Goal: Transaction & Acquisition: Purchase product/service

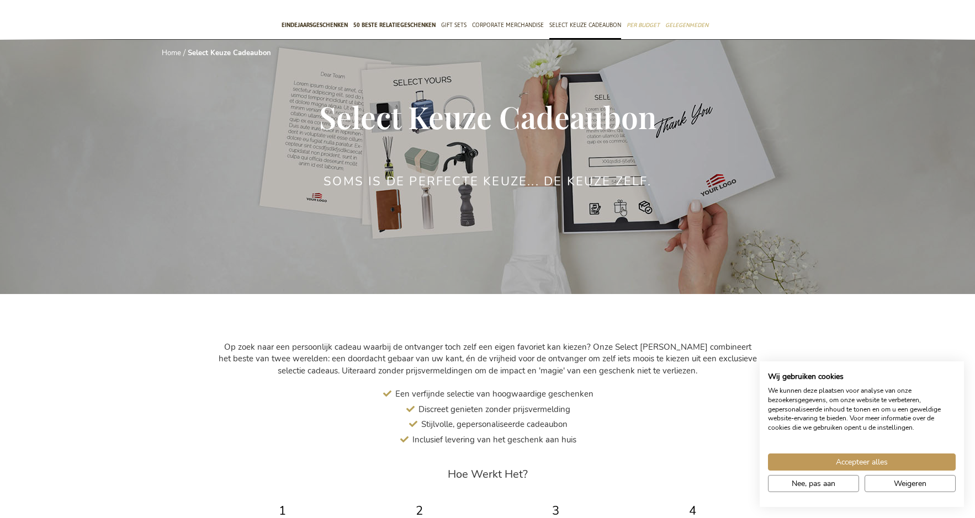
scroll to position [331, 0]
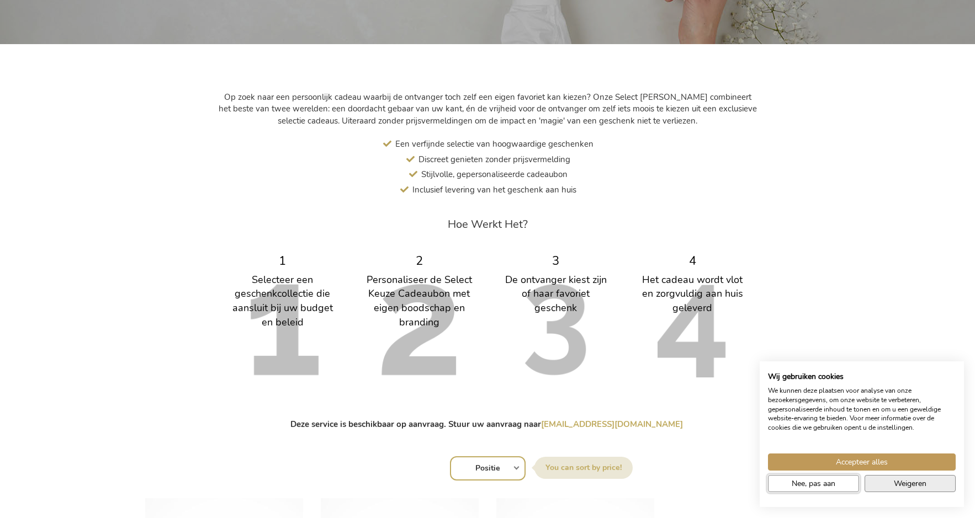
drag, startPoint x: 827, startPoint y: 482, endPoint x: 910, endPoint y: 484, distance: 82.3
click at [910, 484] on div "Accepteer alles Nee, pas aan Weigeren" at bounding box center [861, 475] width 193 height 43
click at [910, 484] on span "Weigeren" at bounding box center [910, 484] width 33 height 12
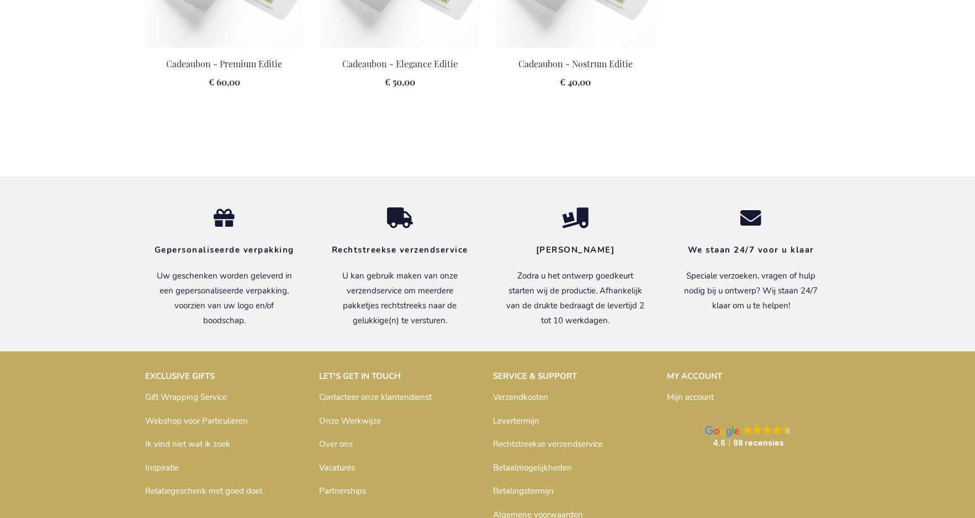
scroll to position [938, 0]
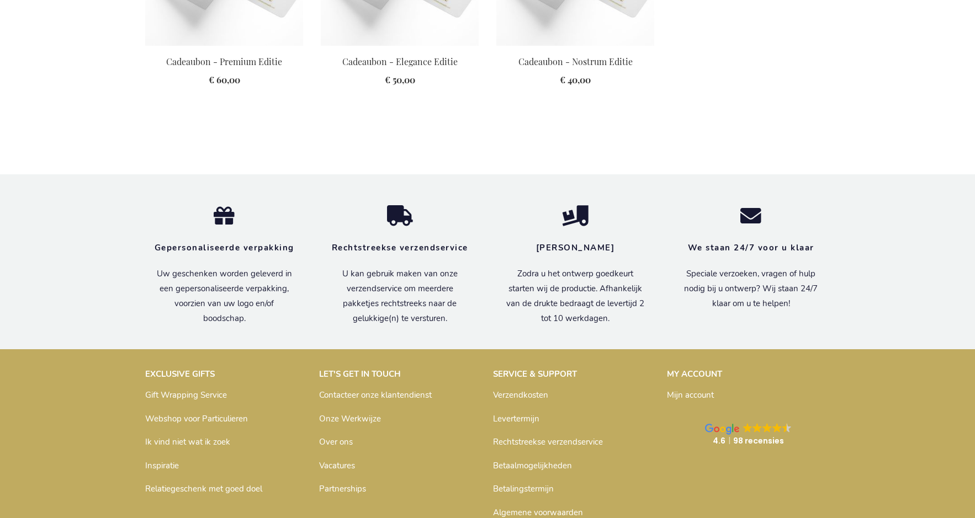
click at [379, 394] on link "Contacteer onze klantendienst" at bounding box center [375, 395] width 113 height 11
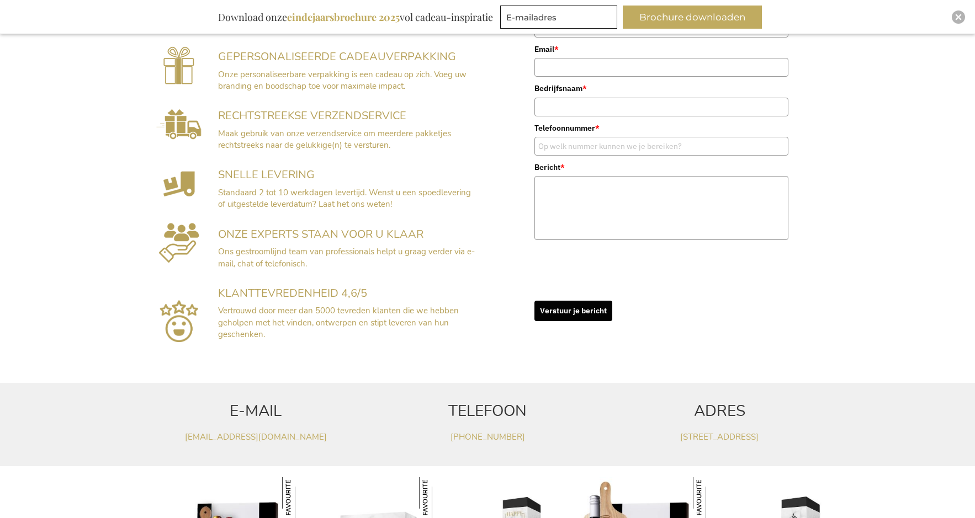
scroll to position [89, 0]
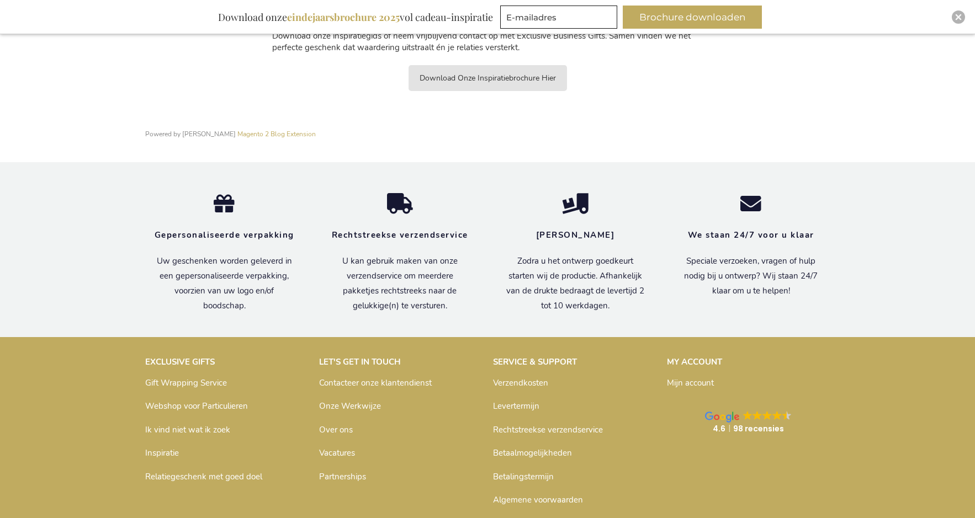
scroll to position [1852, 0]
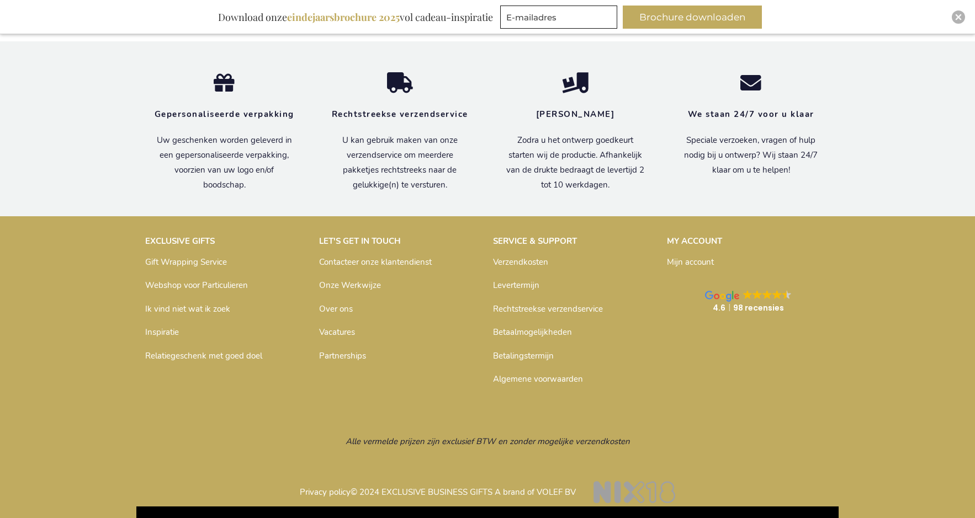
click at [354, 261] on link "Contacteer onze klantendienst" at bounding box center [375, 262] width 113 height 11
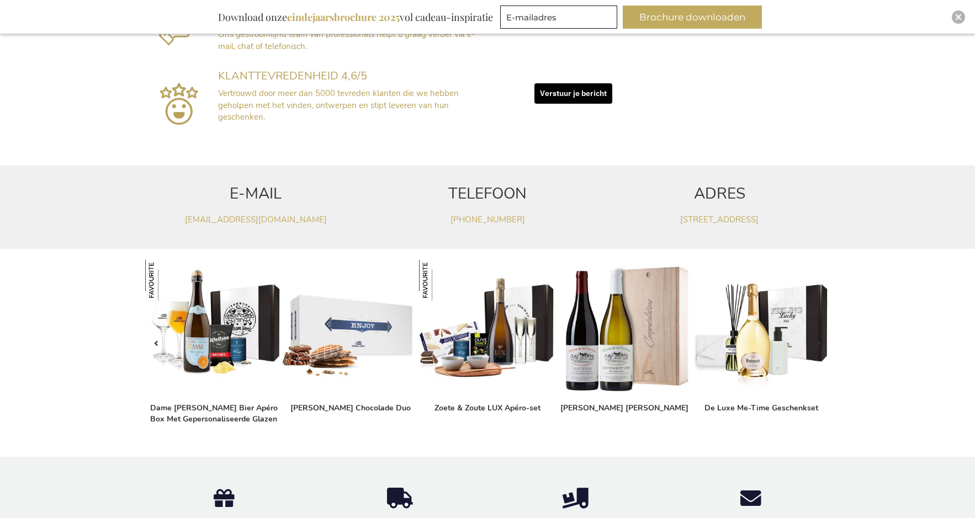
scroll to position [508, 0]
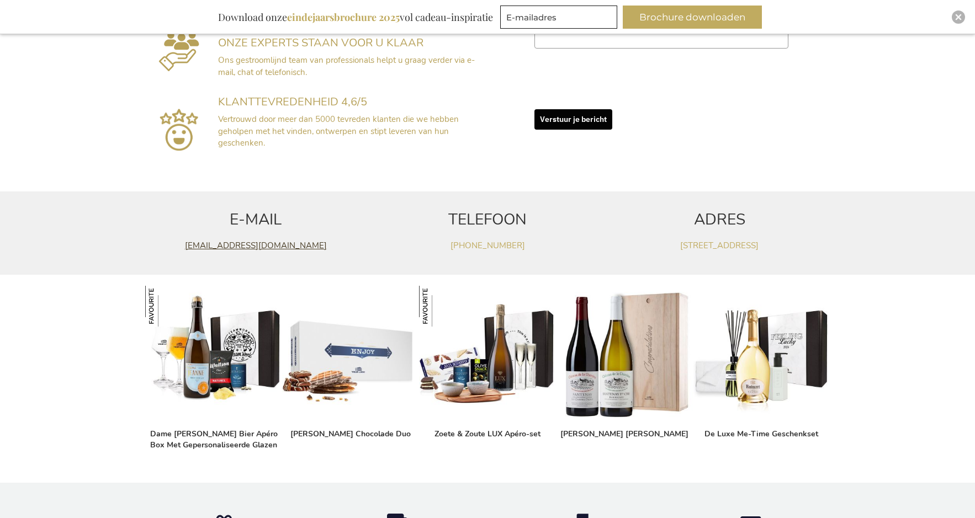
click at [319, 247] on link "klantendienst@exclusivebusinessgifts.com" at bounding box center [256, 245] width 142 height 11
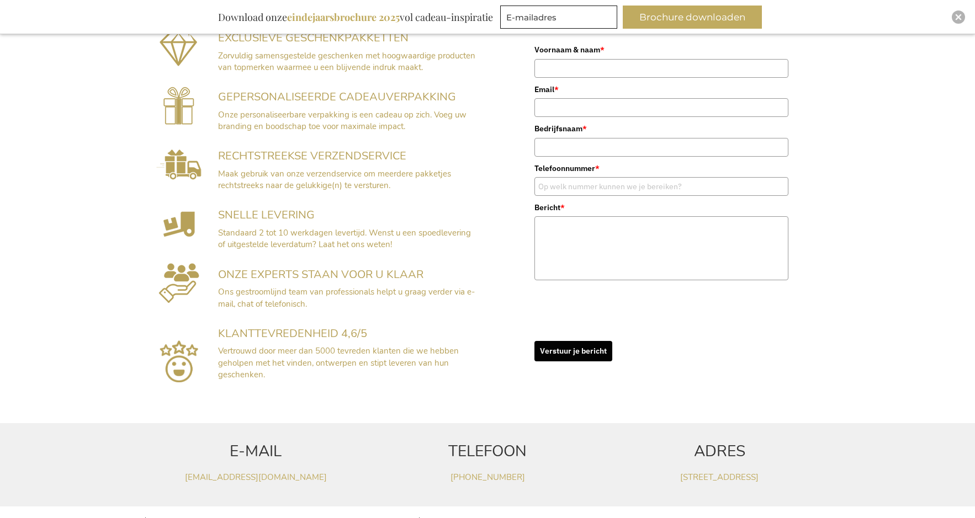
scroll to position [0, 0]
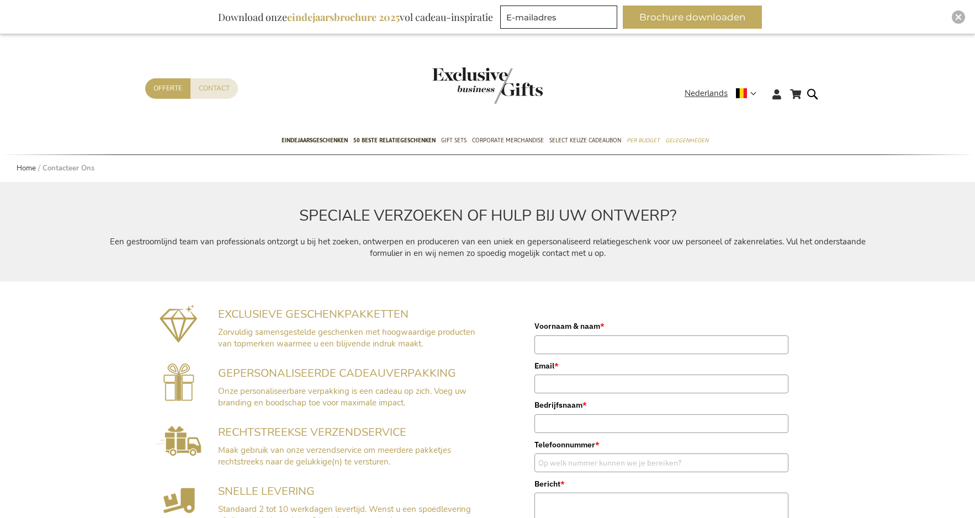
drag, startPoint x: 352, startPoint y: 384, endPoint x: 336, endPoint y: 216, distance: 168.0
click at [397, 143] on span "50 beste relatiegeschenken" at bounding box center [394, 141] width 82 height 12
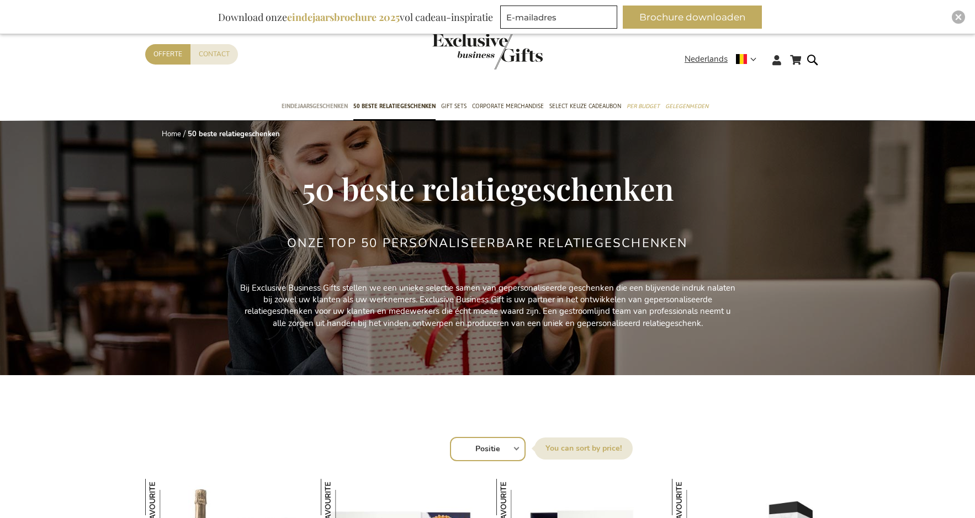
click at [316, 102] on span "Eindejaarsgeschenken" at bounding box center [314, 106] width 66 height 12
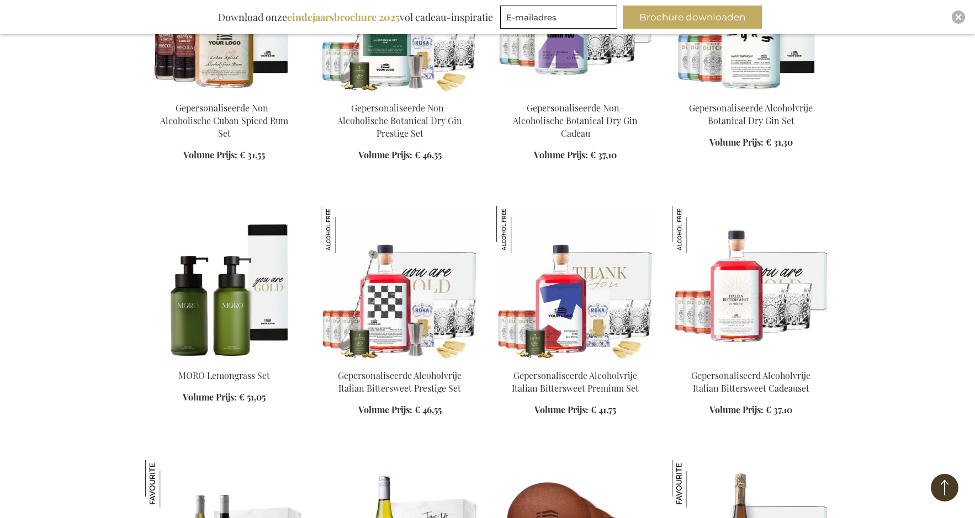
scroll to position [1269, 0]
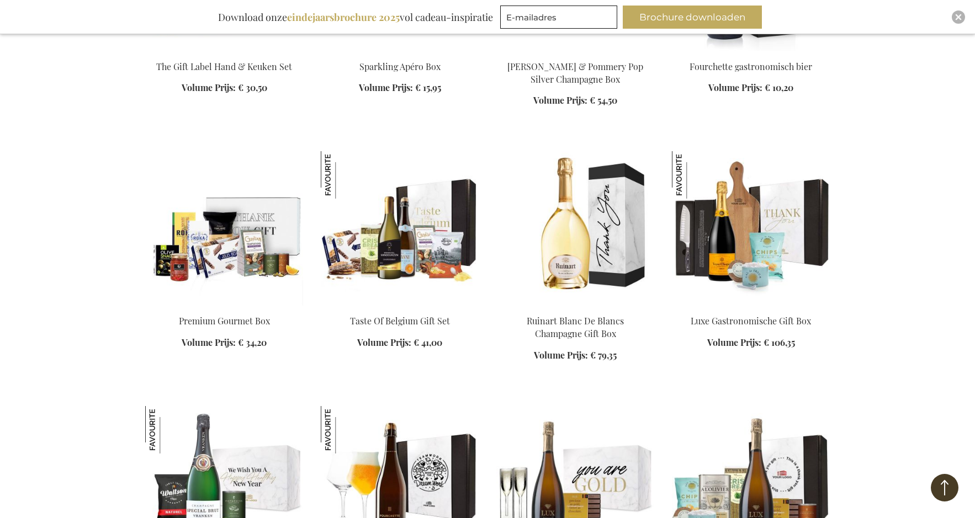
scroll to position [2263, 0]
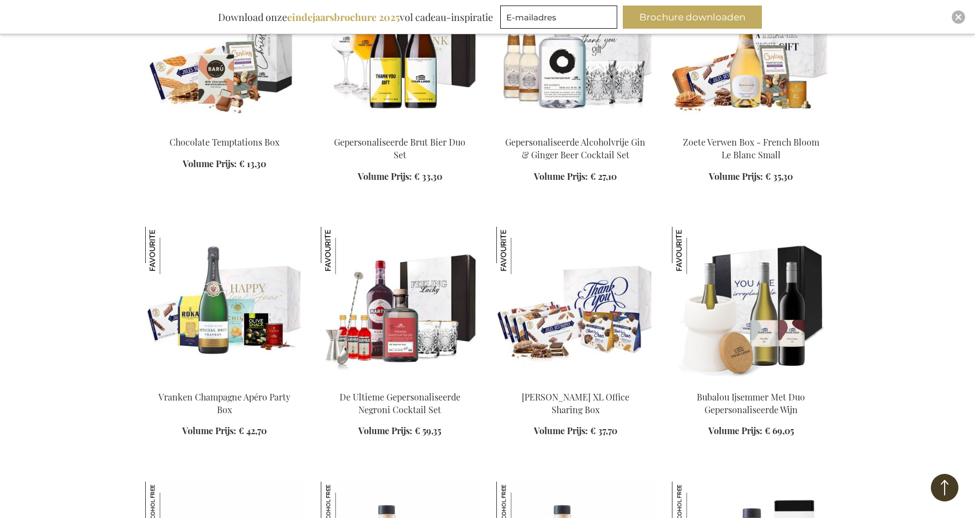
scroll to position [2925, 0]
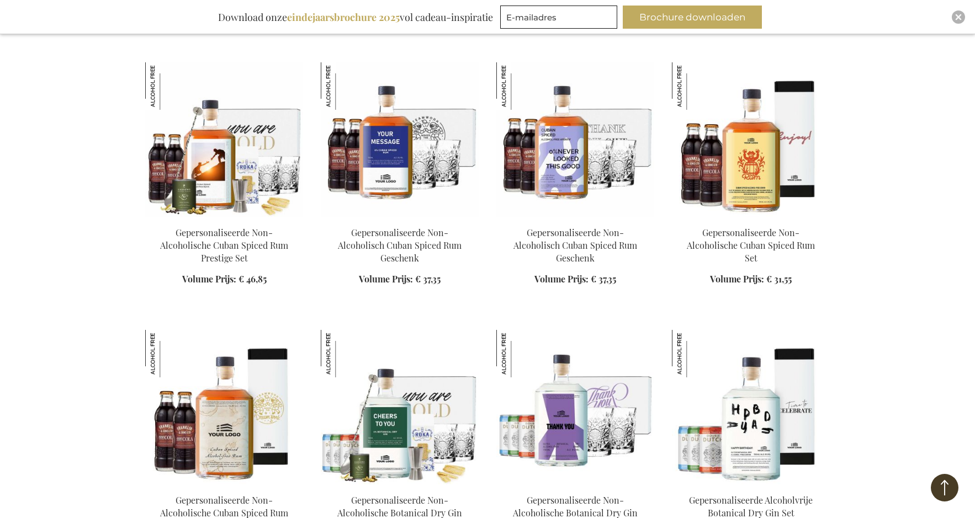
scroll to position [3532, 0]
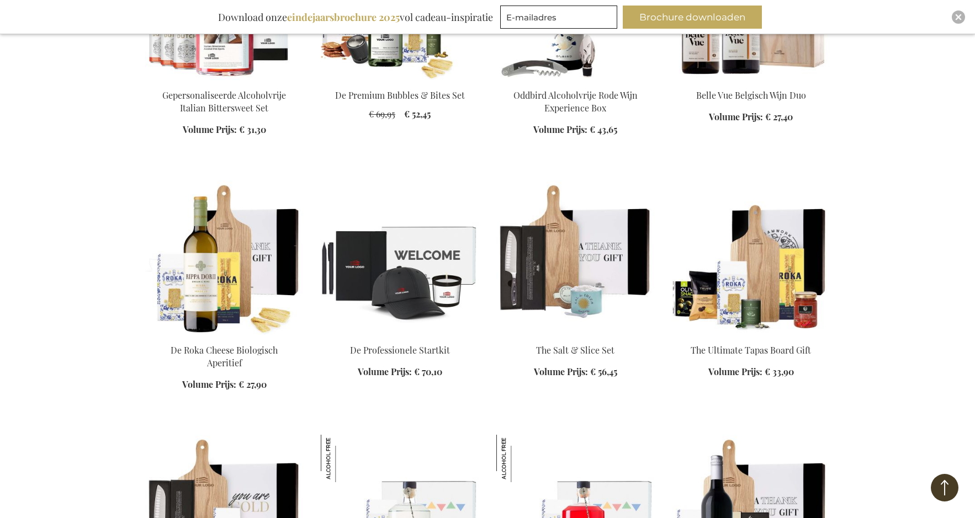
scroll to position [4305, 0]
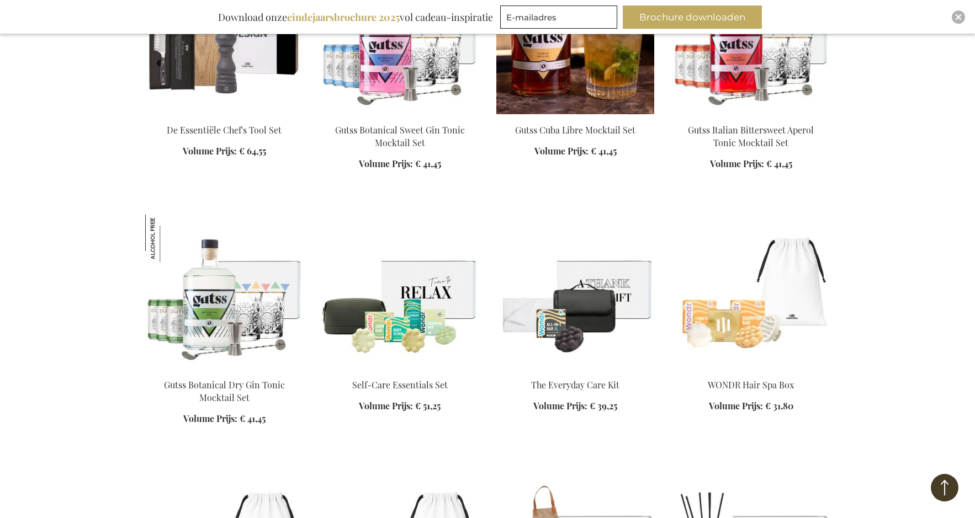
scroll to position [5022, 0]
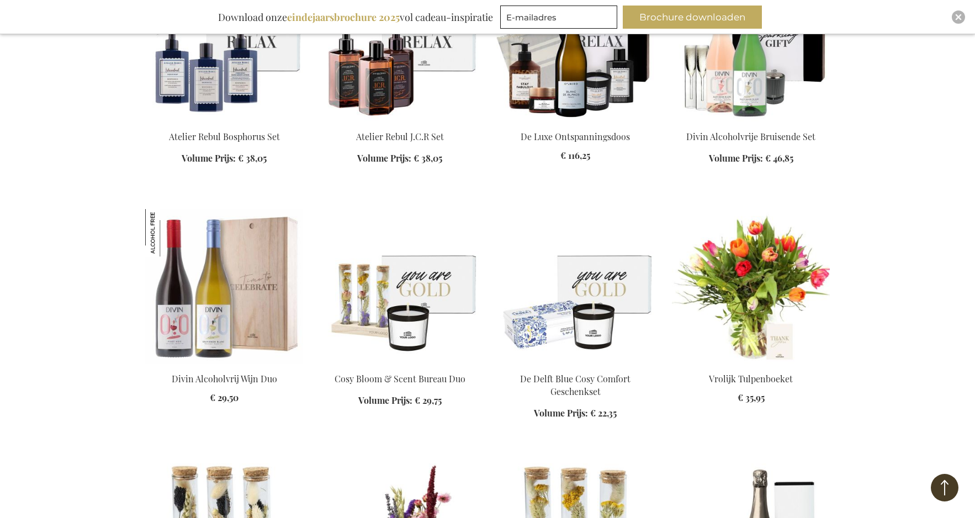
scroll to position [5795, 0]
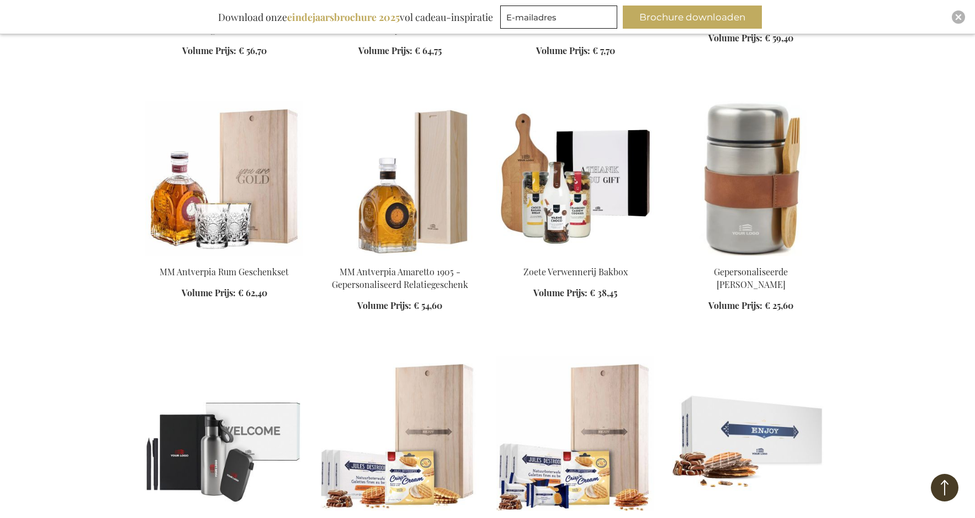
scroll to position [6623, 0]
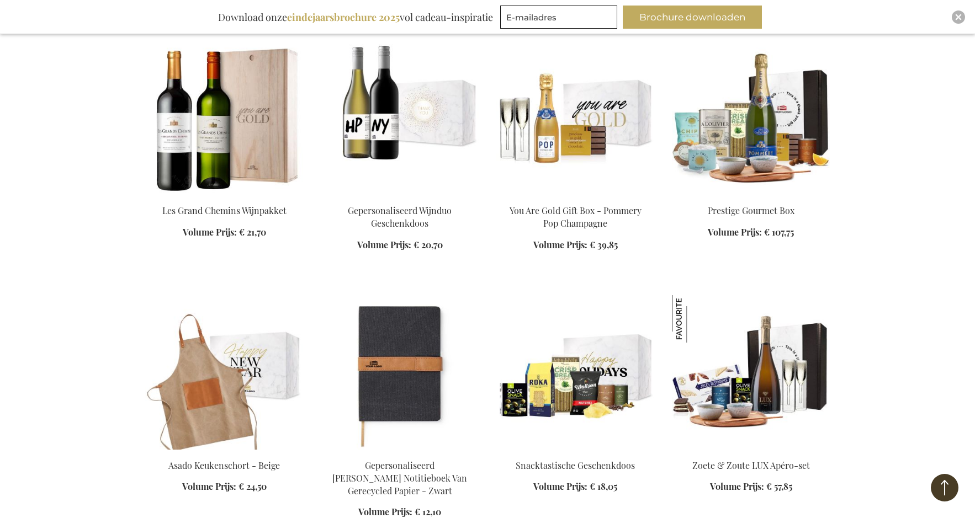
scroll to position [7451, 0]
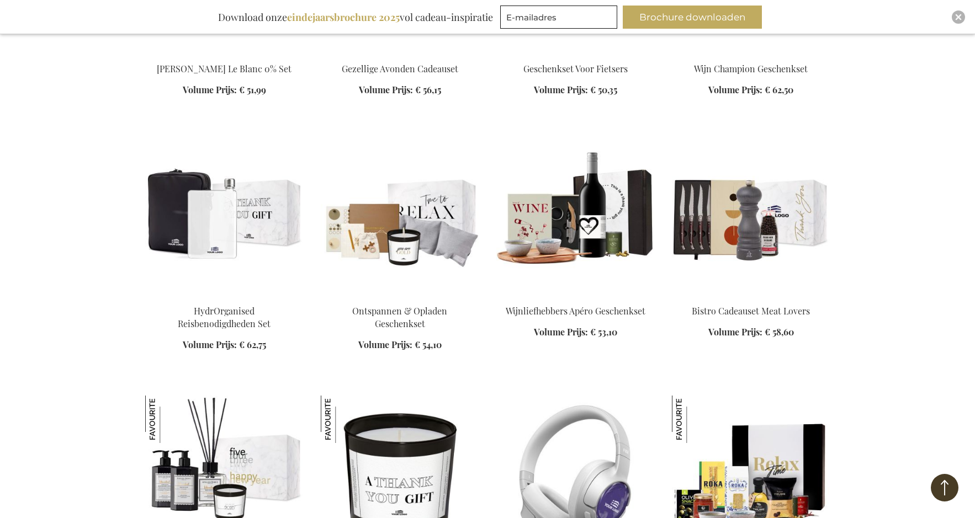
scroll to position [8113, 0]
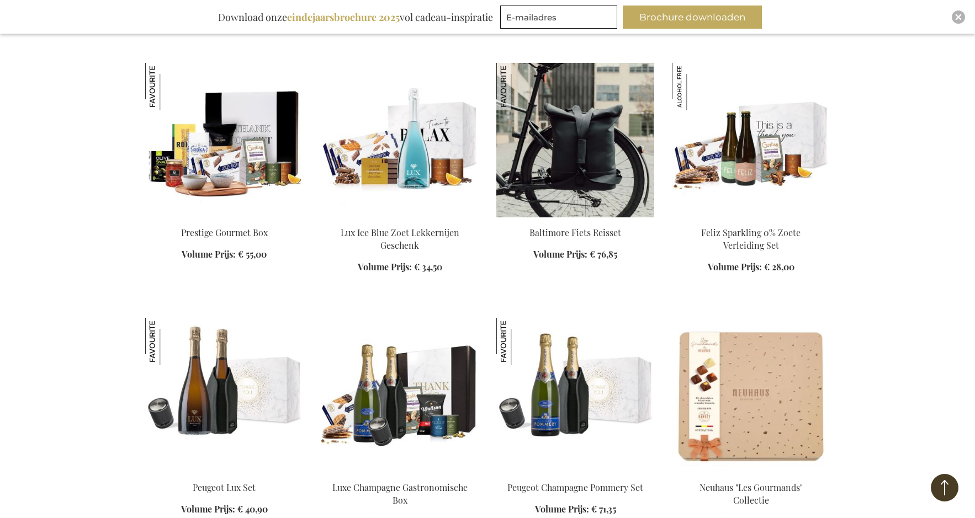
scroll to position [8886, 0]
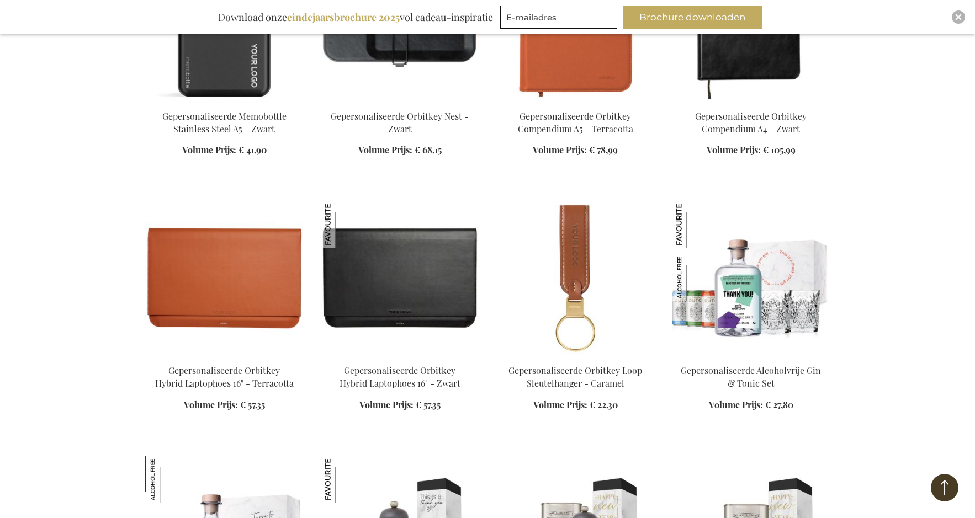
scroll to position [9824, 0]
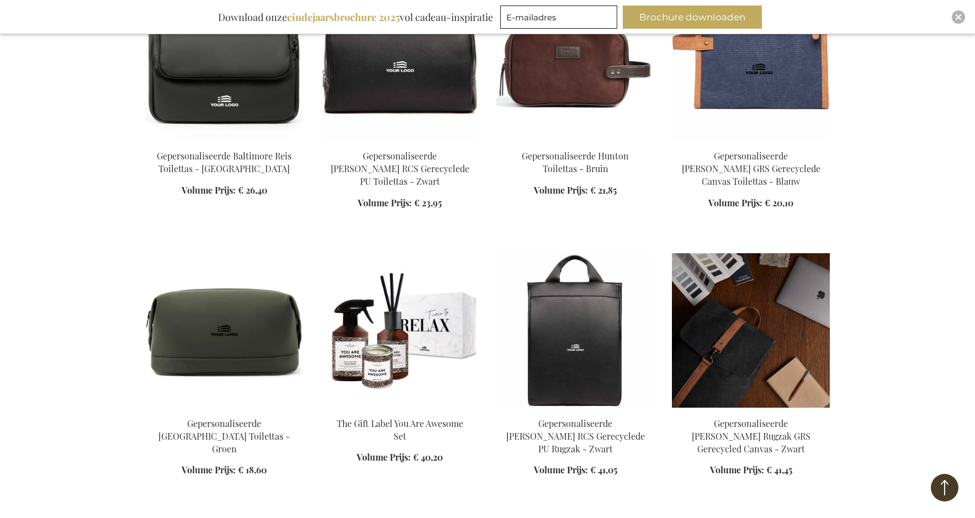
scroll to position [10542, 0]
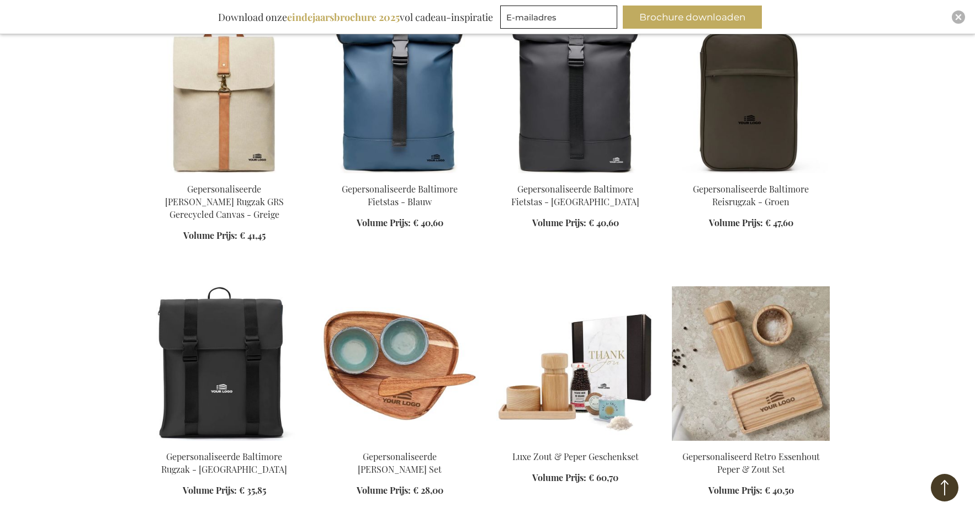
scroll to position [11094, 0]
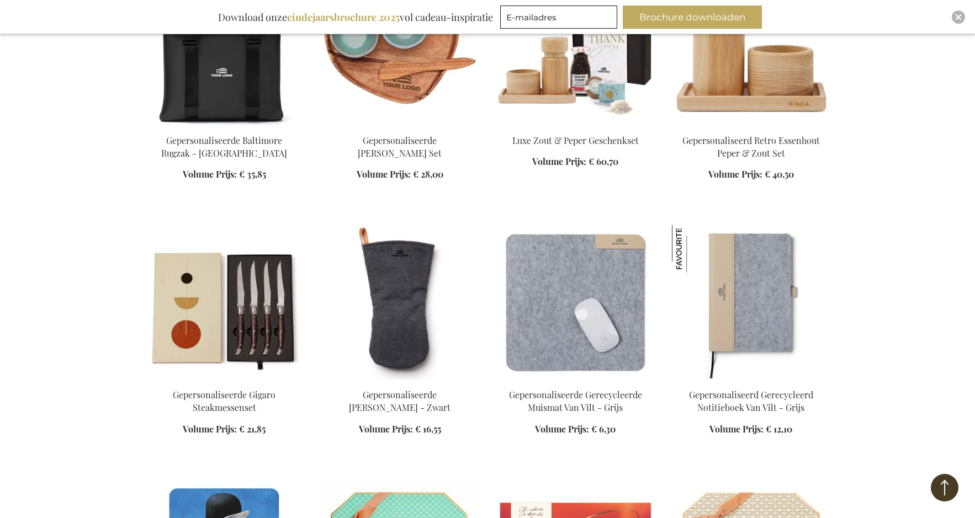
scroll to position [11369, 0]
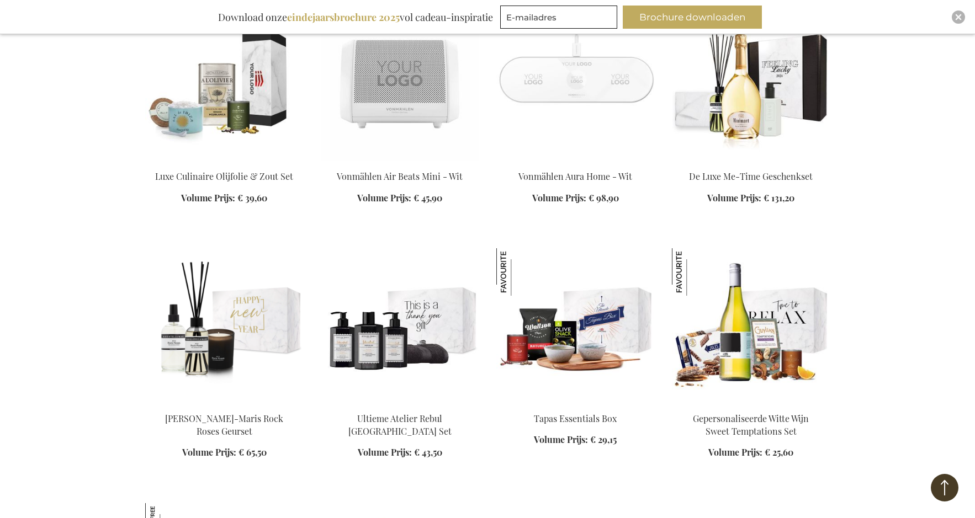
scroll to position [13688, 0]
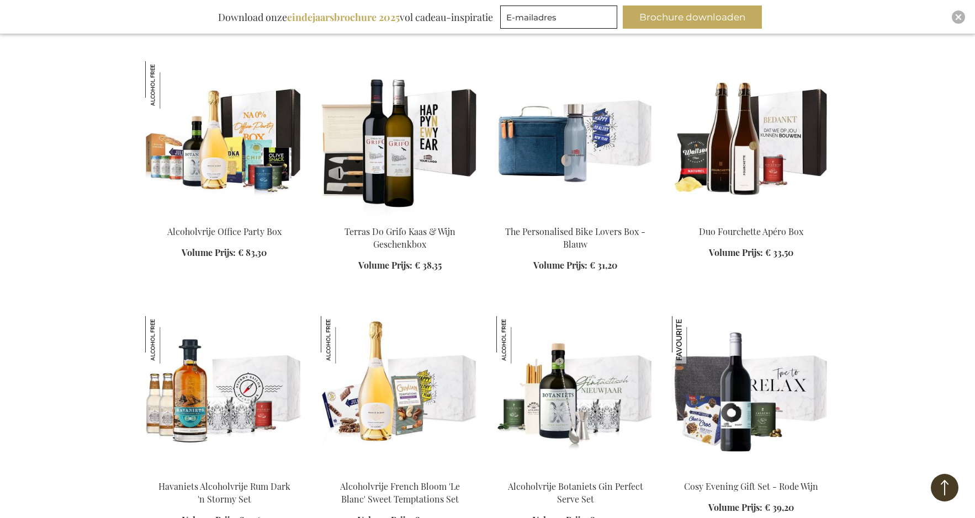
scroll to position [14184, 0]
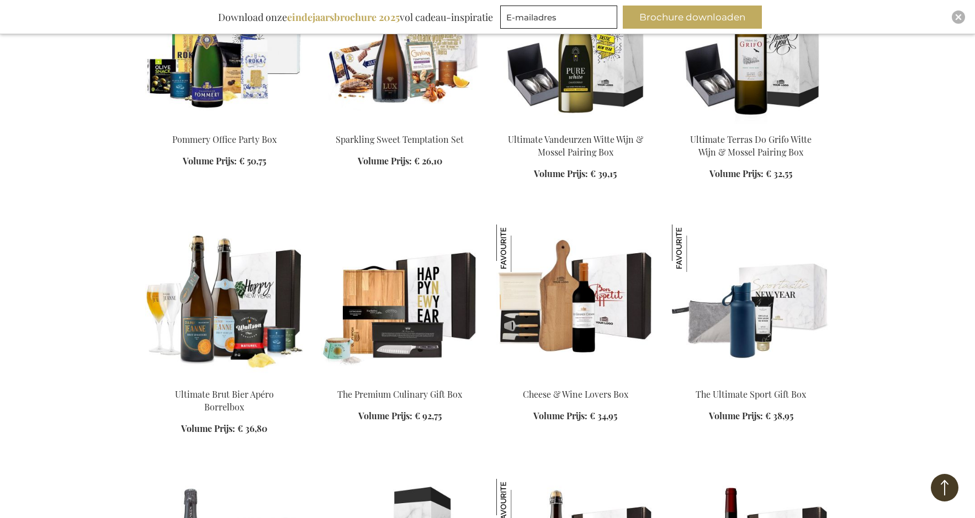
scroll to position [14957, 0]
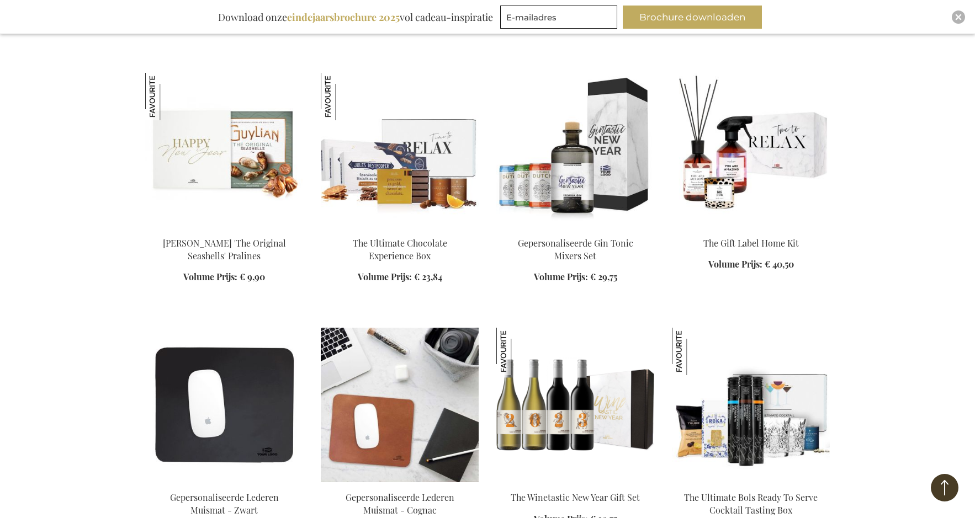
scroll to position [15895, 0]
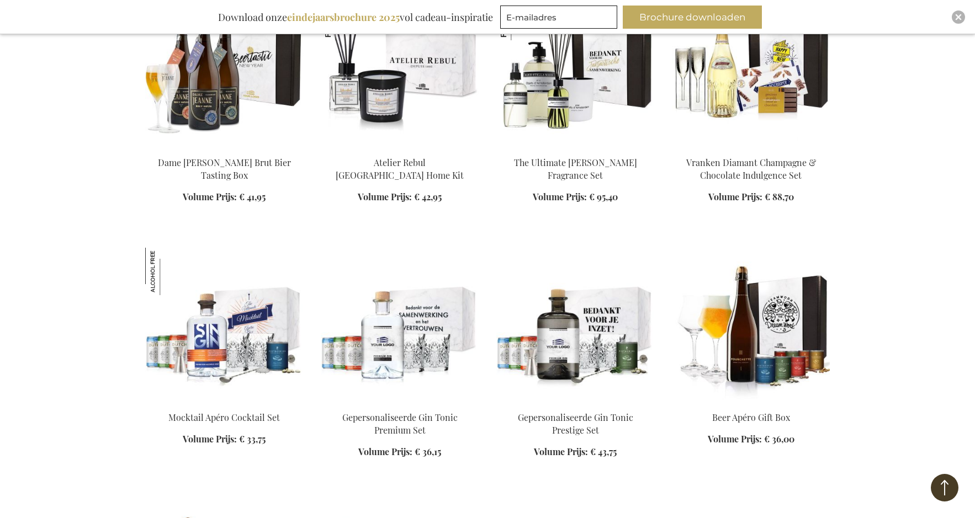
scroll to position [16447, 0]
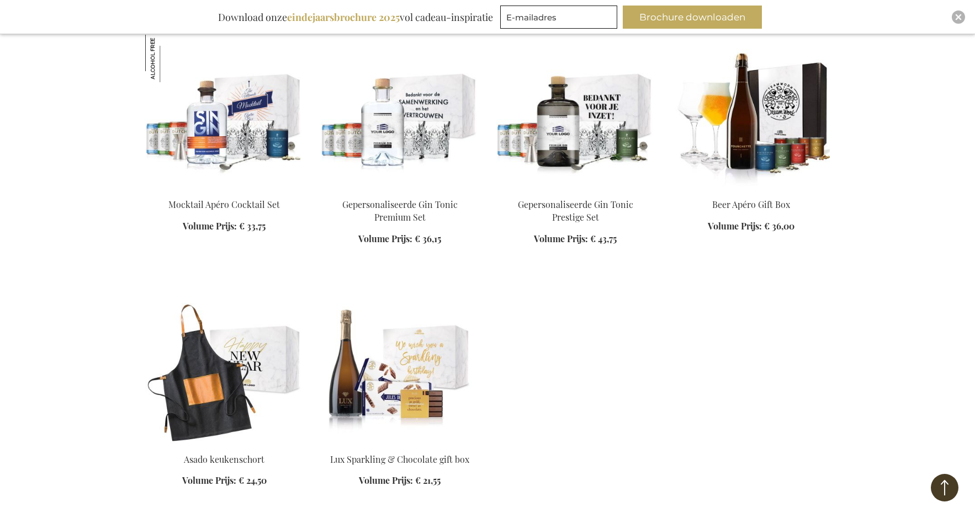
scroll to position [16668, 0]
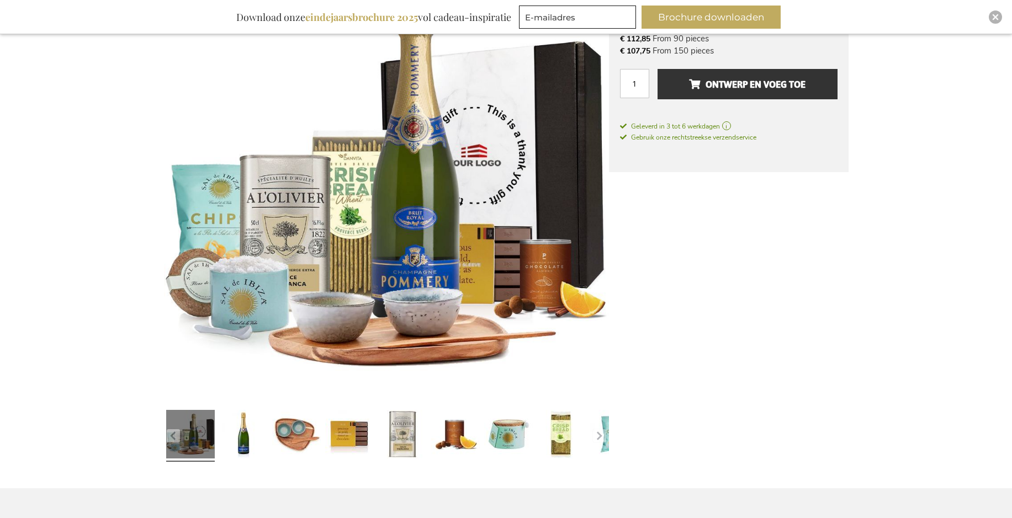
scroll to position [221, 0]
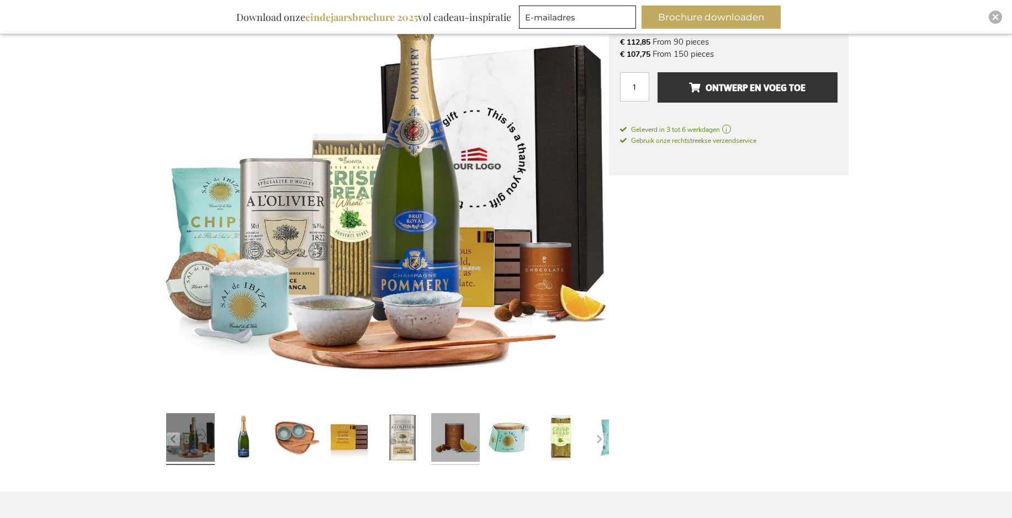
click at [469, 453] on link at bounding box center [455, 439] width 49 height 61
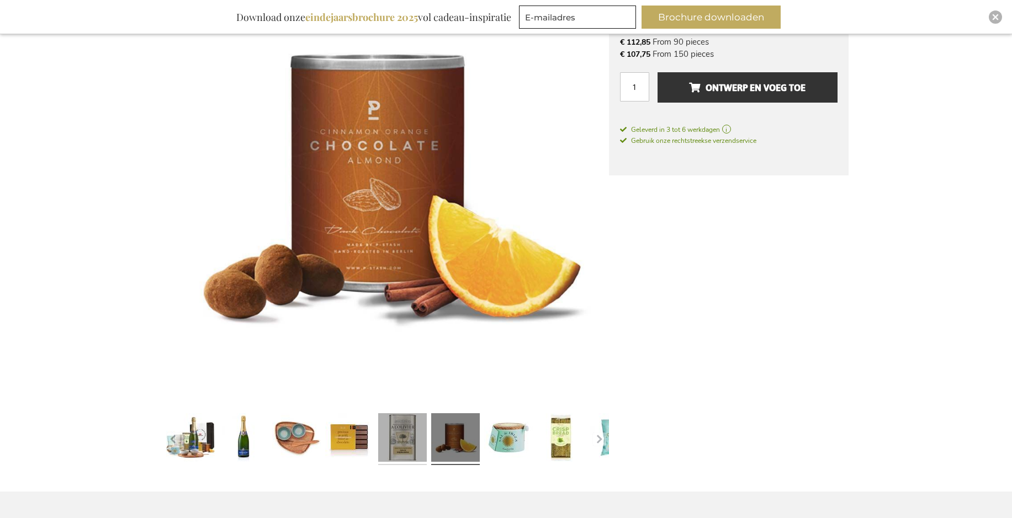
click at [408, 454] on link at bounding box center [402, 439] width 49 height 61
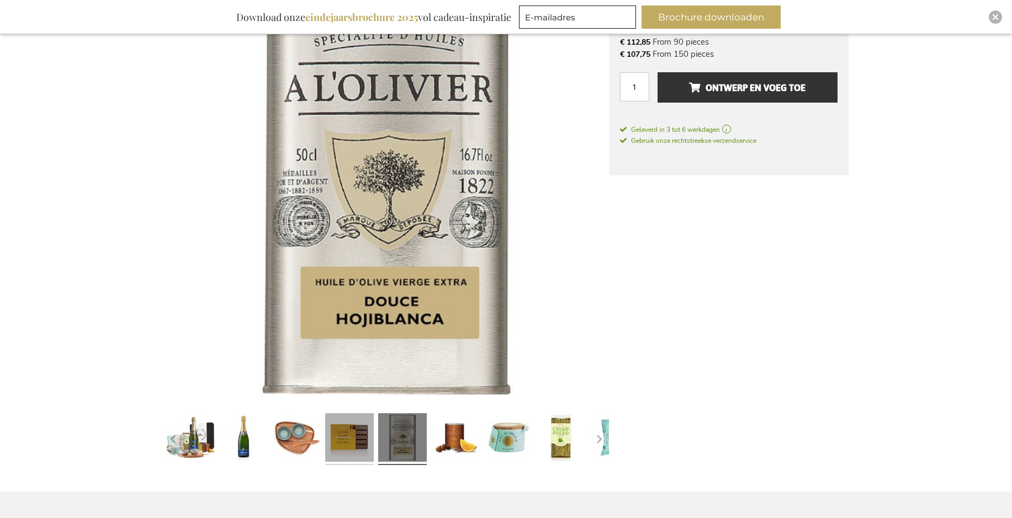
click at [365, 452] on link at bounding box center [349, 439] width 49 height 61
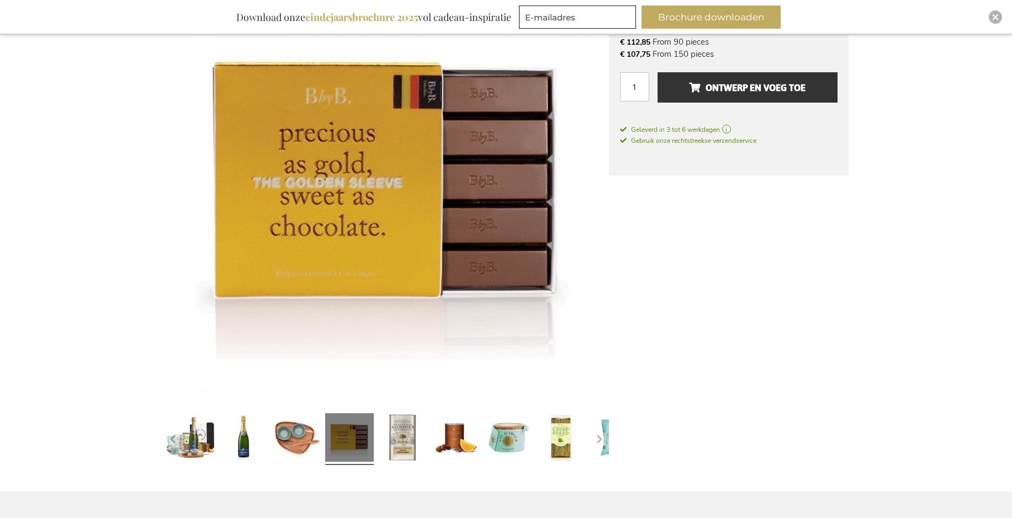
click at [216, 448] on div at bounding box center [190, 439] width 53 height 61
click at [203, 443] on link at bounding box center [190, 439] width 49 height 61
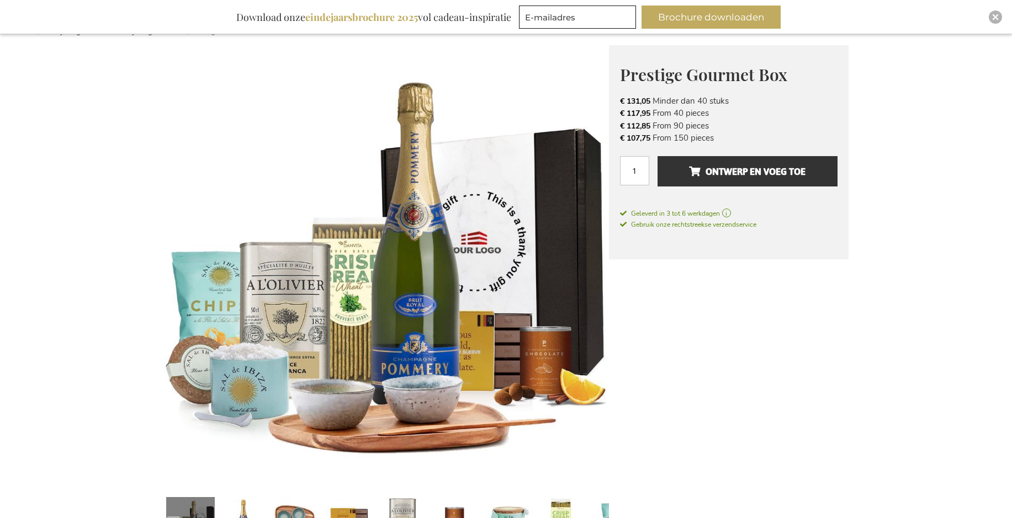
scroll to position [110, 0]
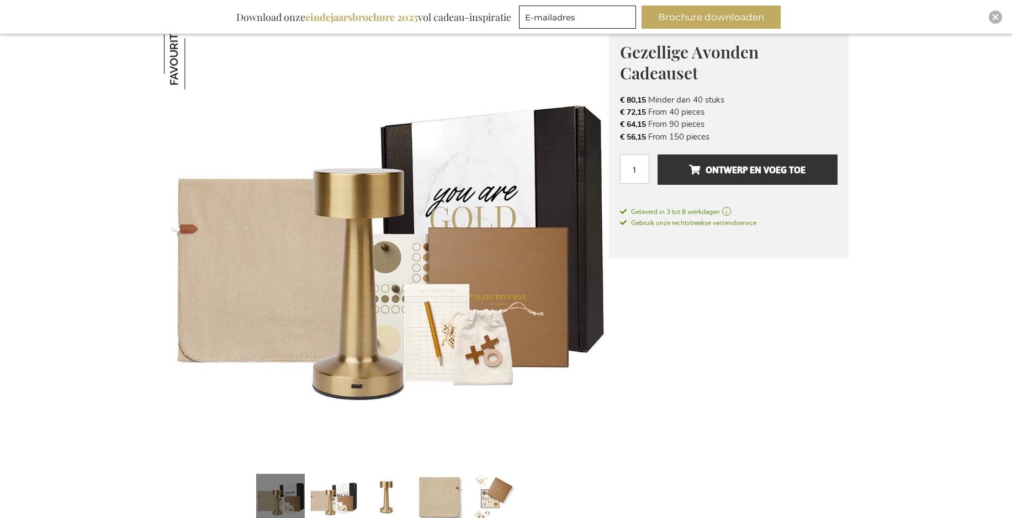
scroll to position [331, 0]
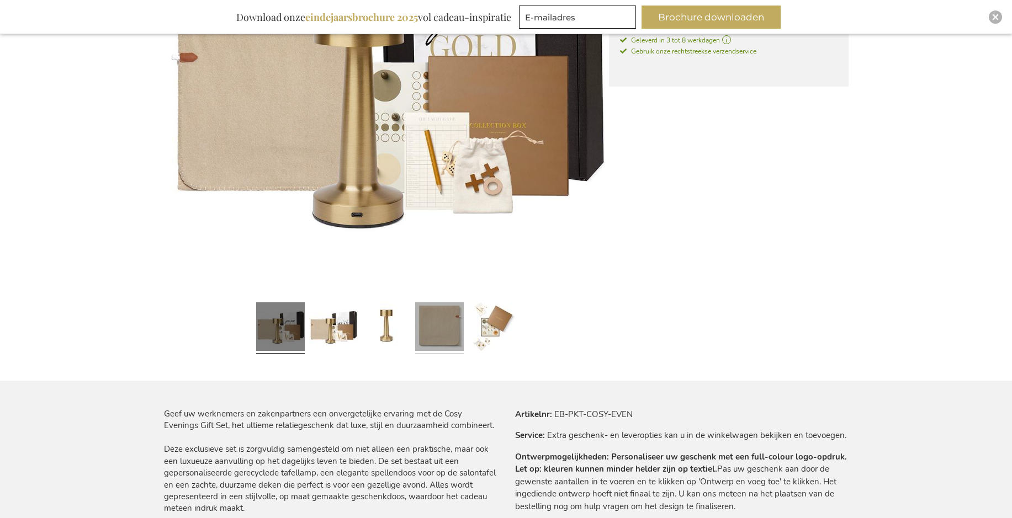
click at [433, 333] on link at bounding box center [439, 328] width 49 height 61
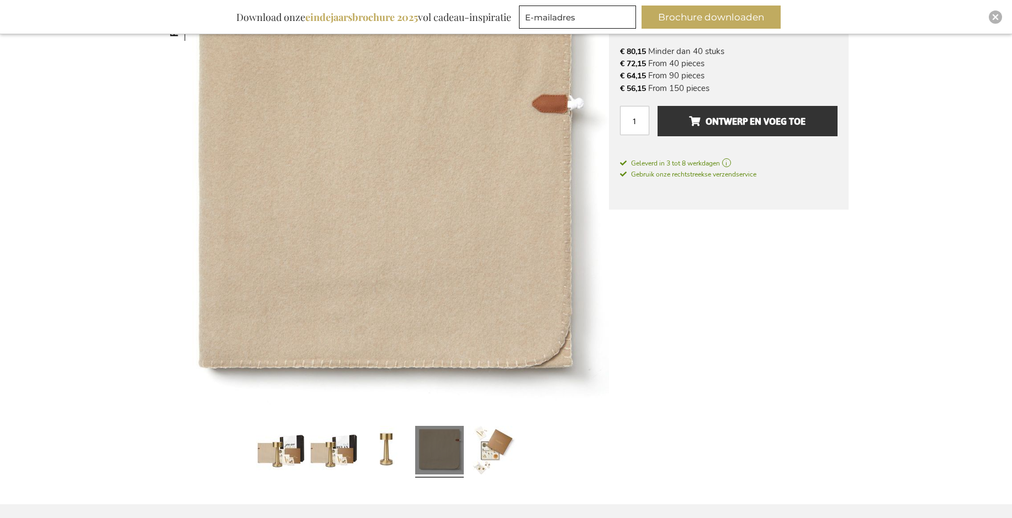
scroll to position [166, 0]
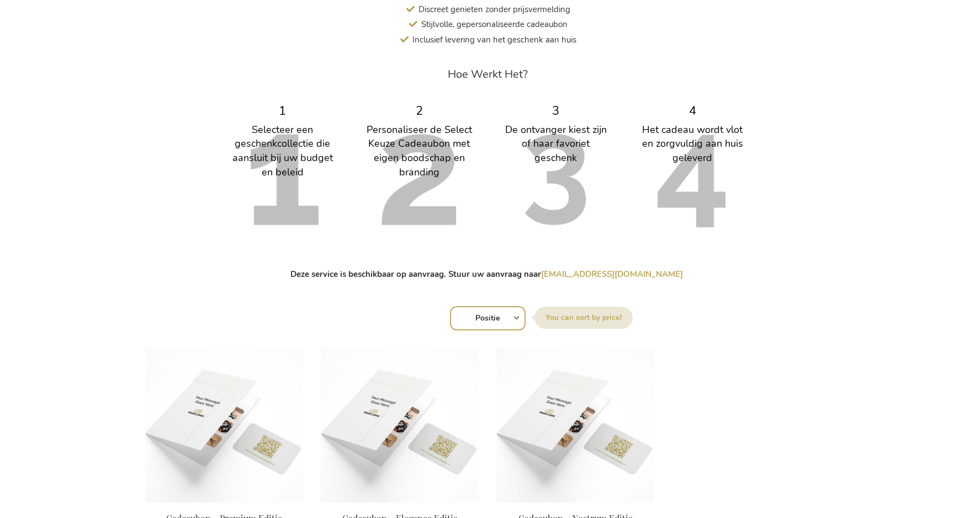
scroll to position [497, 0]
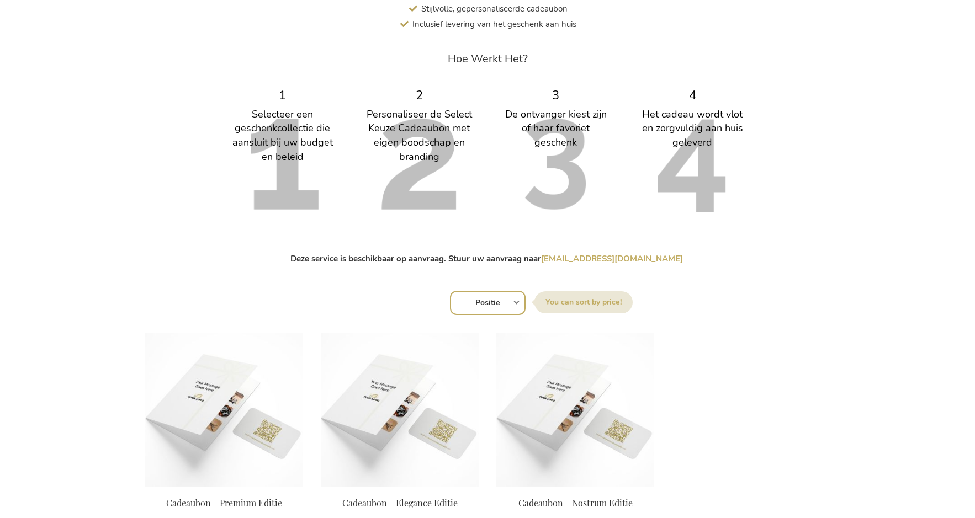
click at [512, 308] on select "Positie Best Sellers Meest bekeken Nieuw Biggest Saving Price: low to high Pric…" at bounding box center [488, 303] width 76 height 24
click at [438, 291] on div "Sorteer op Positie Best Sellers Meest bekeken Nieuw Biggest Saving Price: low t…" at bounding box center [487, 302] width 673 height 26
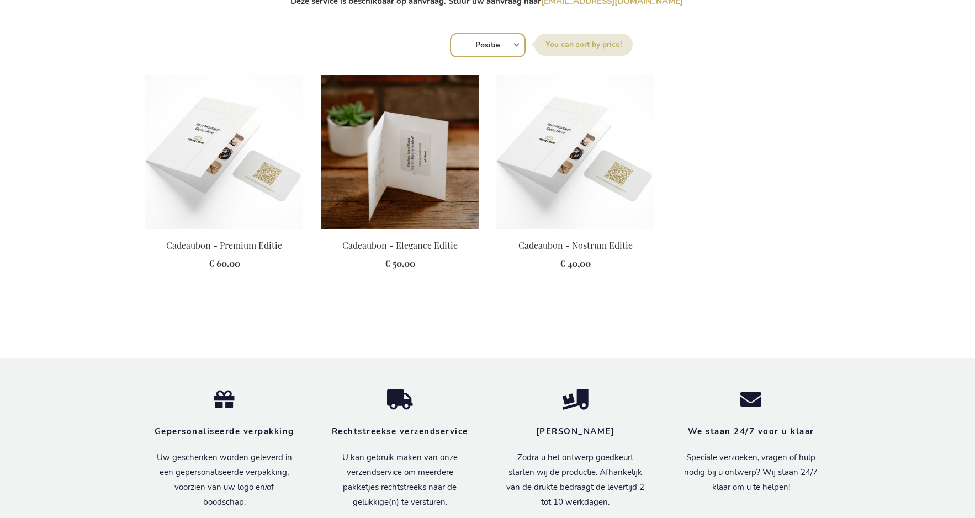
scroll to position [773, 0]
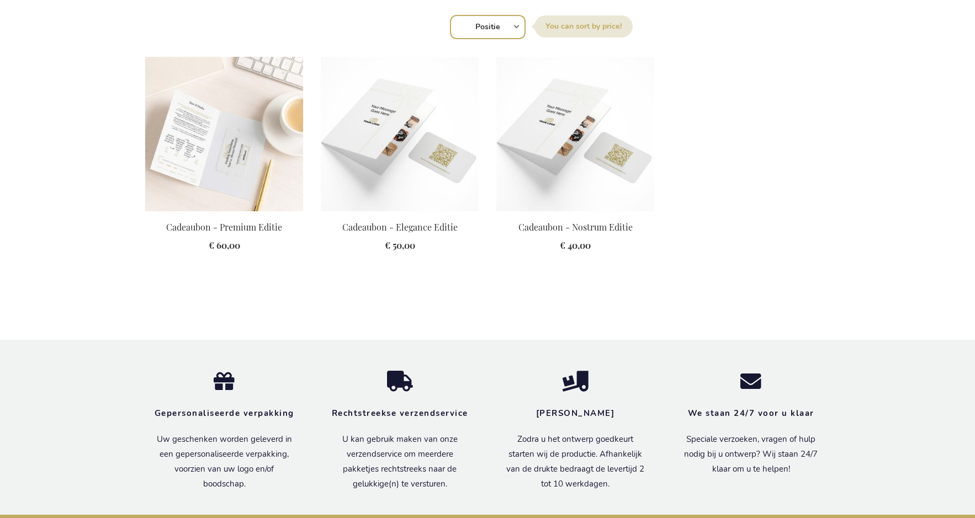
click at [238, 186] on img at bounding box center [224, 134] width 158 height 155
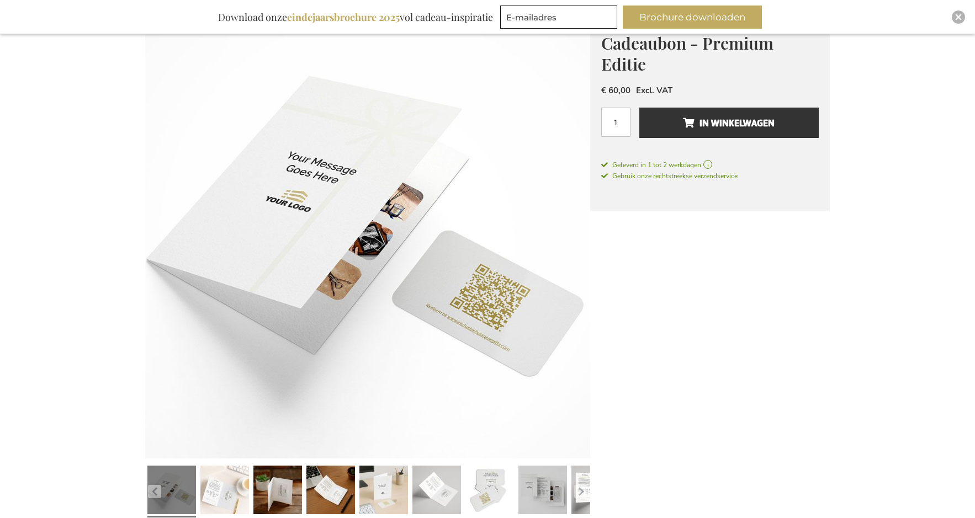
scroll to position [193, 0]
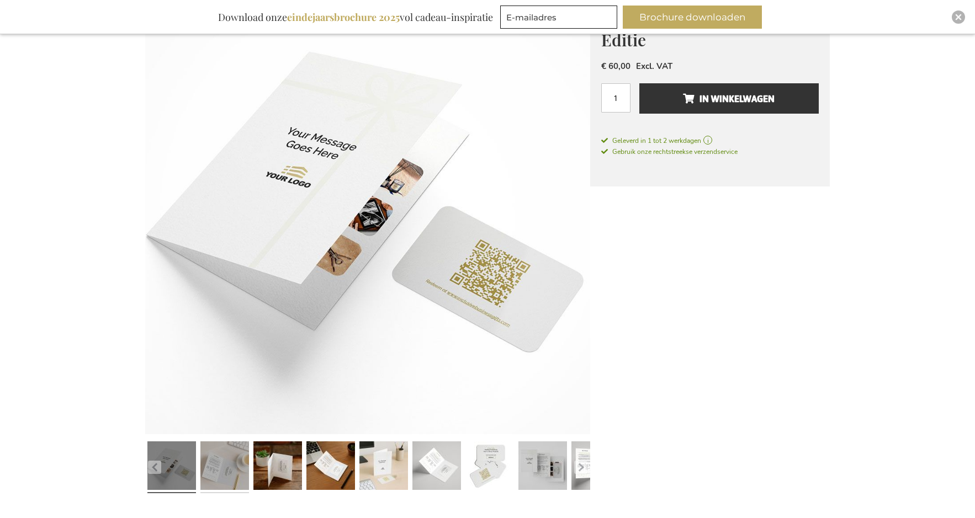
click at [237, 471] on link at bounding box center [224, 467] width 49 height 61
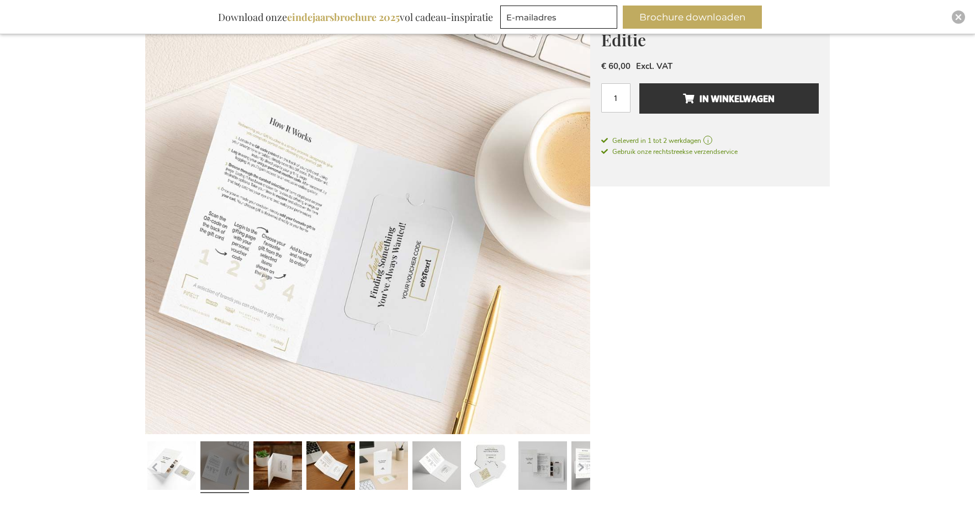
click at [261, 171] on img at bounding box center [367, 212] width 445 height 445
click at [337, 470] on link at bounding box center [330, 467] width 49 height 61
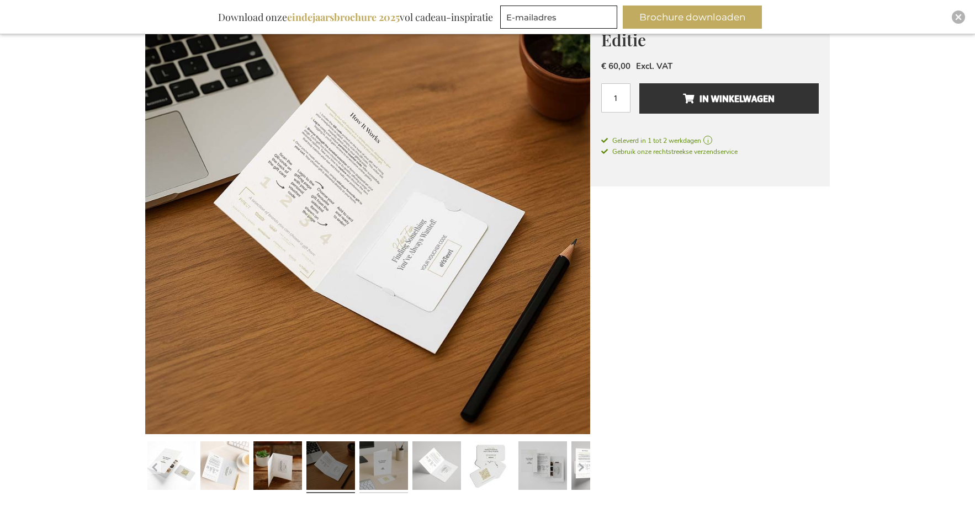
click at [386, 464] on link at bounding box center [383, 467] width 49 height 61
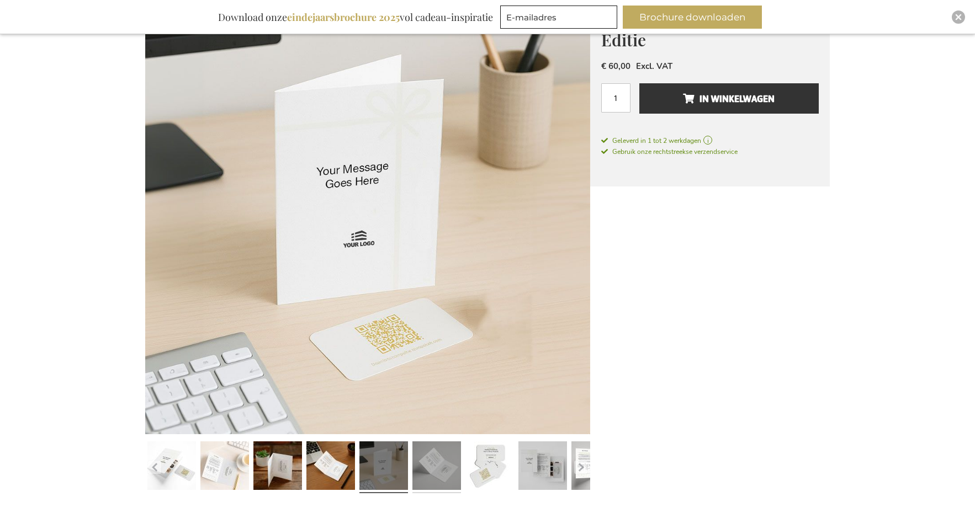
click at [433, 469] on link at bounding box center [436, 467] width 49 height 61
click at [447, 466] on link at bounding box center [436, 467] width 49 height 61
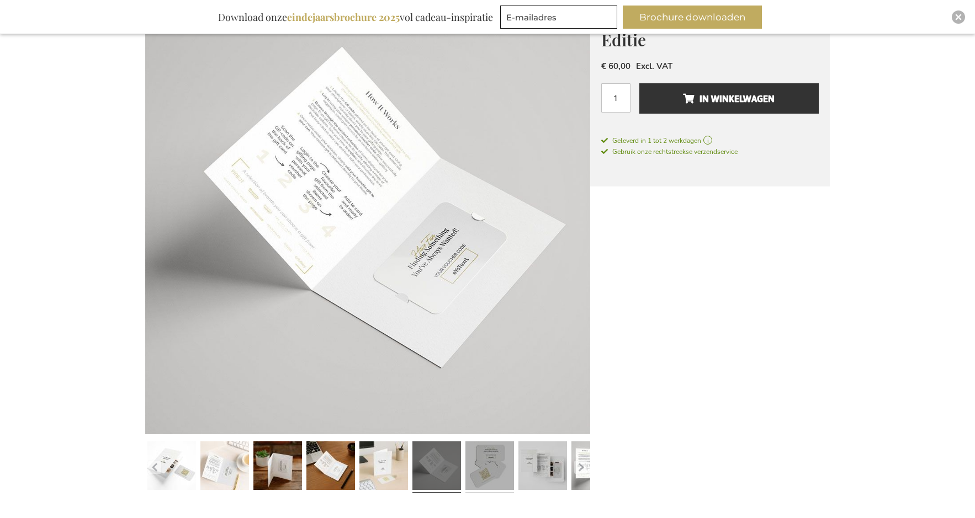
click at [485, 473] on link at bounding box center [489, 467] width 49 height 61
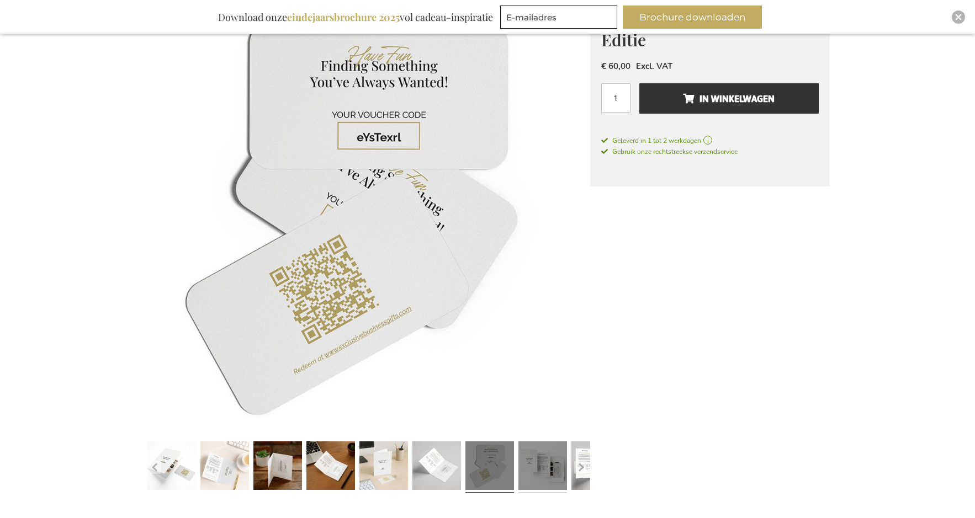
click at [525, 471] on link at bounding box center [542, 467] width 49 height 61
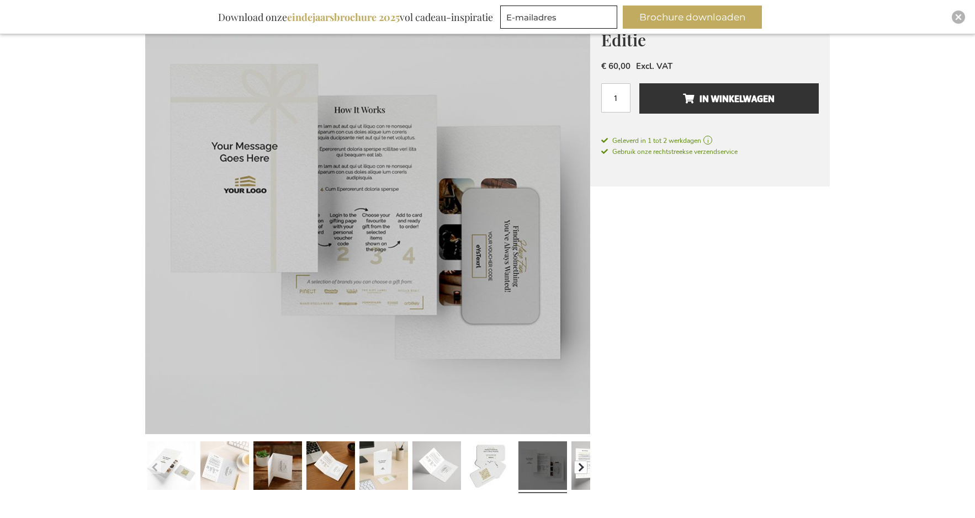
click at [583, 467] on button "button" at bounding box center [580, 467] width 13 height 13
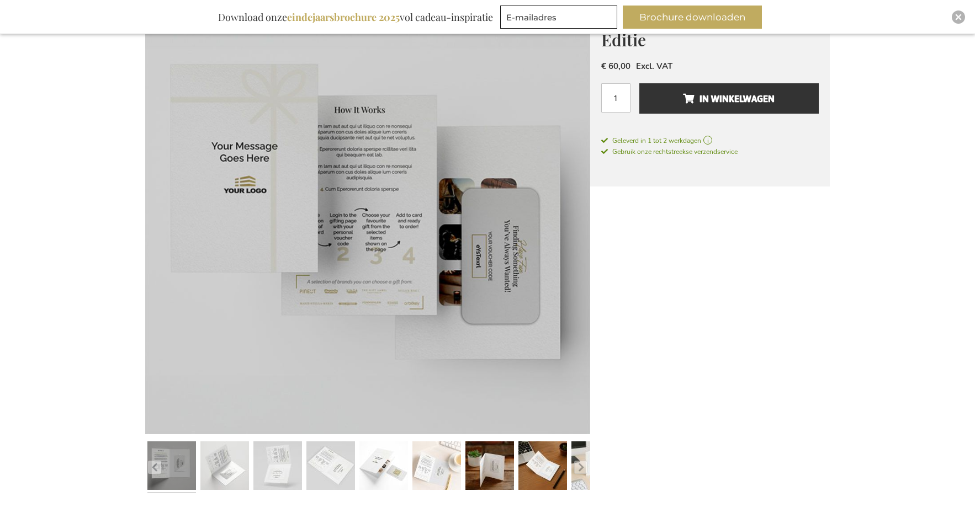
click at [178, 454] on link at bounding box center [171, 467] width 49 height 61
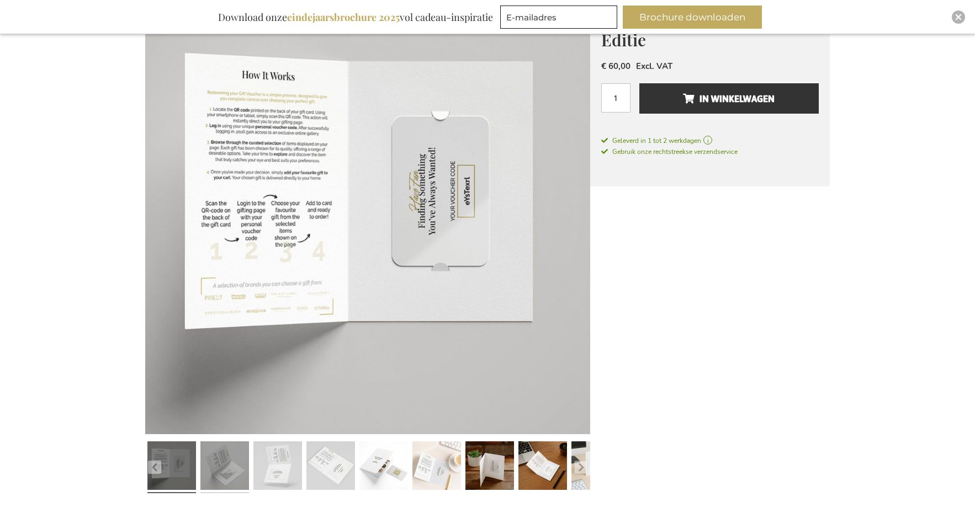
click at [237, 458] on link at bounding box center [224, 467] width 49 height 61
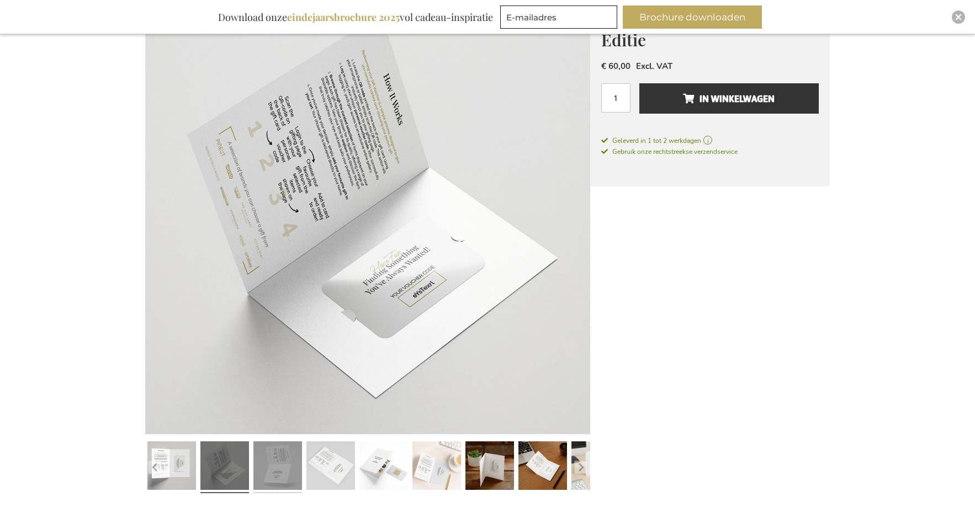
click at [288, 466] on link at bounding box center [277, 467] width 49 height 61
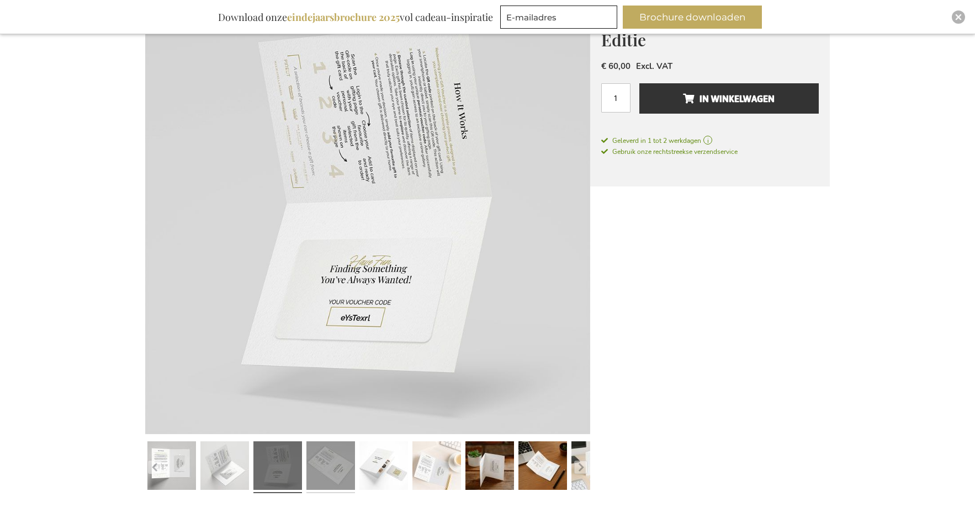
click at [333, 470] on link at bounding box center [330, 467] width 49 height 61
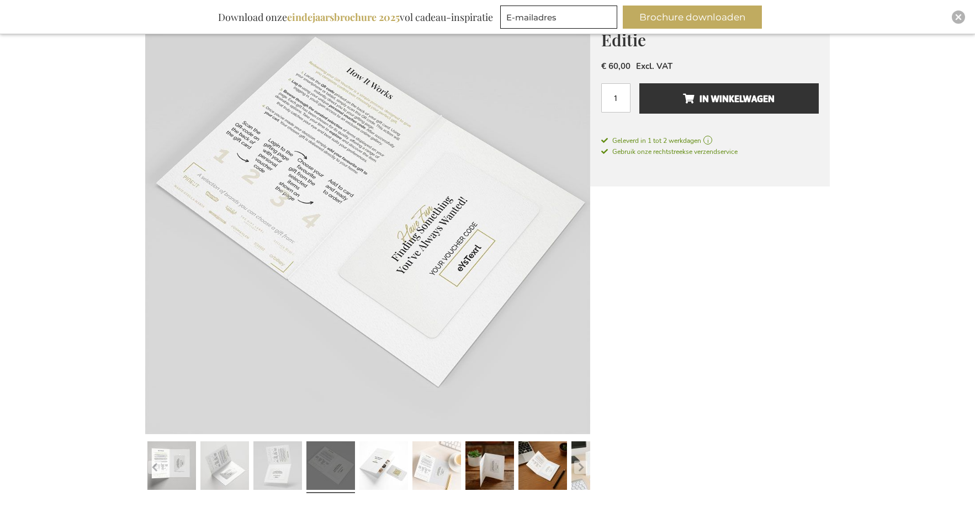
click at [299, 101] on img at bounding box center [367, 212] width 445 height 445
click at [387, 468] on link at bounding box center [383, 467] width 49 height 61
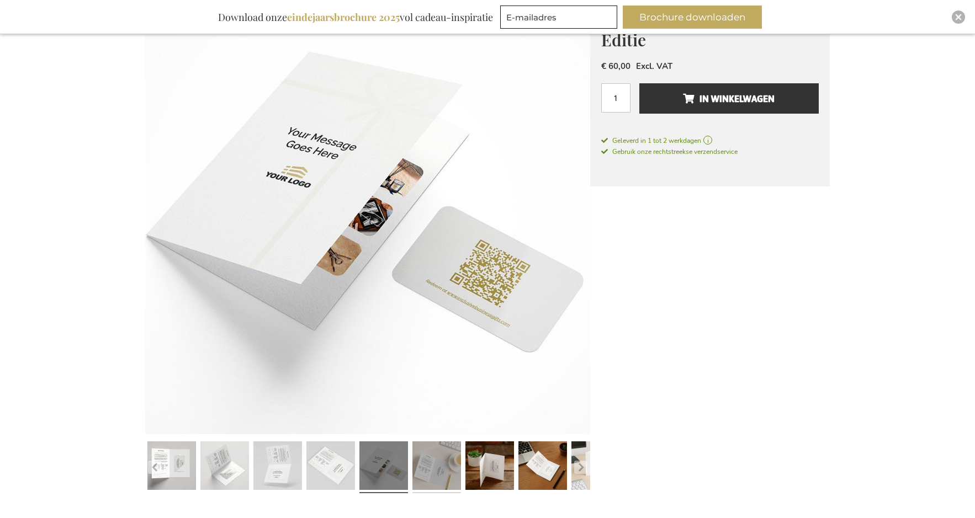
click at [427, 470] on link at bounding box center [436, 467] width 49 height 61
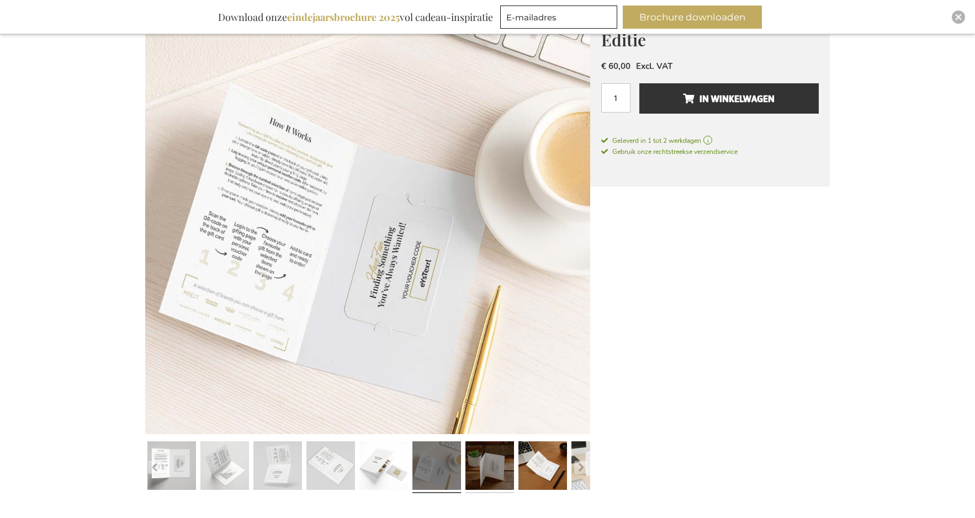
click at [488, 475] on link at bounding box center [489, 467] width 49 height 61
click at [499, 472] on link at bounding box center [489, 467] width 49 height 61
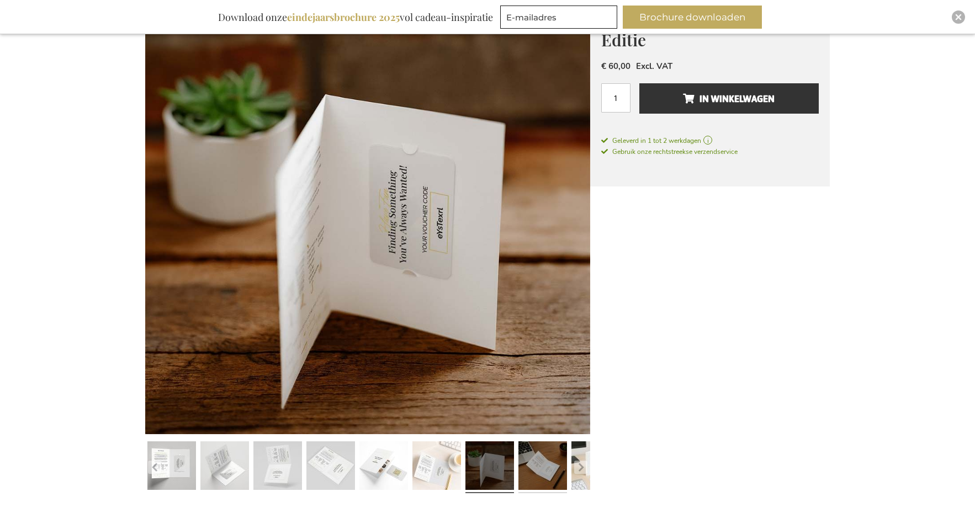
click at [539, 467] on link at bounding box center [542, 467] width 49 height 61
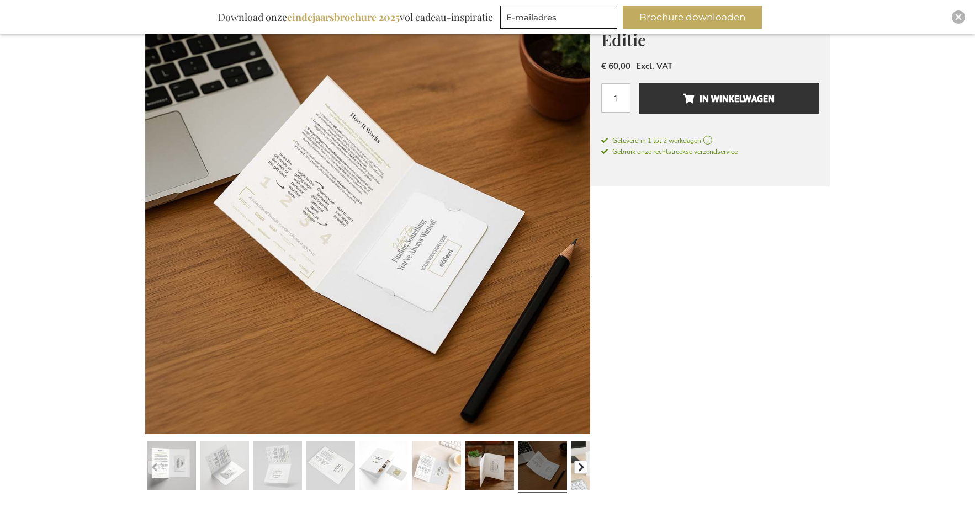
click at [581, 466] on button "button" at bounding box center [580, 467] width 13 height 13
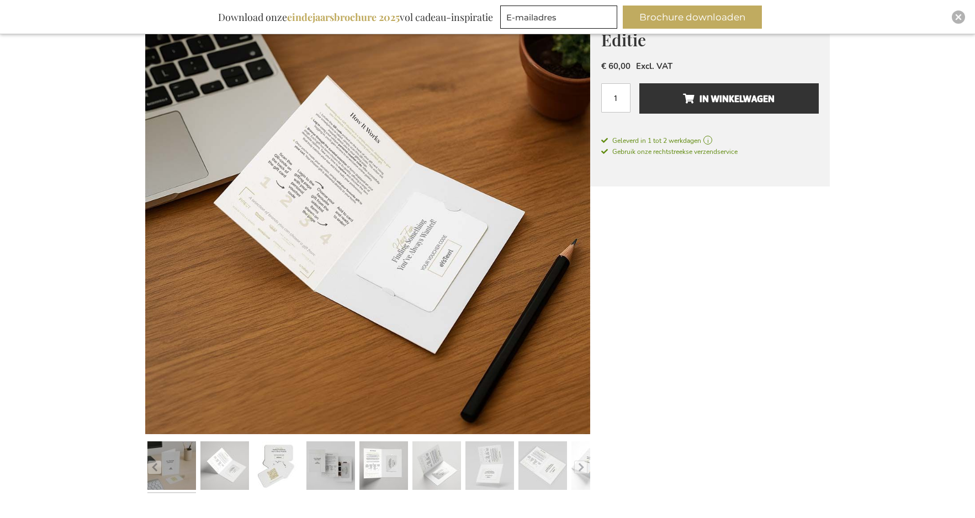
click at [190, 461] on link at bounding box center [171, 467] width 49 height 61
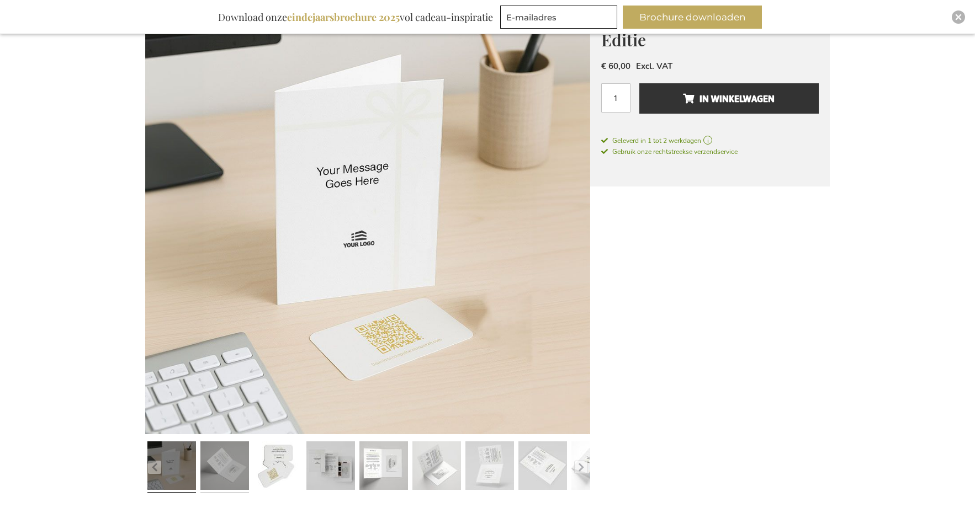
click at [231, 463] on link at bounding box center [224, 467] width 49 height 61
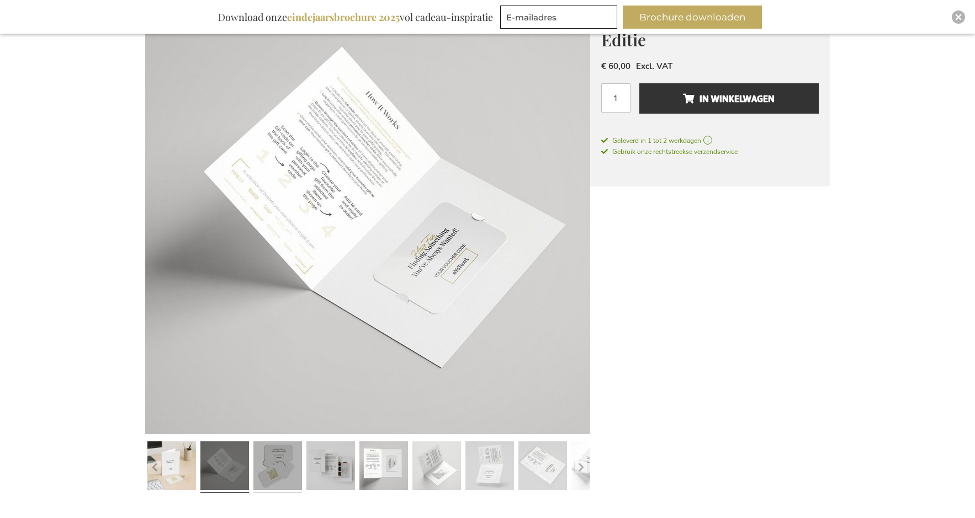
click at [256, 469] on link at bounding box center [277, 467] width 49 height 61
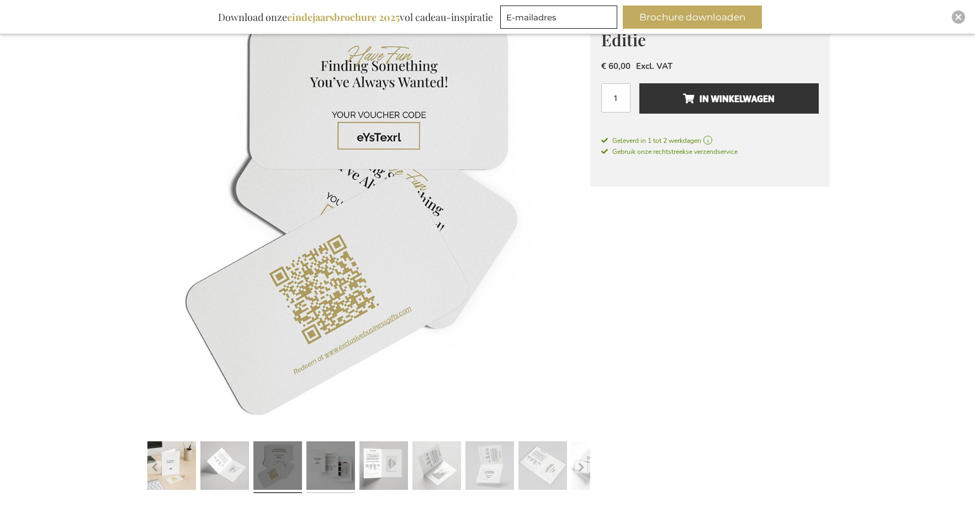
click at [322, 474] on link at bounding box center [330, 467] width 49 height 61
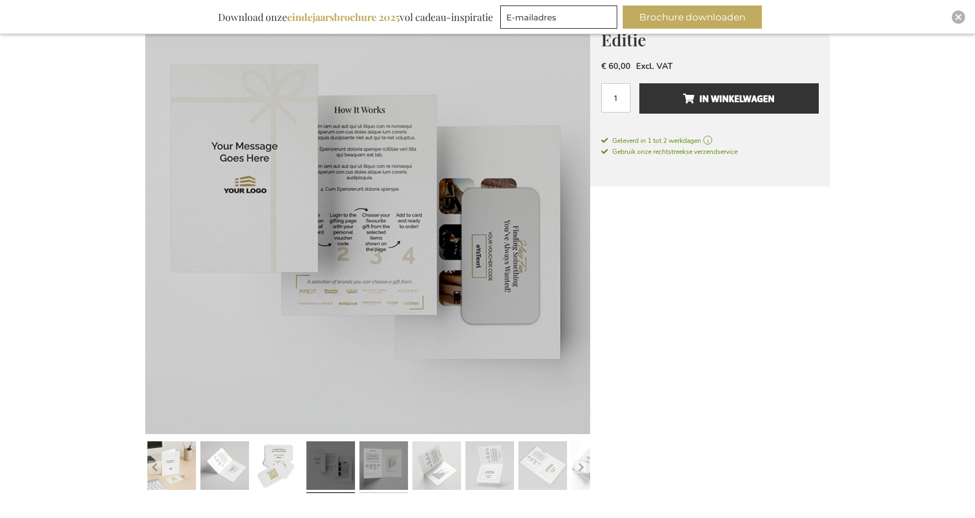
click at [376, 473] on link at bounding box center [383, 467] width 49 height 61
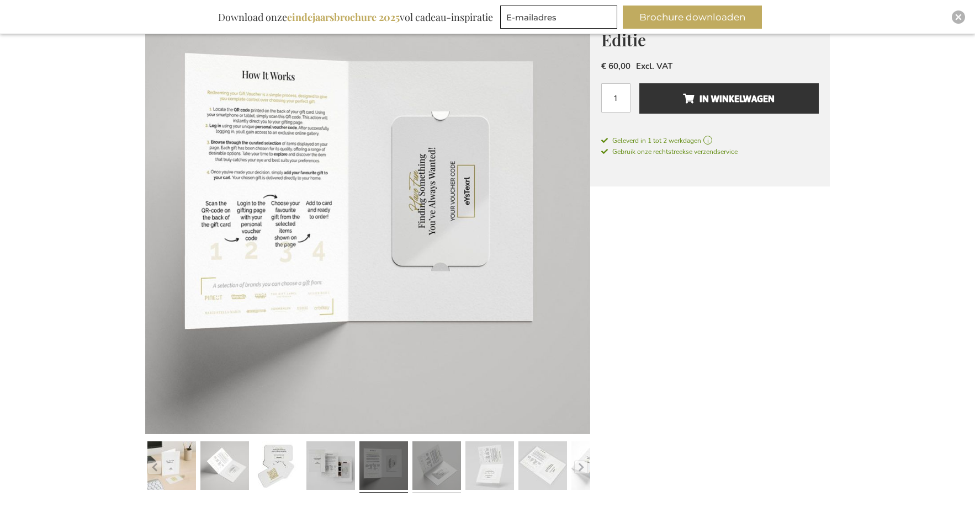
click at [438, 461] on link at bounding box center [436, 467] width 49 height 61
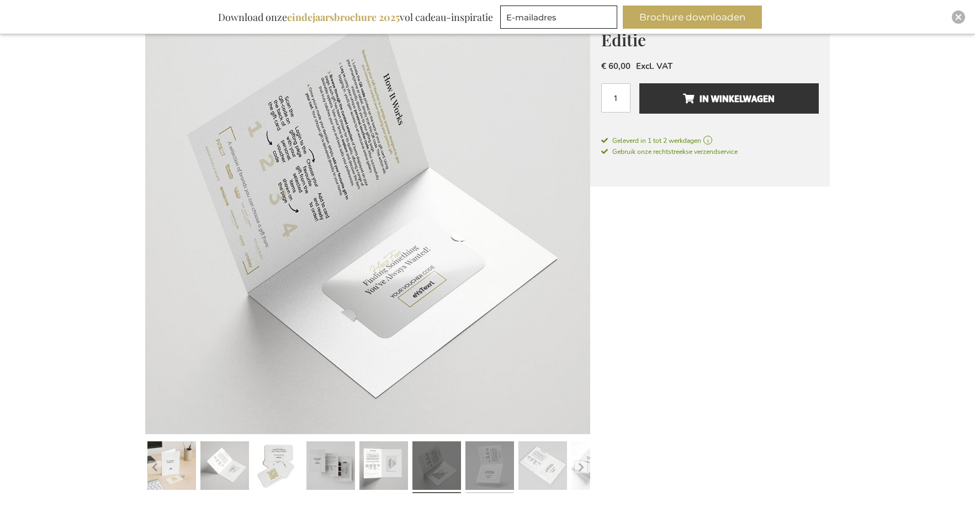
click at [481, 463] on link at bounding box center [489, 467] width 49 height 61
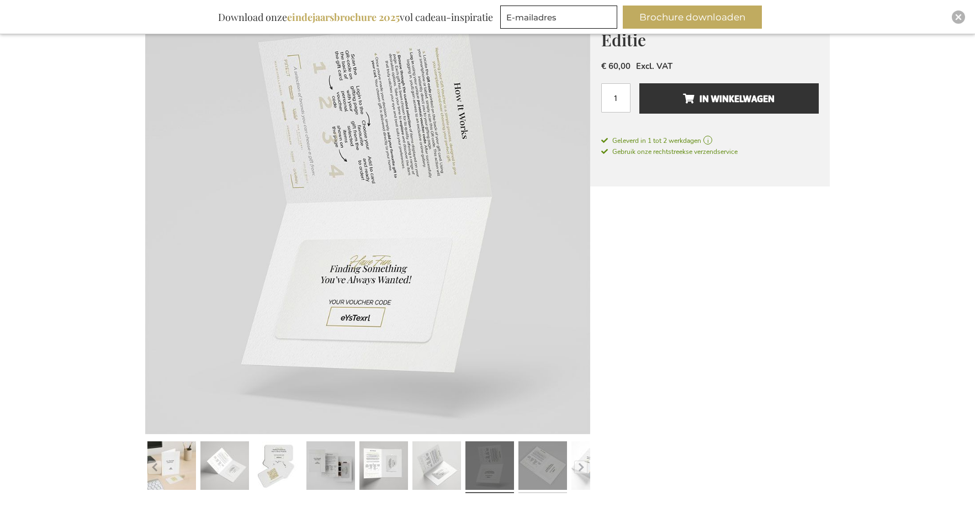
click at [538, 467] on link at bounding box center [542, 467] width 49 height 61
click at [544, 462] on link at bounding box center [542, 467] width 49 height 61
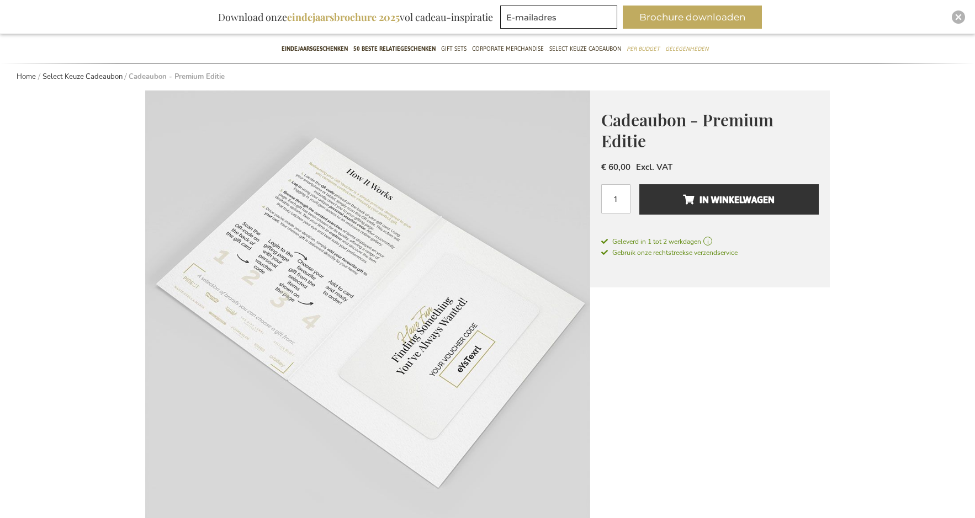
scroll to position [82, 0]
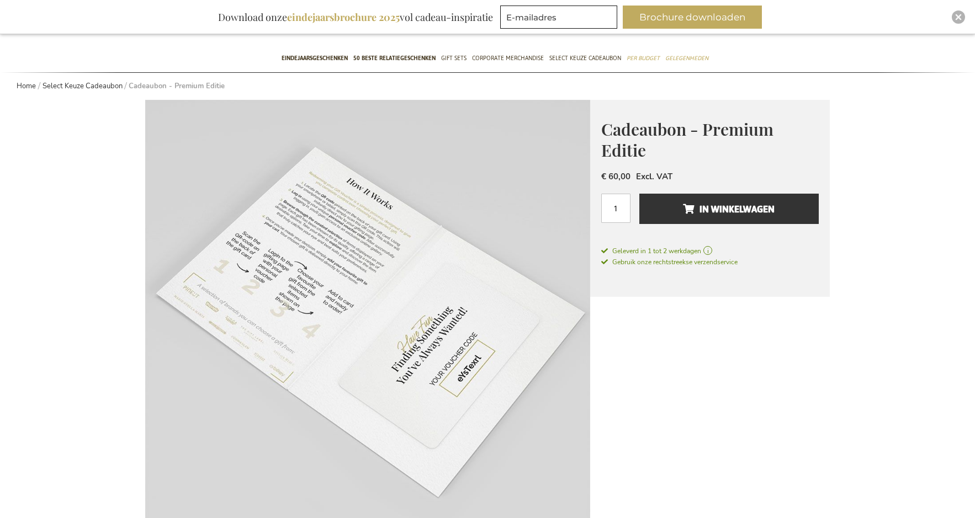
click at [617, 162] on div "Cadeaubon - Premium Editie € 60,00 Excl. VAT Aantal 1 In Winkelwagen Geleverd i…" at bounding box center [710, 199] width 240 height 198
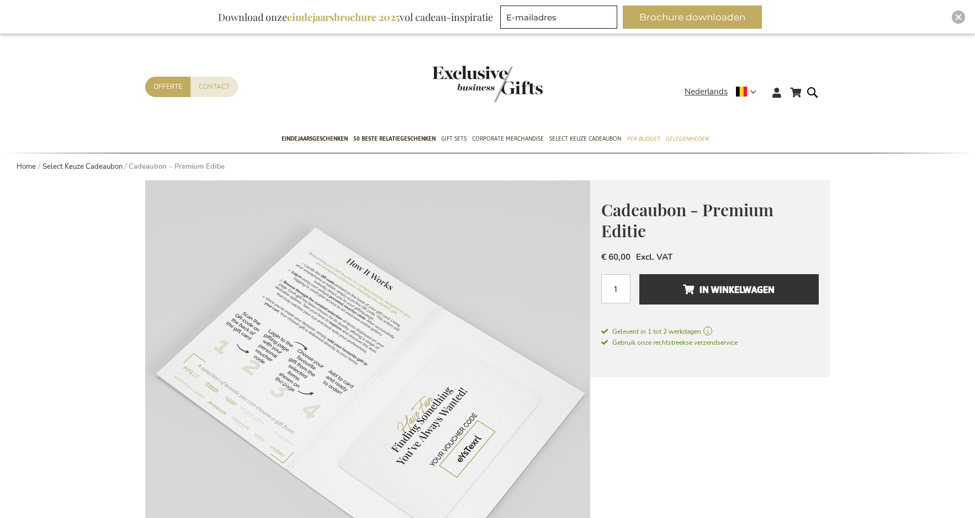
scroll to position [0, 0]
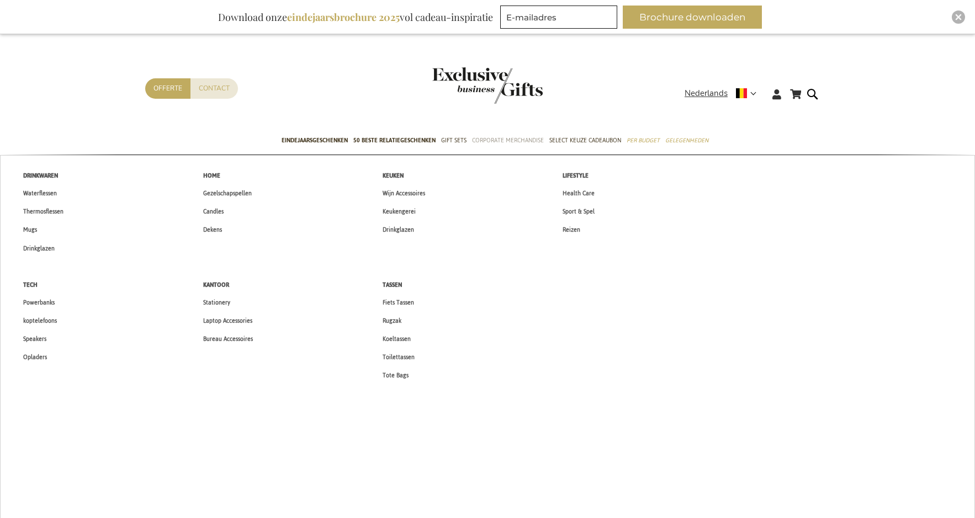
click at [531, 142] on span "Corporate Merchandise" at bounding box center [508, 141] width 72 height 12
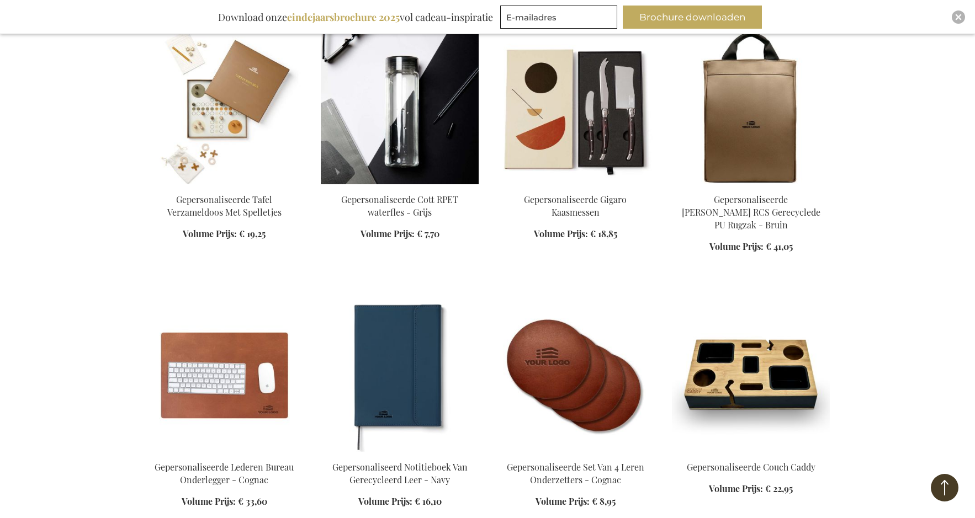
scroll to position [717, 0]
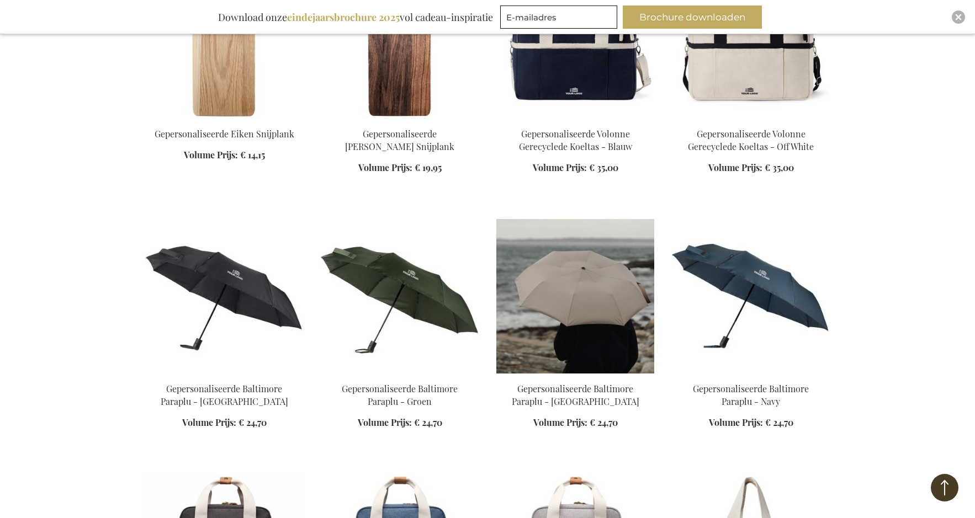
scroll to position [1325, 0]
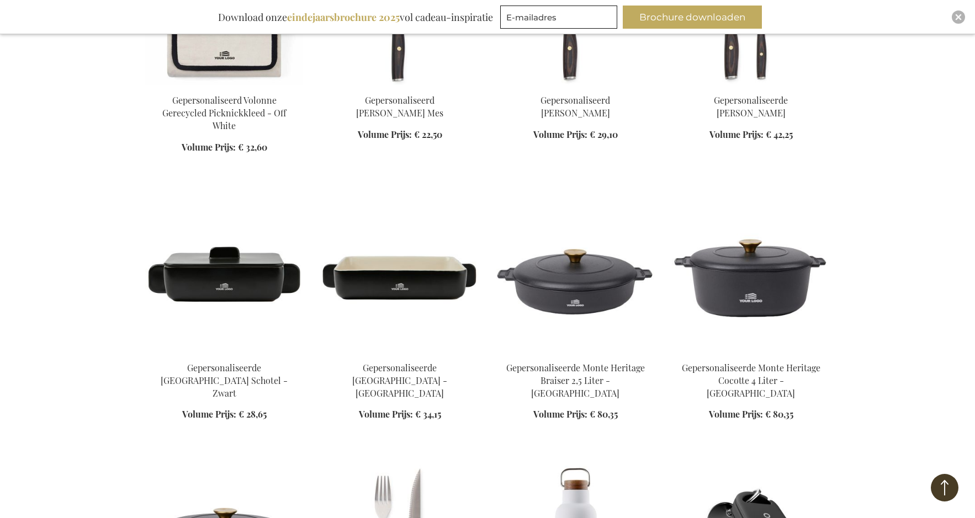
scroll to position [2649, 0]
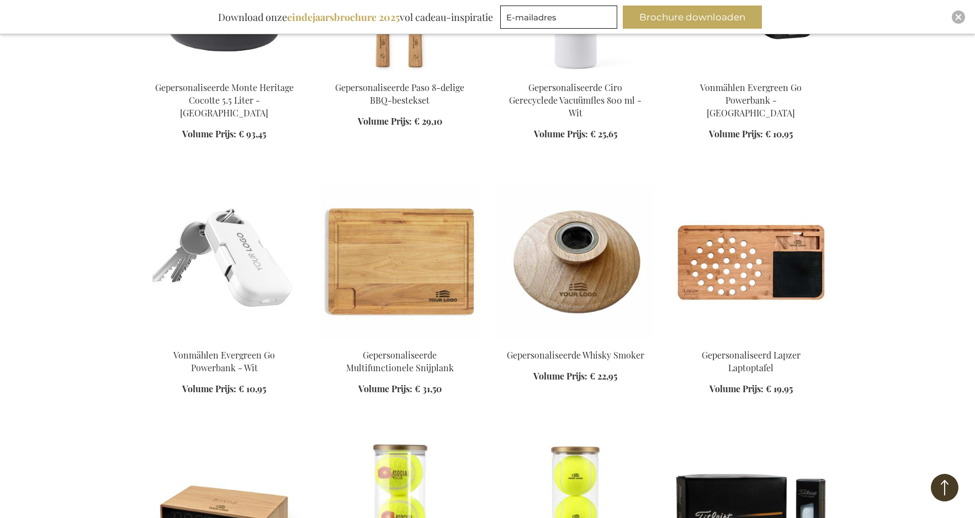
scroll to position [3201, 0]
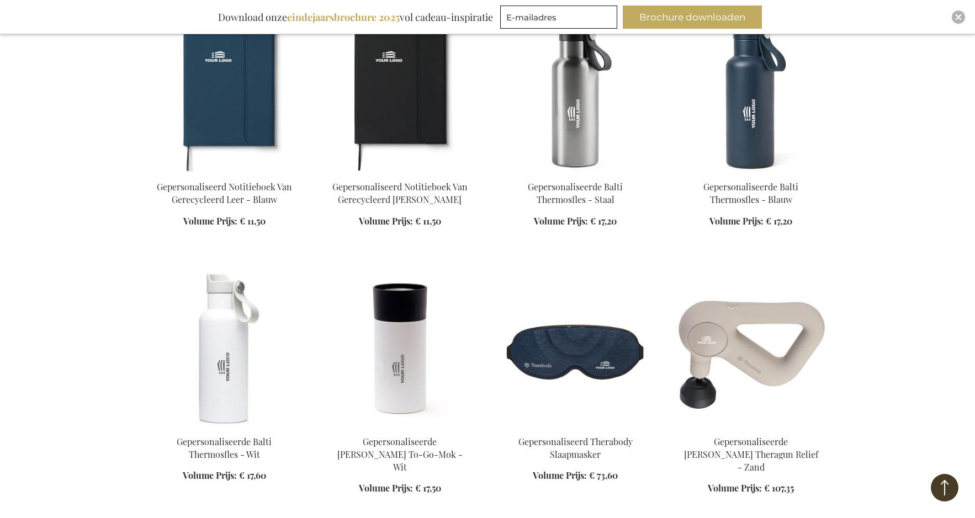
scroll to position [4139, 0]
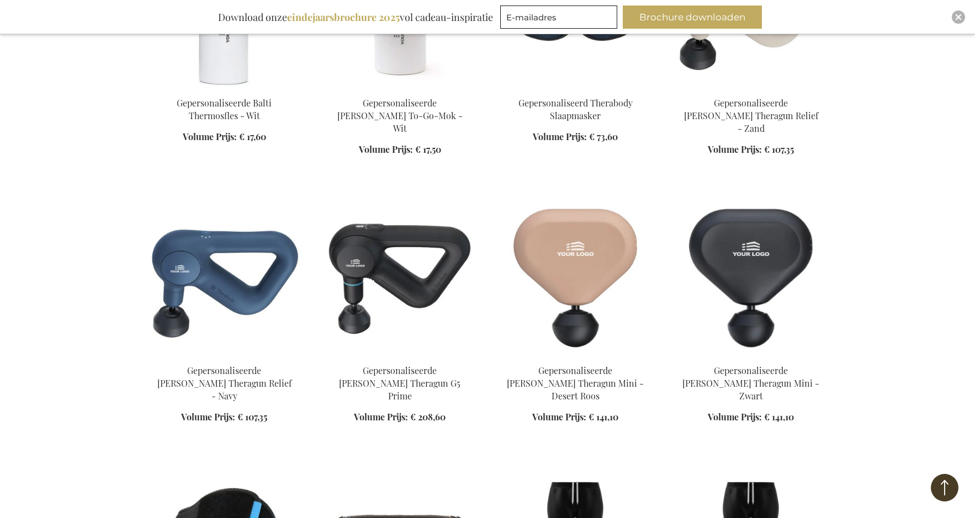
scroll to position [4636, 0]
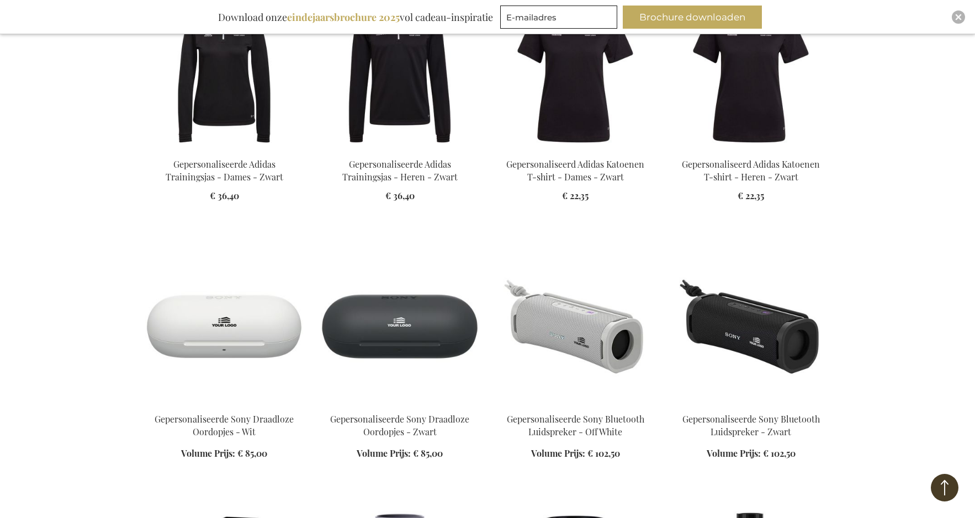
scroll to position [5464, 0]
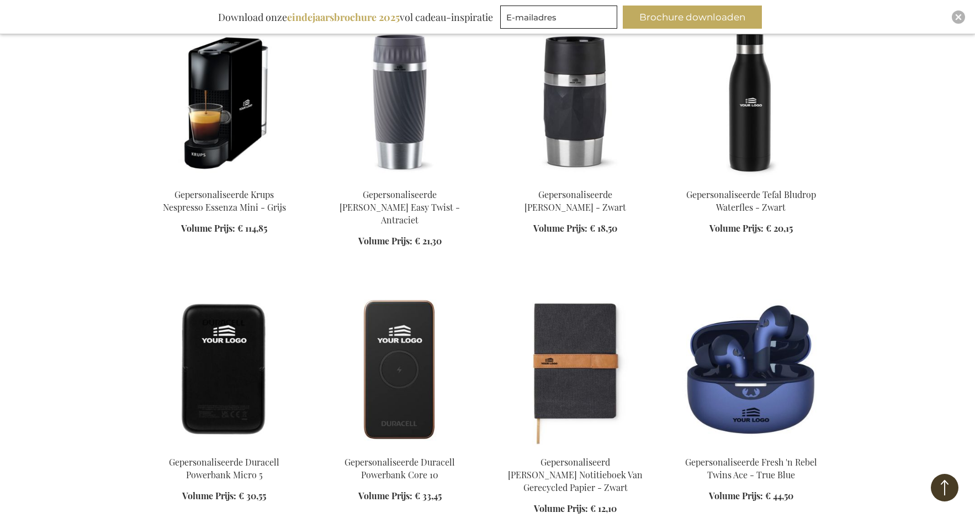
scroll to position [5961, 0]
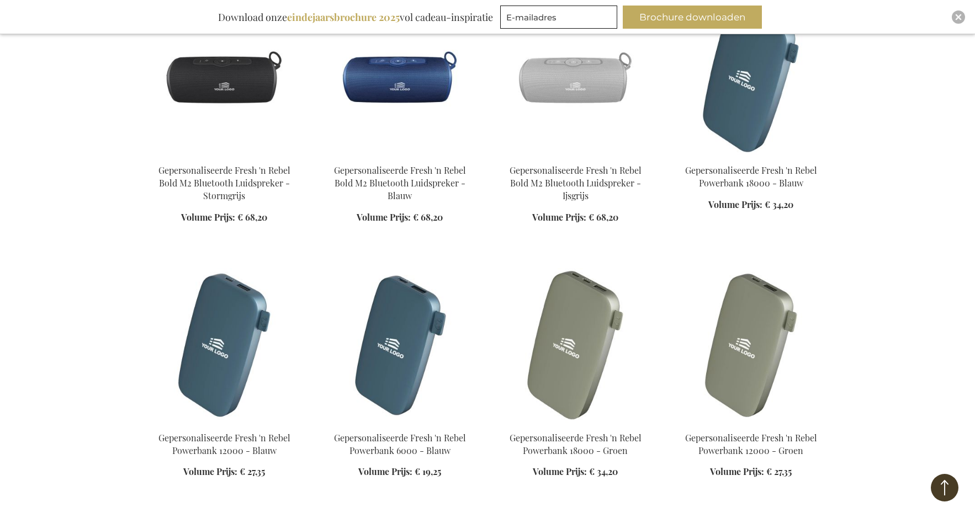
scroll to position [7451, 0]
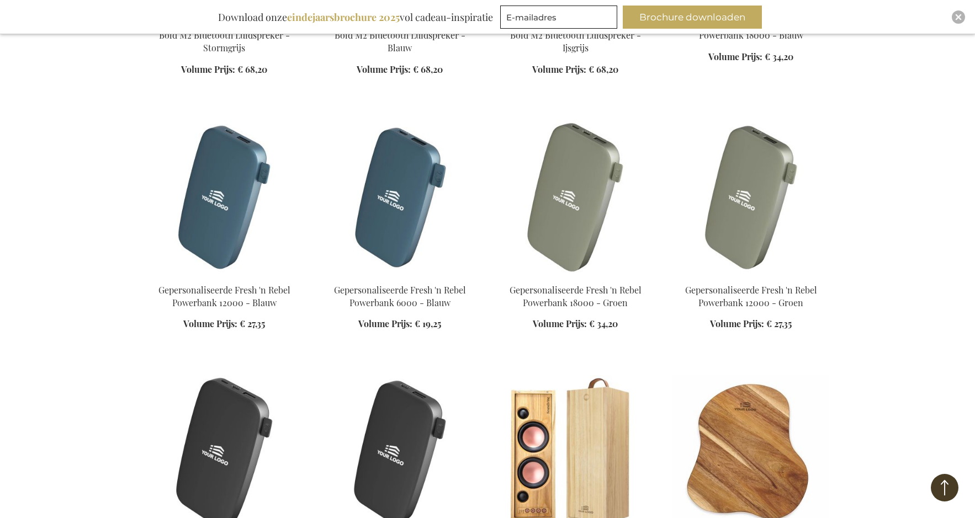
scroll to position [7451, 0]
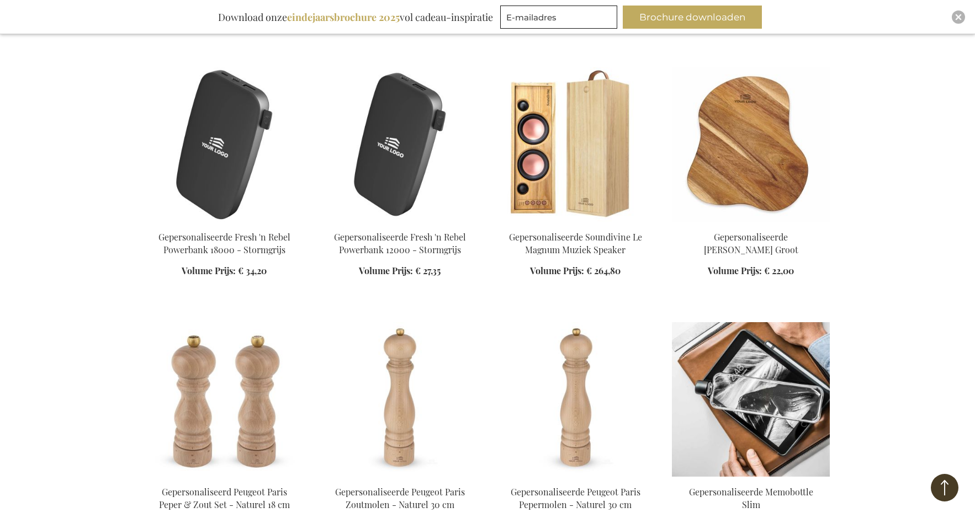
scroll to position [7782, 0]
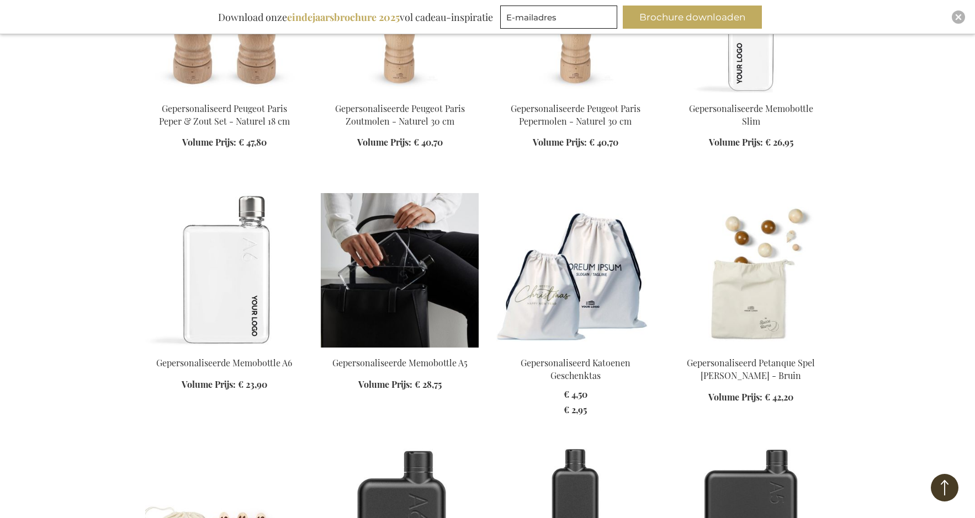
scroll to position [8113, 0]
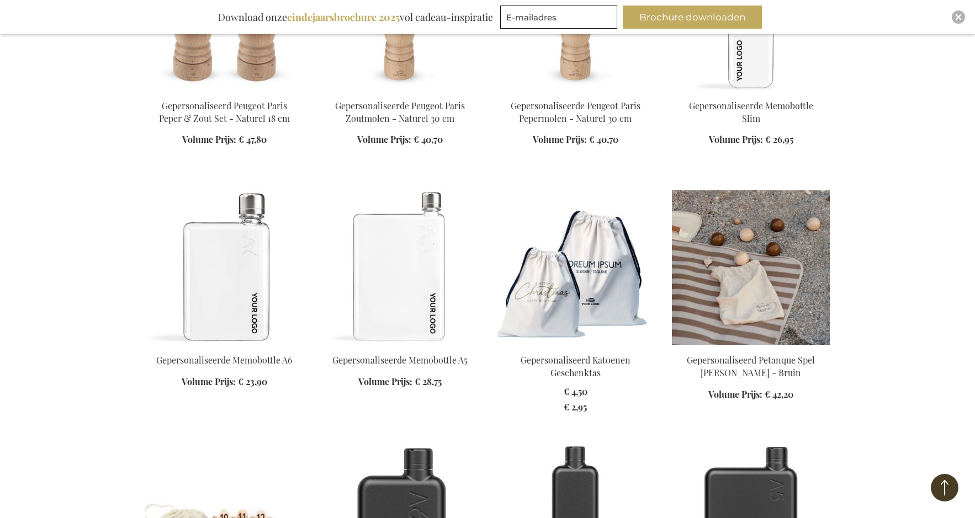
drag, startPoint x: 736, startPoint y: 168, endPoint x: 730, endPoint y: 167, distance: 5.8
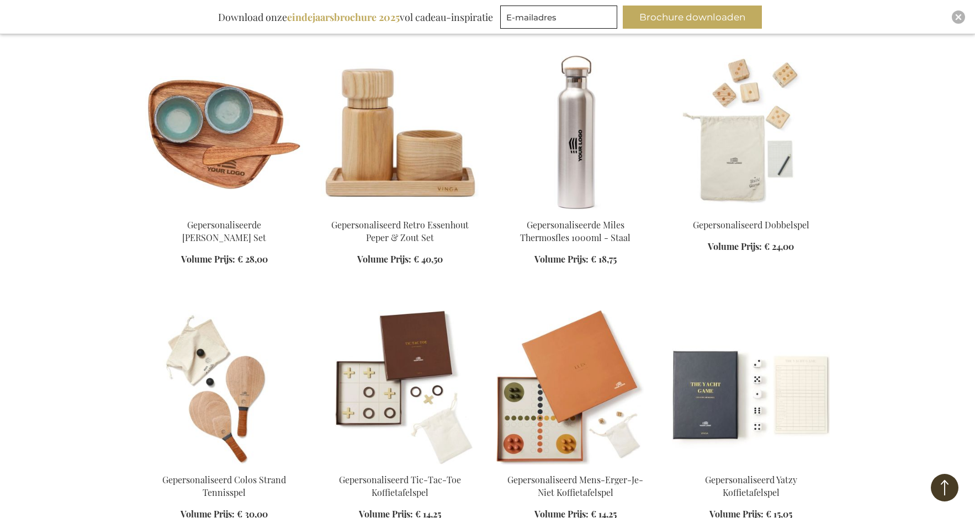
scroll to position [11645, 0]
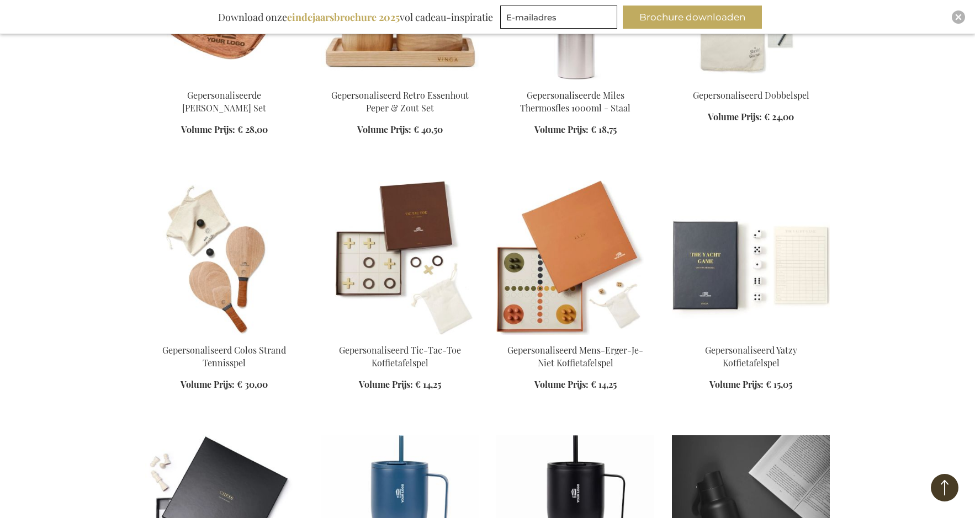
scroll to position [11701, 0]
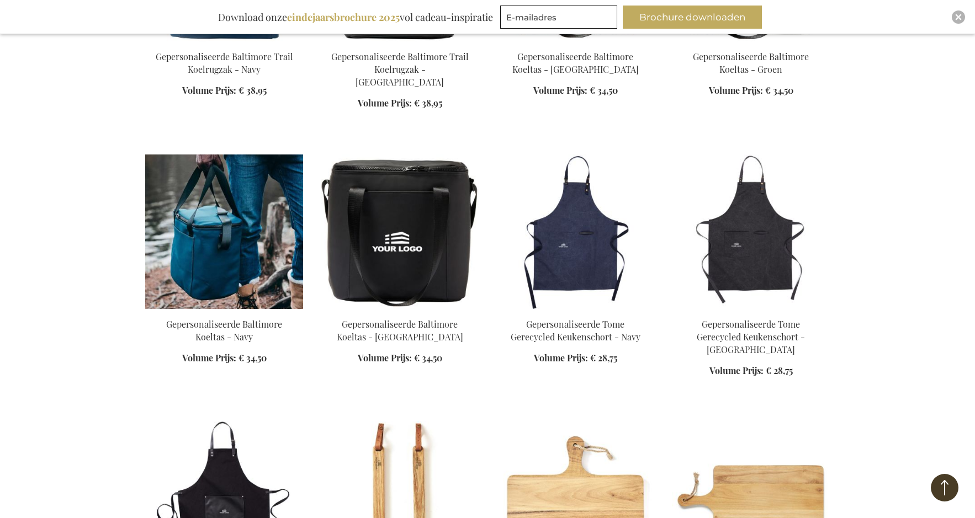
scroll to position [14184, 0]
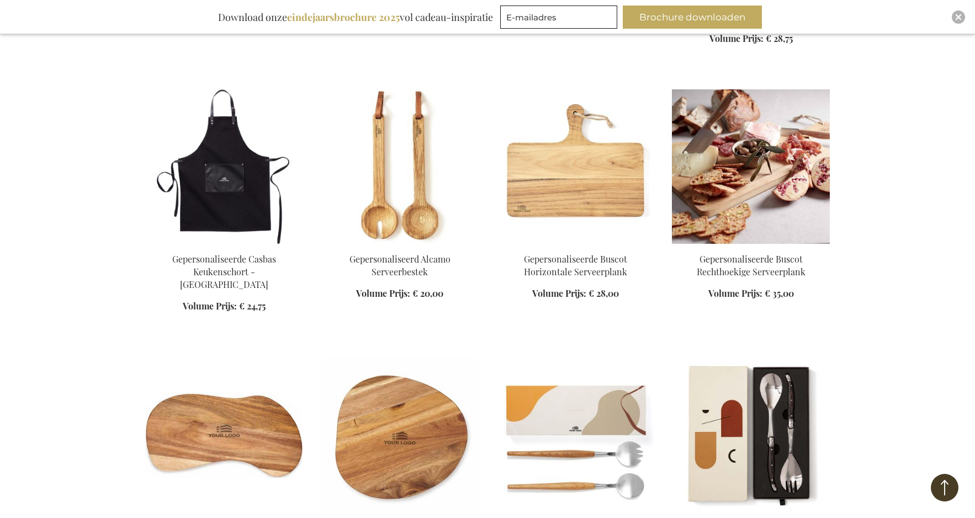
scroll to position [14515, 0]
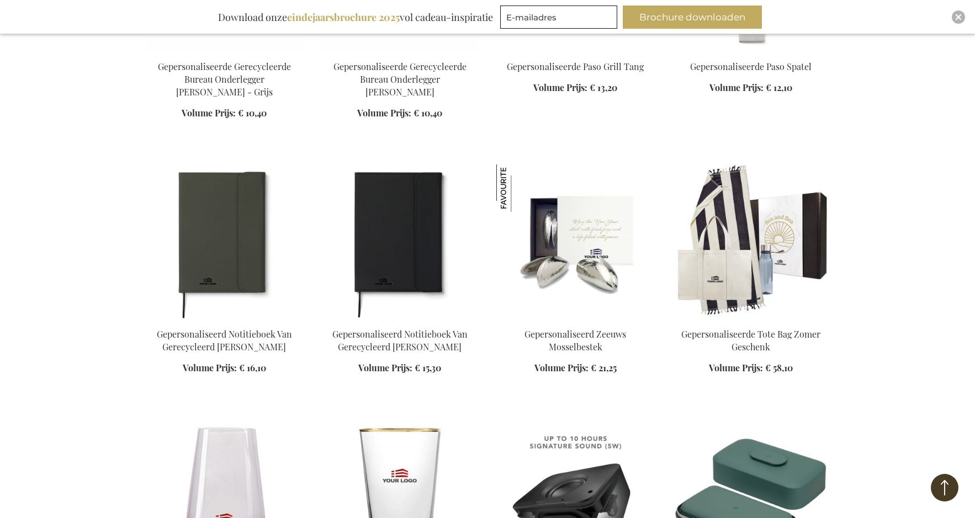
scroll to position [15730, 0]
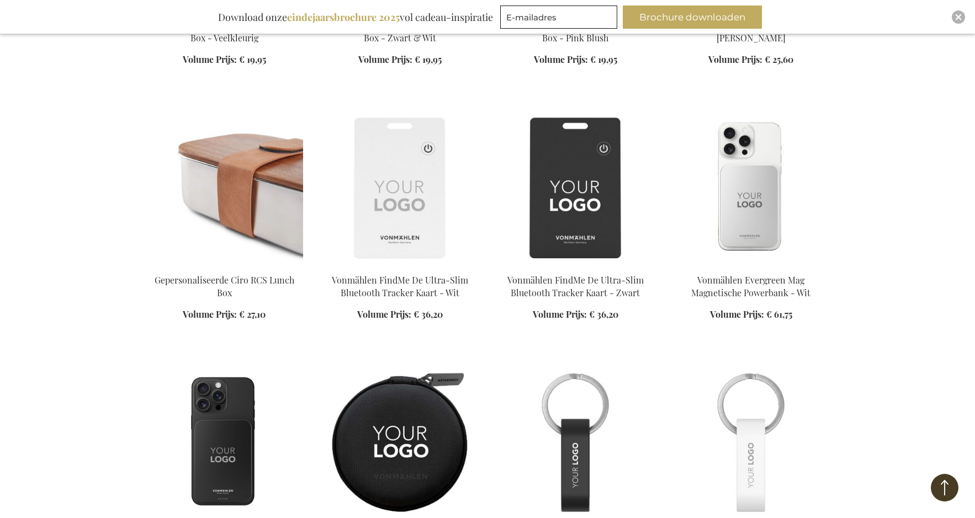
scroll to position [16557, 0]
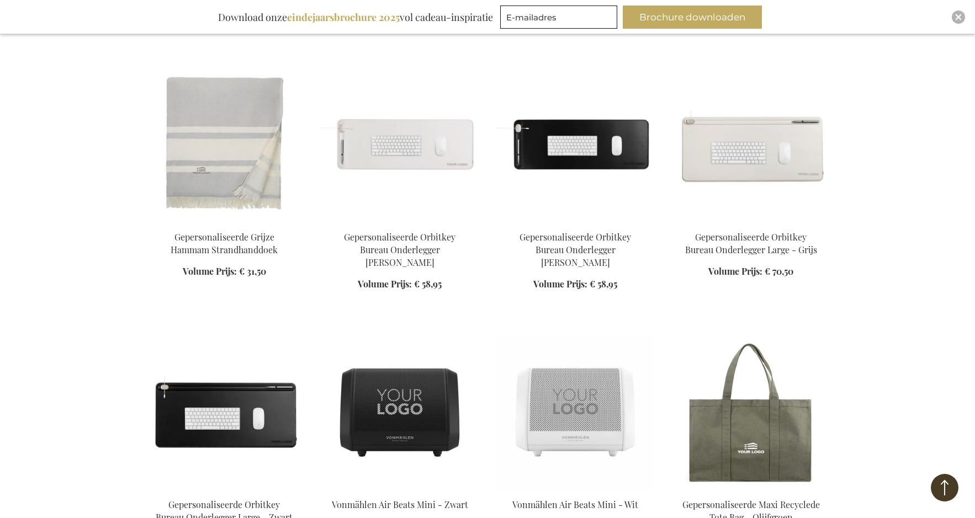
scroll to position [17882, 0]
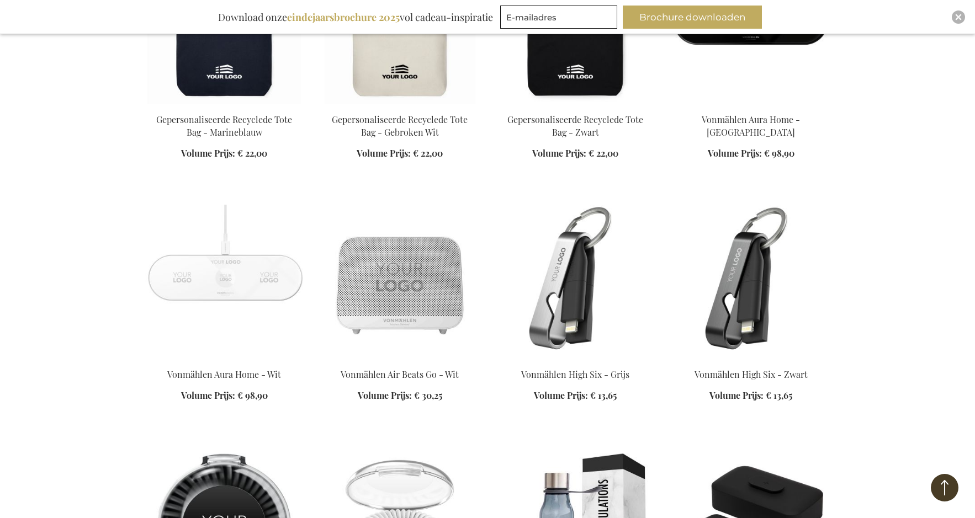
scroll to position [18765, 0]
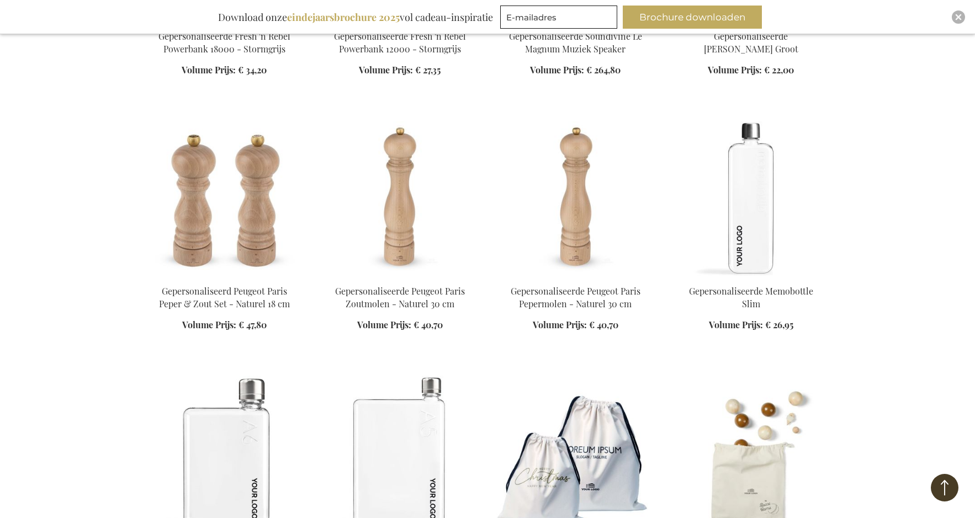
drag, startPoint x: 394, startPoint y: 283, endPoint x: 398, endPoint y: 98, distance: 184.4
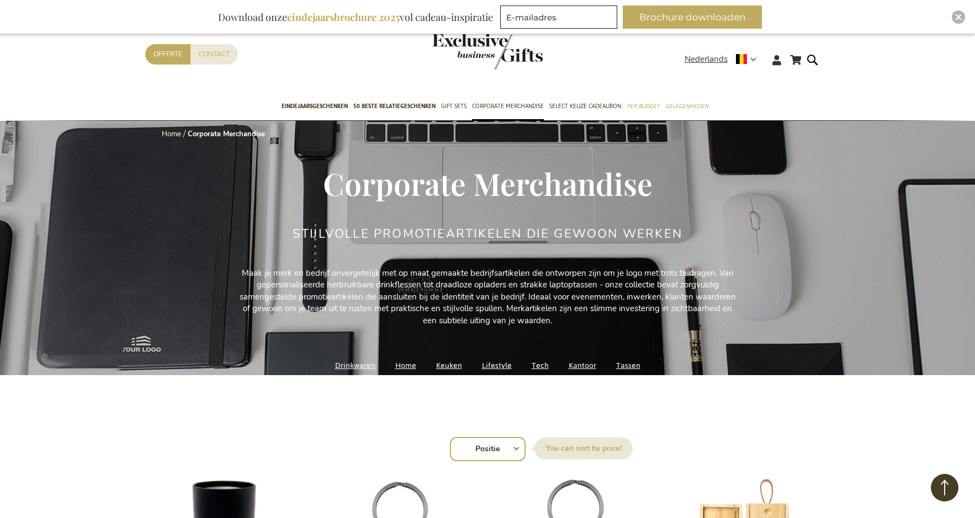
drag, startPoint x: 104, startPoint y: 327, endPoint x: 122, endPoint y: 160, distance: 168.2
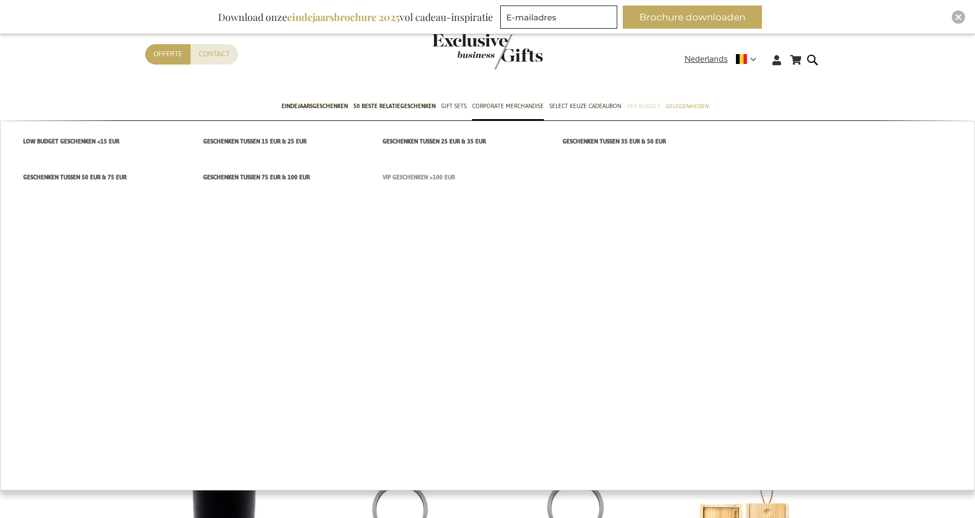
click at [390, 175] on span "VIP Geschenken >100 EUR" at bounding box center [418, 178] width 72 height 12
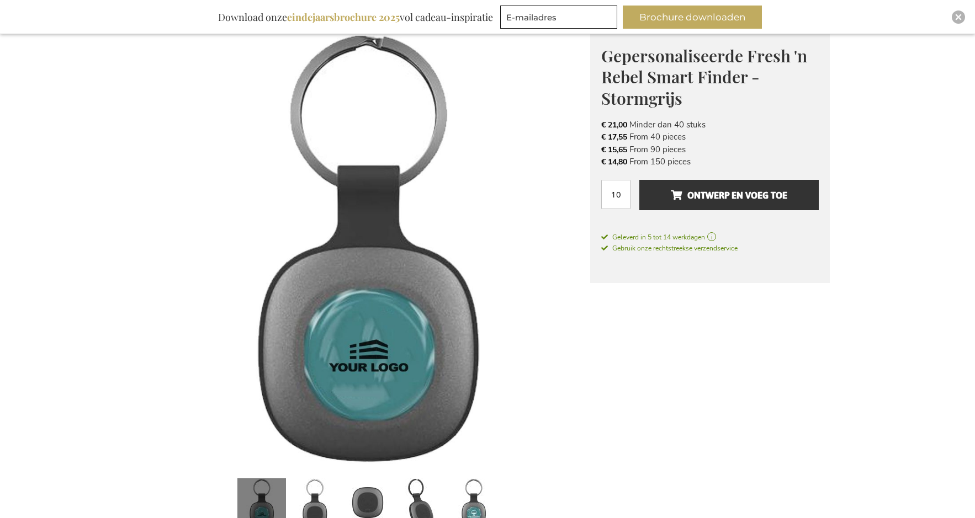
scroll to position [221, 0]
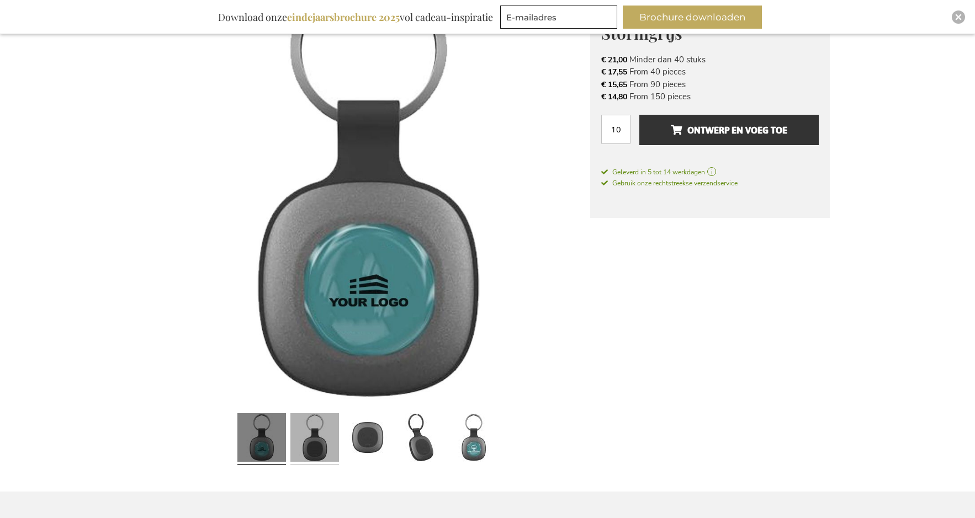
click at [324, 442] on link at bounding box center [314, 439] width 49 height 61
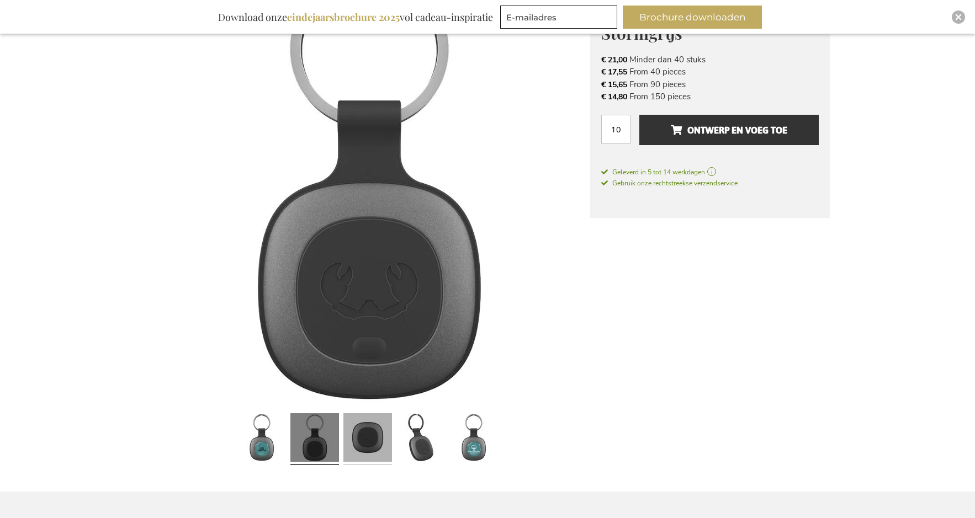
click at [363, 432] on link at bounding box center [367, 439] width 49 height 61
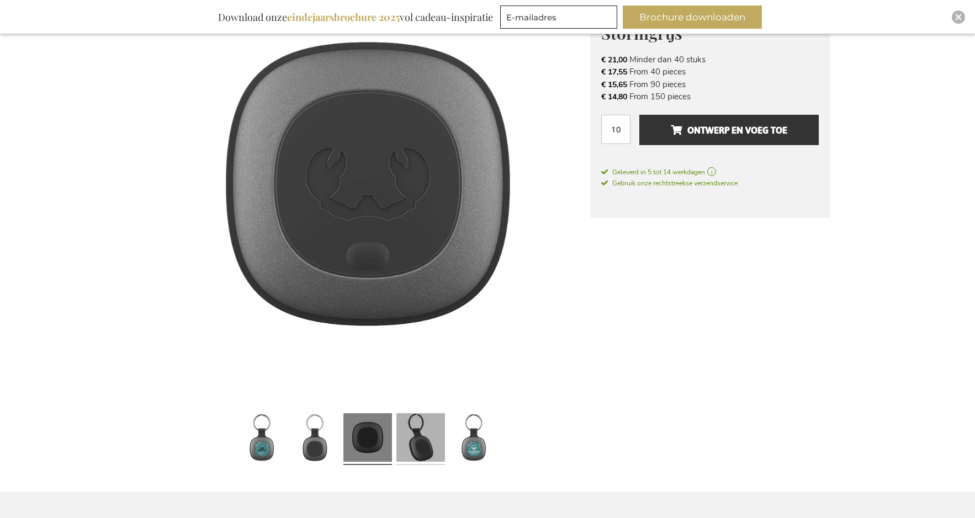
click at [414, 438] on link at bounding box center [420, 439] width 49 height 61
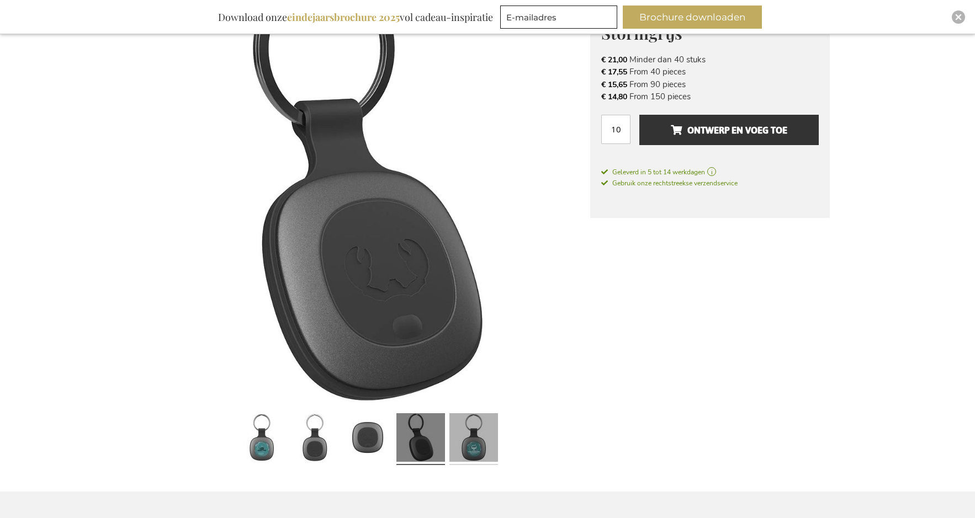
click at [462, 443] on link at bounding box center [473, 439] width 49 height 61
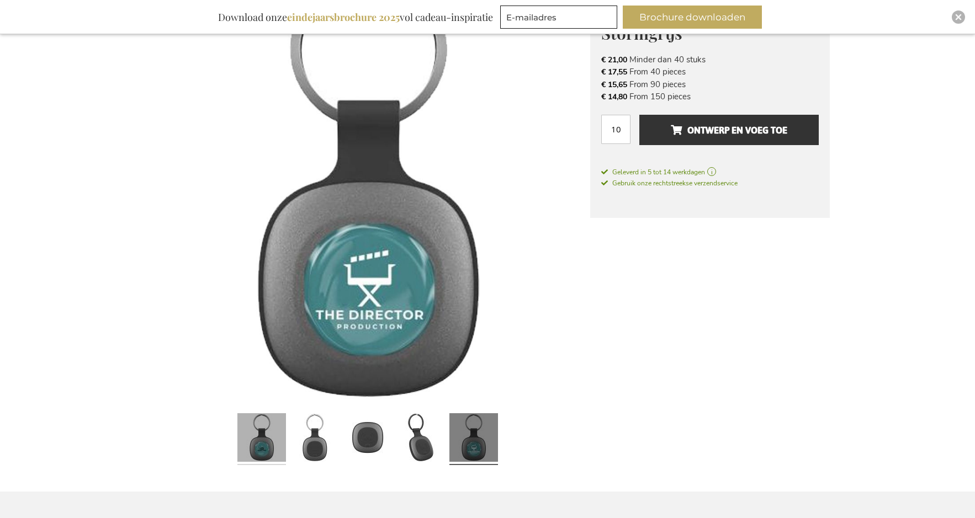
click at [277, 434] on link at bounding box center [261, 439] width 49 height 61
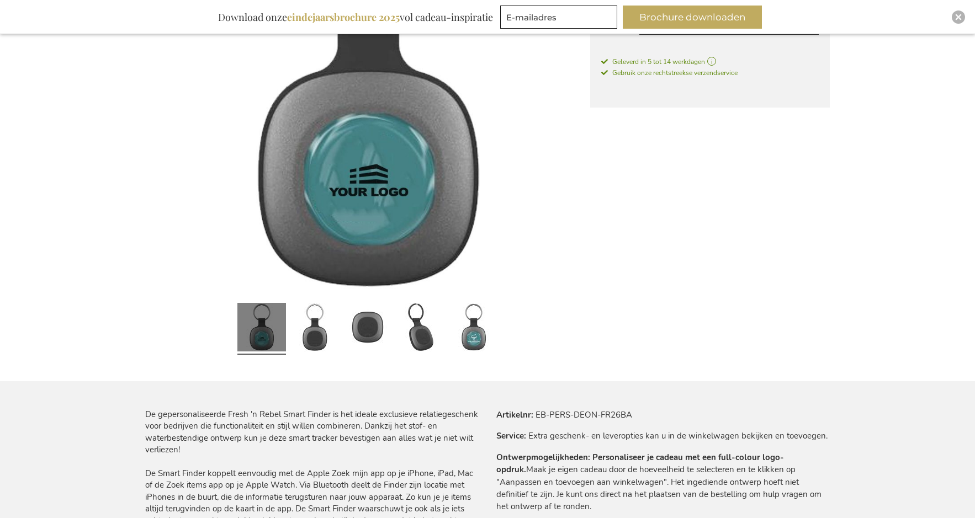
scroll to position [276, 0]
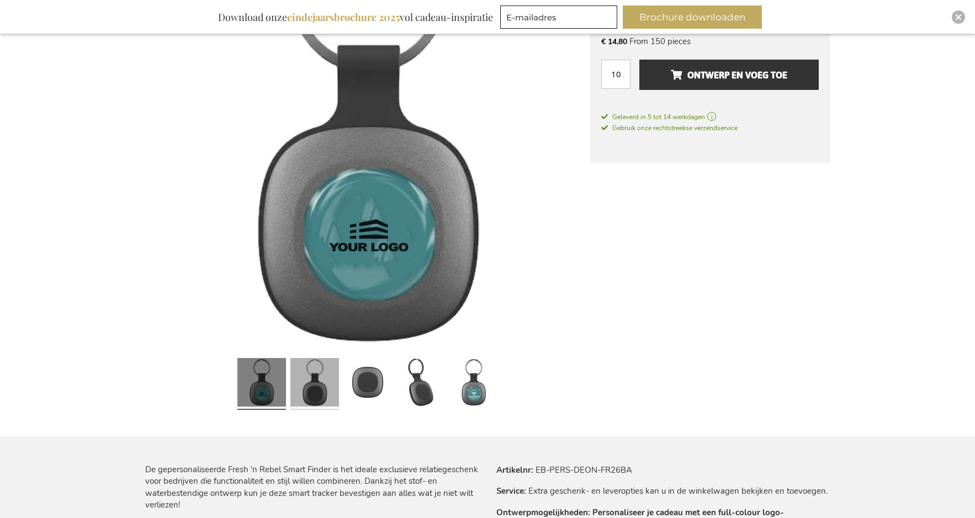
click at [315, 386] on link at bounding box center [314, 384] width 49 height 61
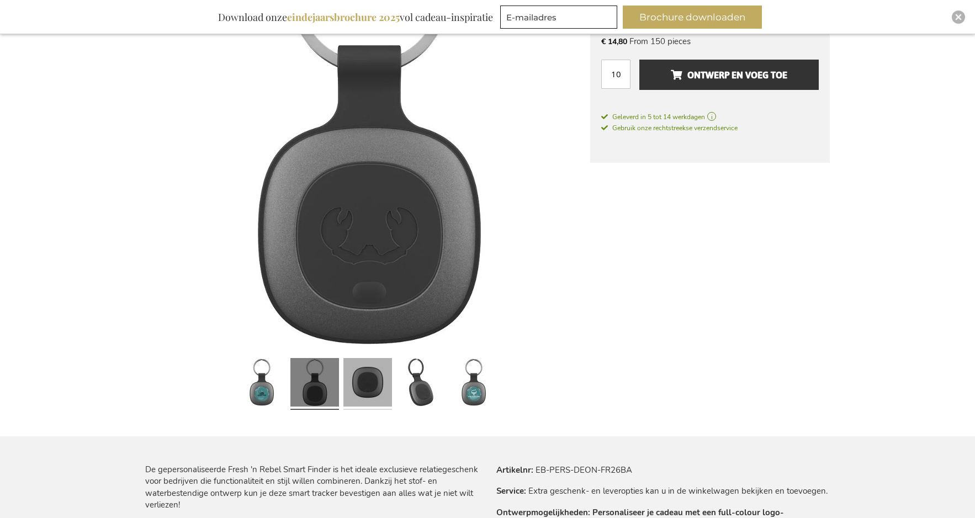
click at [359, 383] on link at bounding box center [367, 384] width 49 height 61
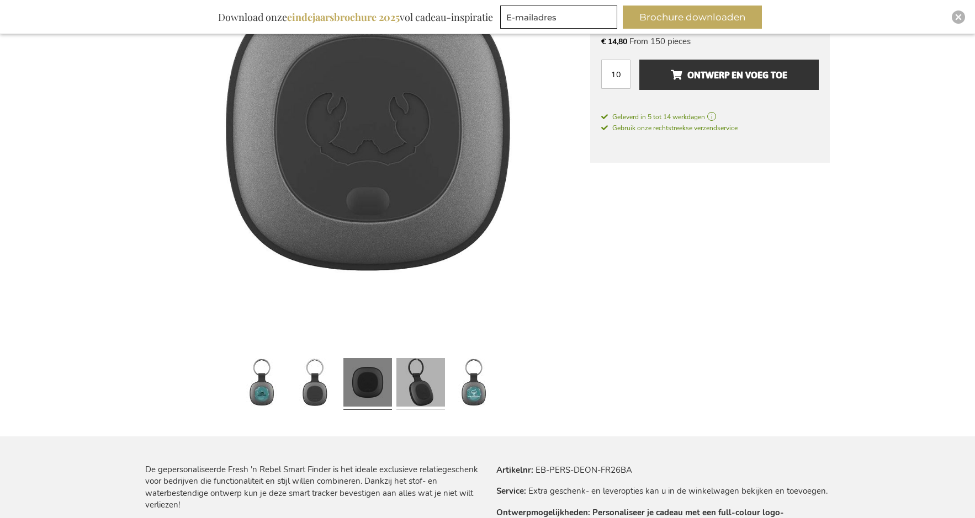
drag, startPoint x: 419, startPoint y: 382, endPoint x: 429, endPoint y: 384, distance: 9.6
click at [420, 382] on link at bounding box center [420, 384] width 49 height 61
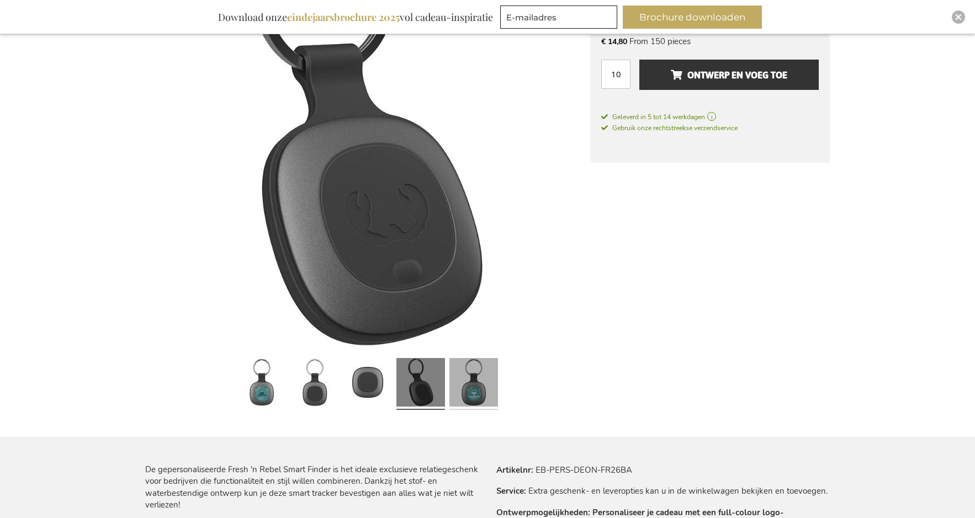
click at [465, 387] on link at bounding box center [473, 384] width 49 height 61
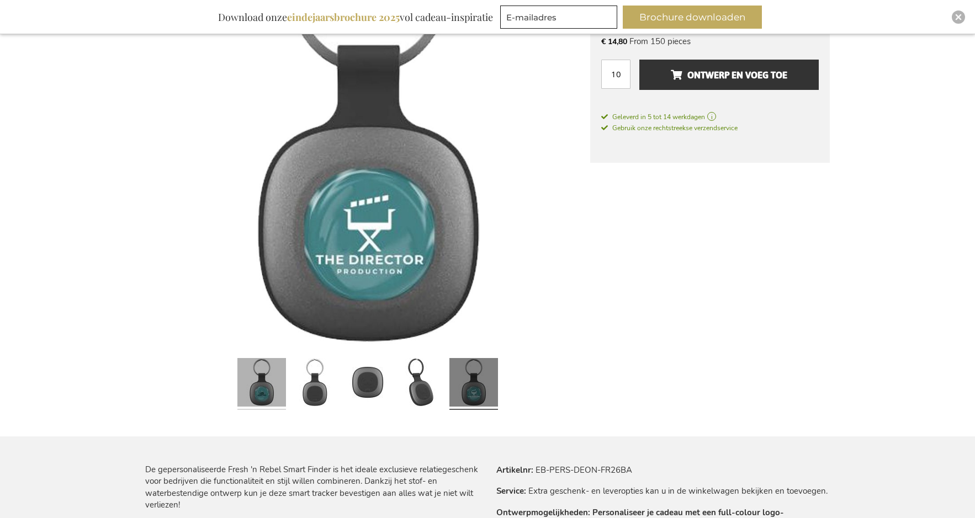
click at [262, 391] on link at bounding box center [261, 384] width 49 height 61
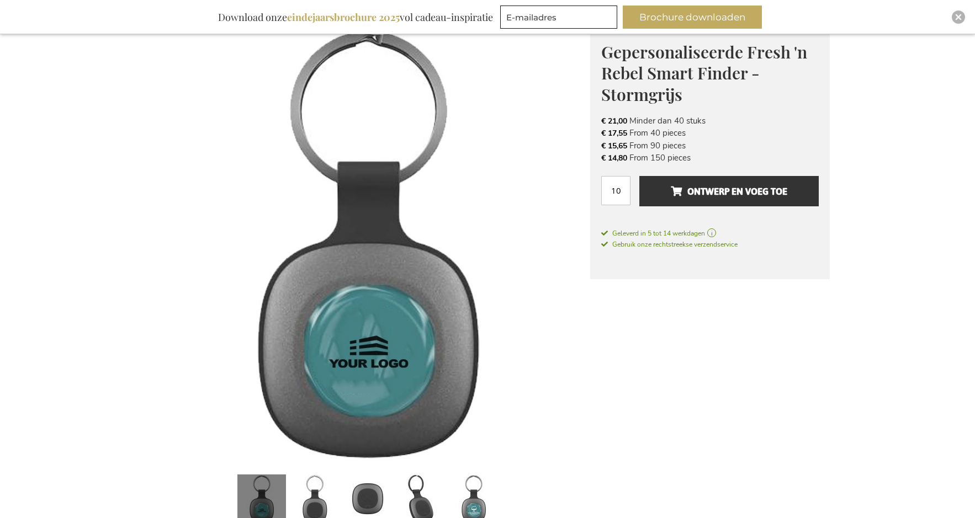
scroll to position [55, 0]
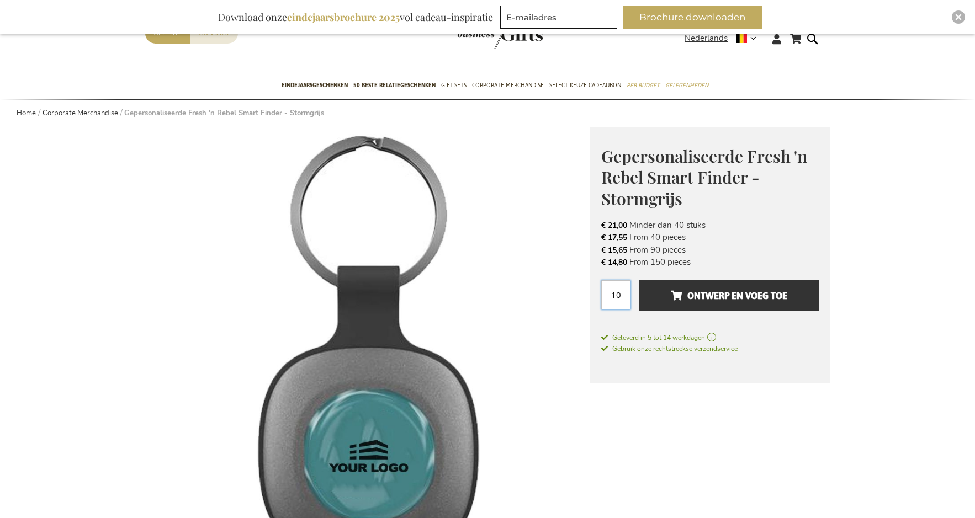
click at [621, 291] on input "10" at bounding box center [615, 294] width 29 height 29
type input "100"
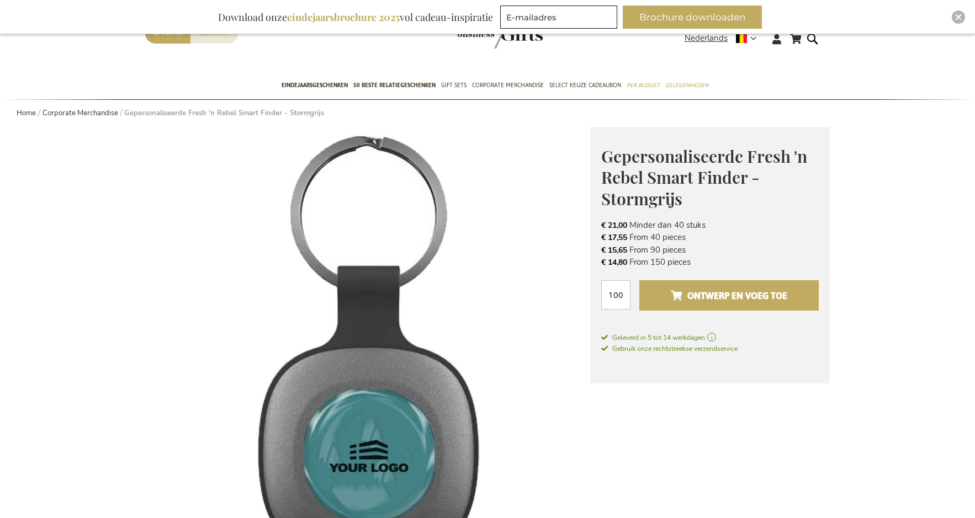
click at [661, 300] on button "Ontwerp en voeg toe" at bounding box center [728, 295] width 179 height 30
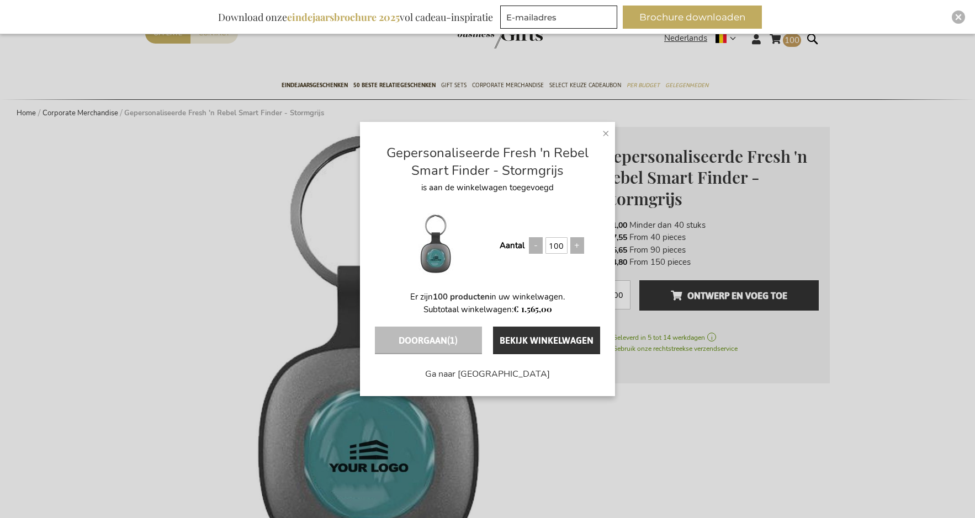
click at [607, 133] on span "×" at bounding box center [605, 133] width 7 height 17
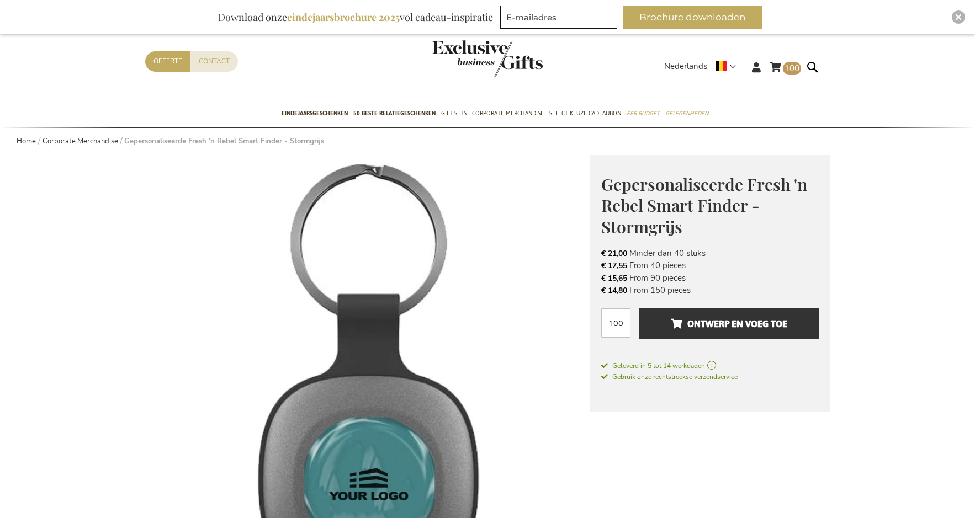
scroll to position [0, 0]
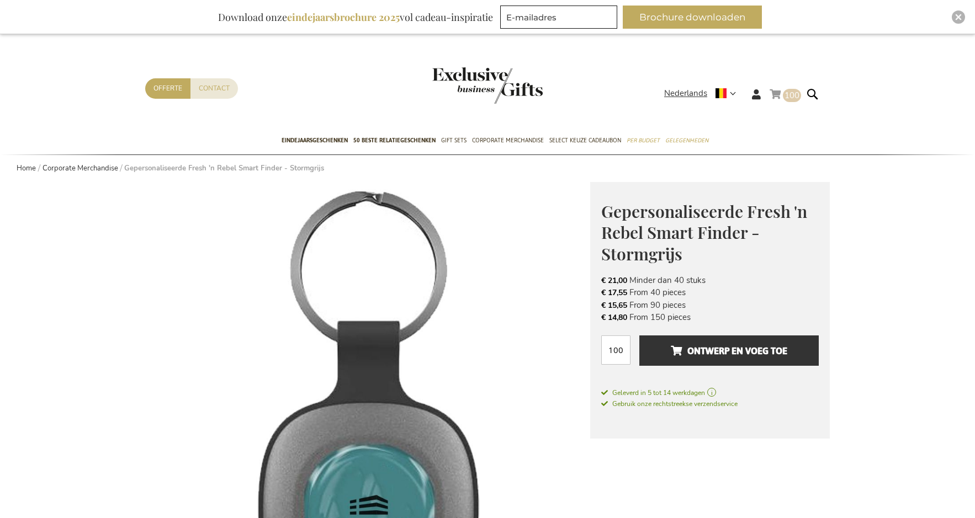
click at [796, 99] on span "100" at bounding box center [791, 95] width 15 height 11
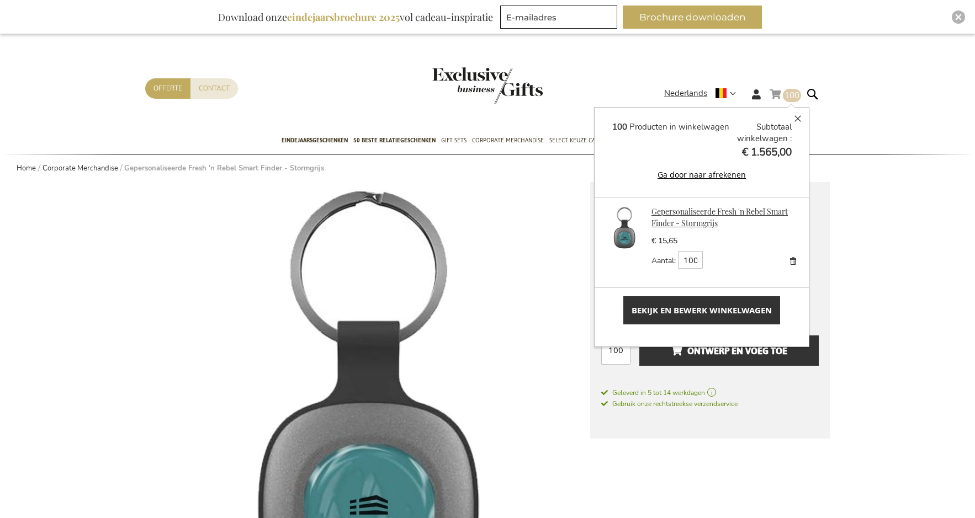
scroll to position [1, 0]
click at [557, 286] on img at bounding box center [367, 404] width 445 height 445
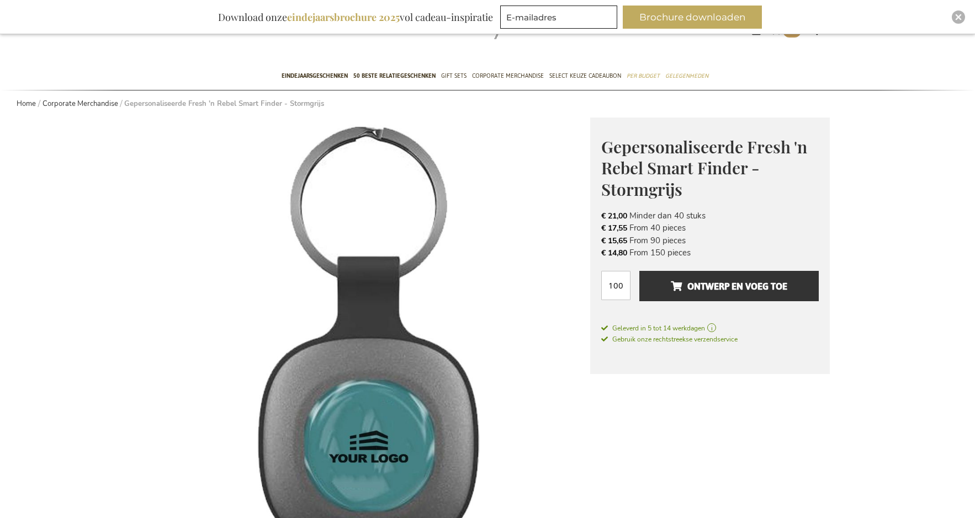
scroll to position [55, 0]
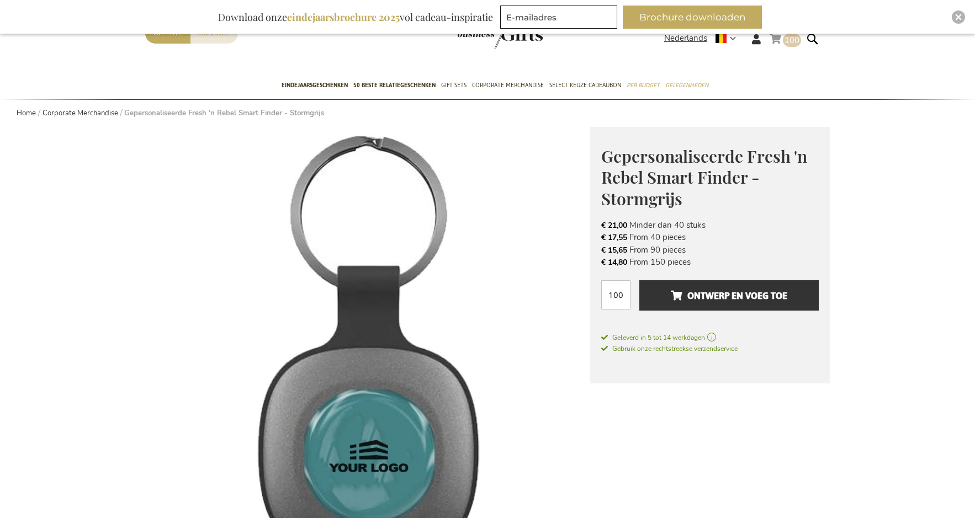
click at [785, 48] on link "Winkelwagen 100 100 items" at bounding box center [784, 41] width 31 height 18
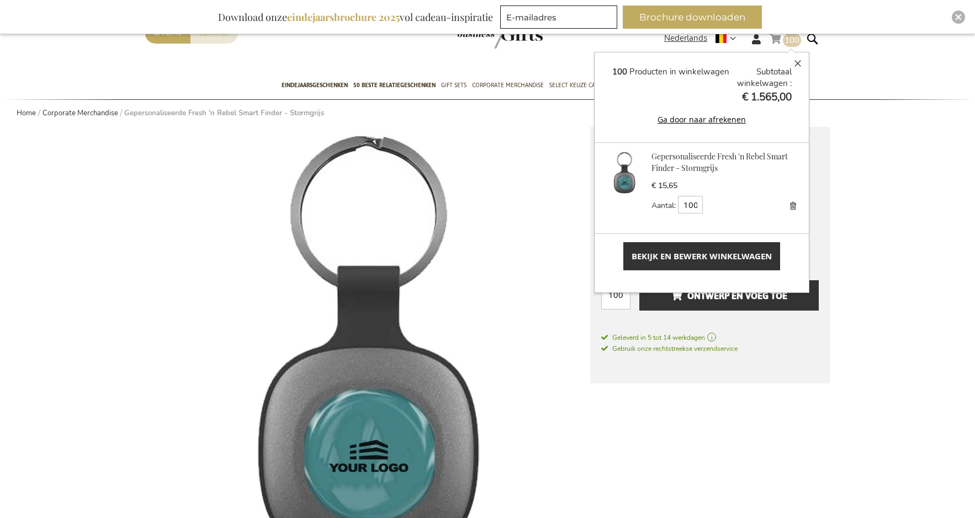
click at [785, 48] on link "Winkelwagen 100 100 items" at bounding box center [784, 41] width 31 height 18
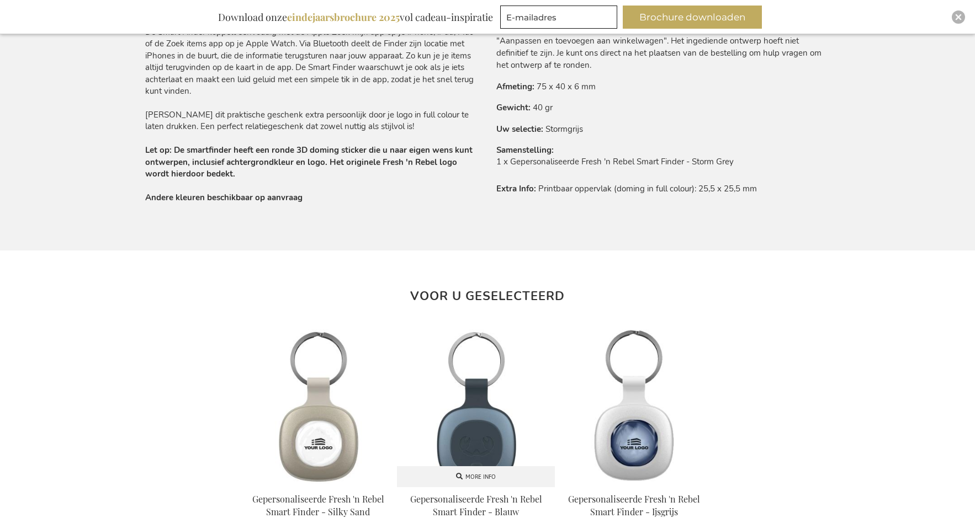
scroll to position [883, 0]
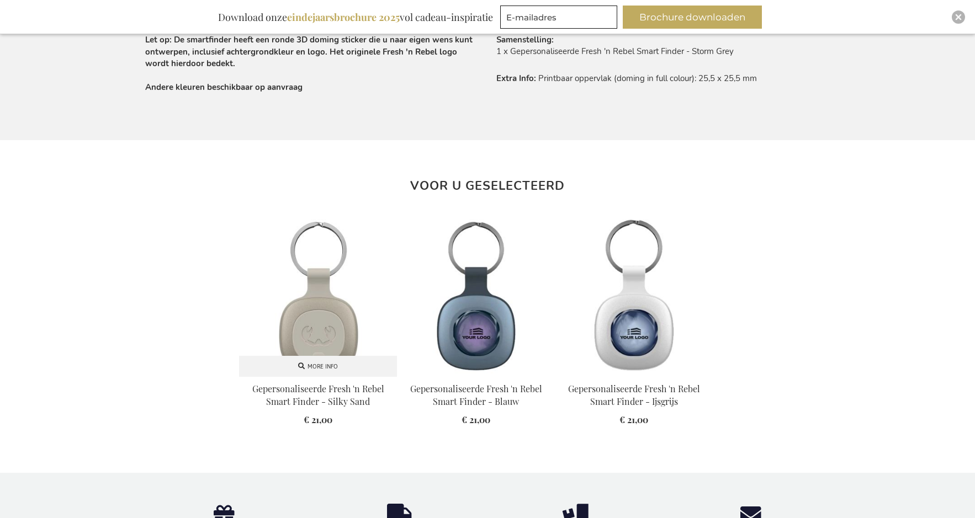
click at [344, 266] on img at bounding box center [318, 298] width 158 height 158
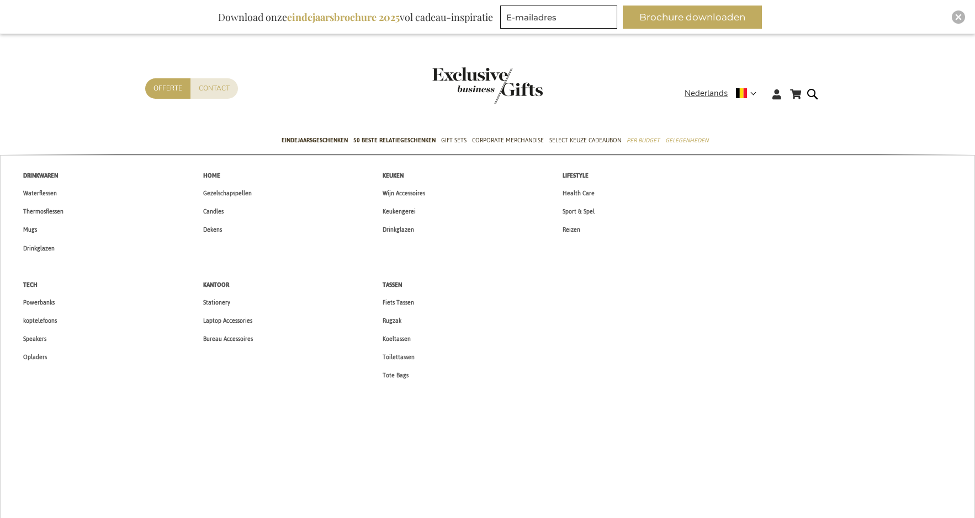
scroll to position [55, 0]
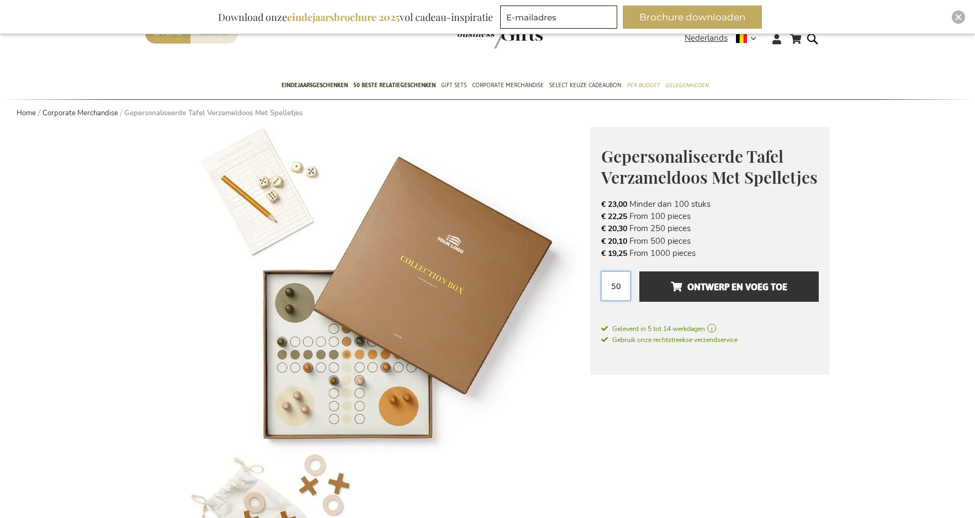
drag, startPoint x: 618, startPoint y: 287, endPoint x: 592, endPoint y: 284, distance: 26.6
click at [592, 284] on div "Gepersonaliseerde Tafel Verzameldoos Met Spelletjes Het Perfecte Relatiegeschen…" at bounding box center [710, 251] width 240 height 248
type input "100"
click at [558, 427] on img at bounding box center [367, 349] width 445 height 445
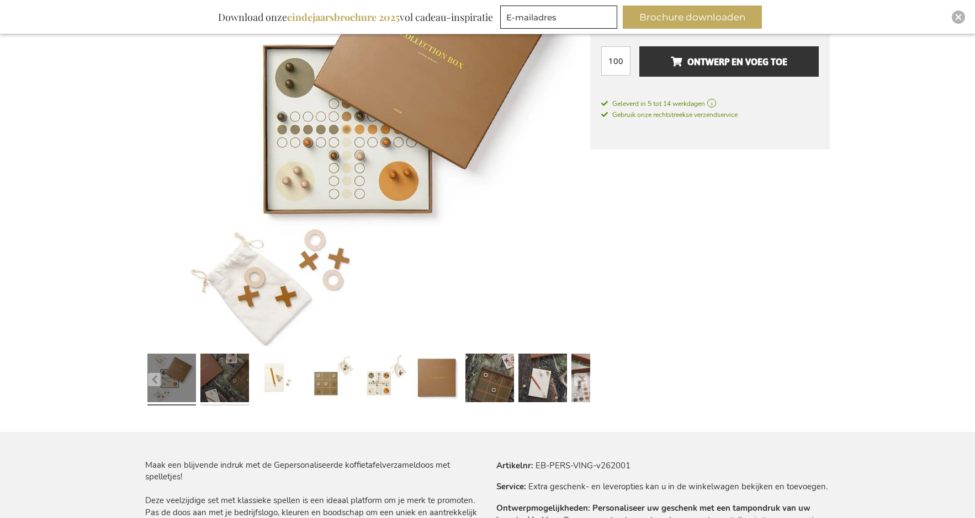
scroll to position [276, 0]
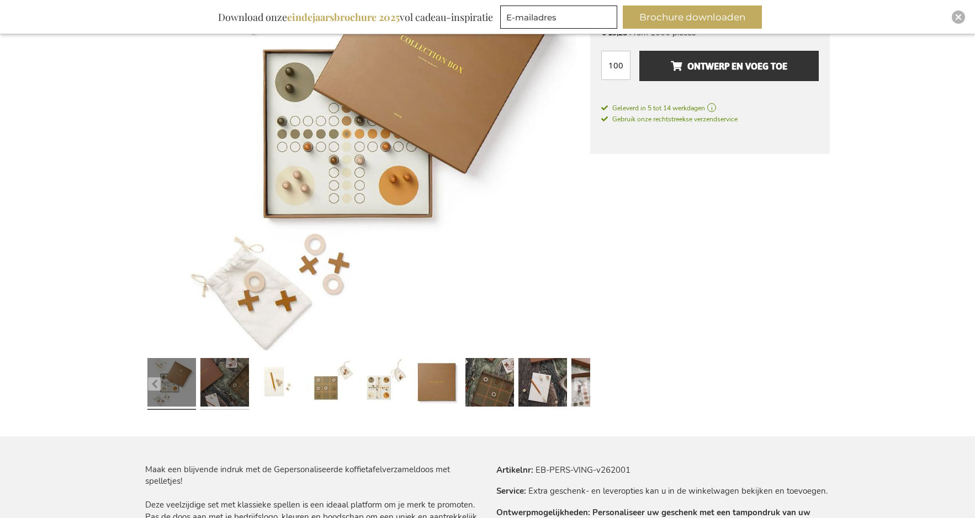
click at [230, 384] on link at bounding box center [224, 384] width 49 height 61
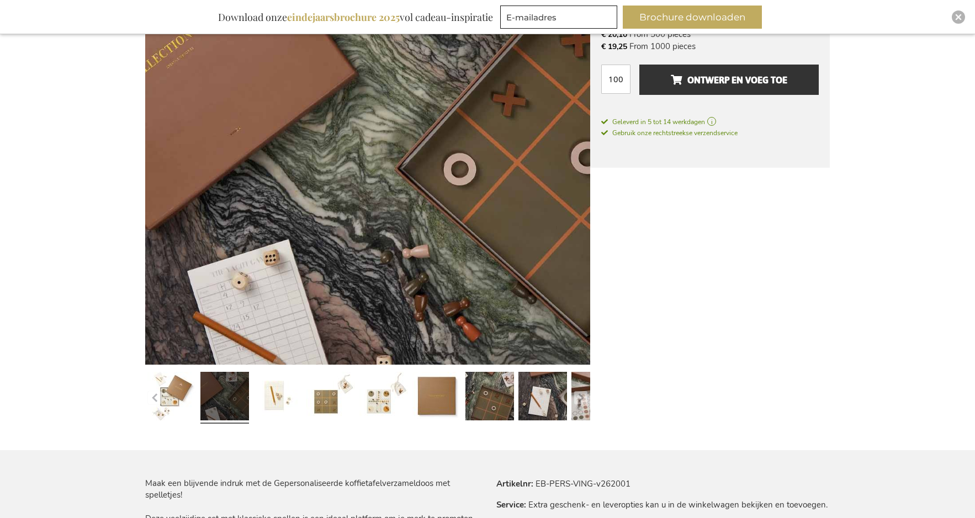
scroll to position [221, 0]
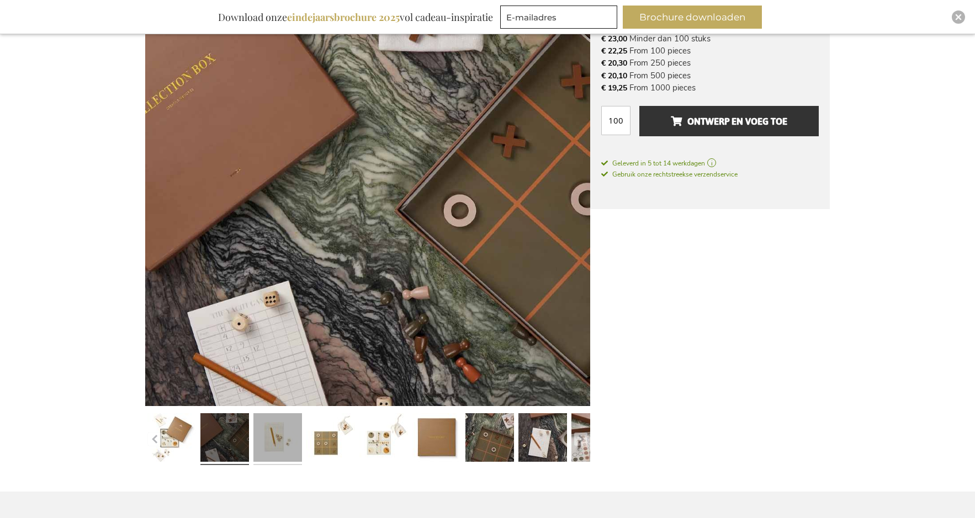
click at [281, 435] on link at bounding box center [277, 439] width 49 height 61
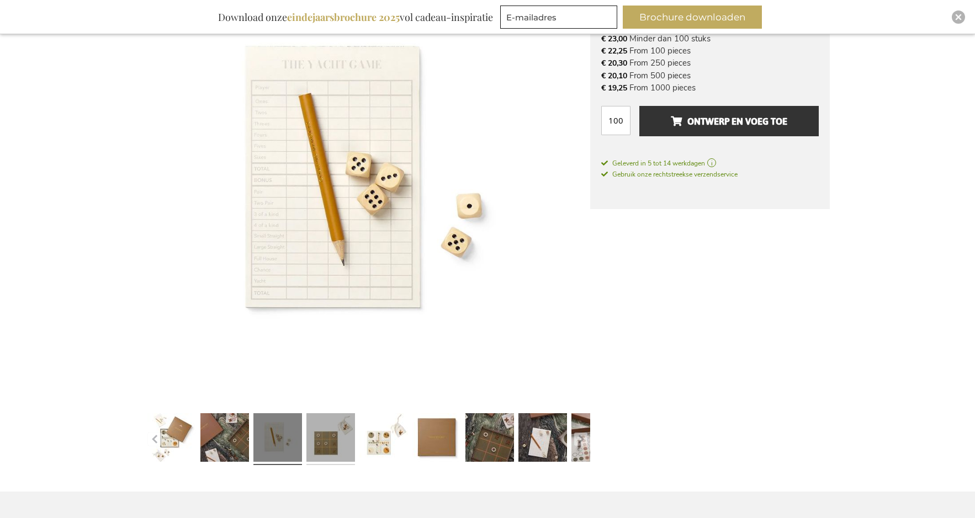
click at [348, 440] on link at bounding box center [330, 439] width 49 height 61
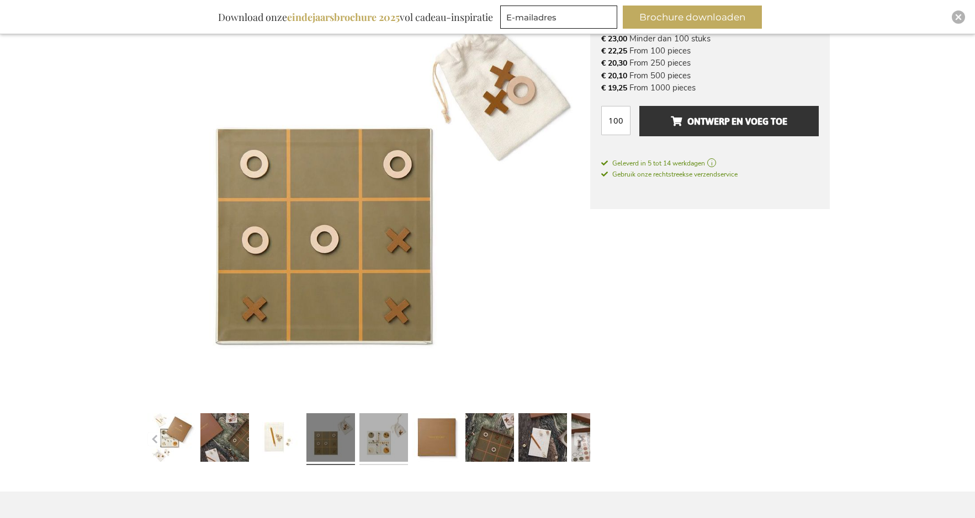
click at [405, 449] on link at bounding box center [383, 439] width 49 height 61
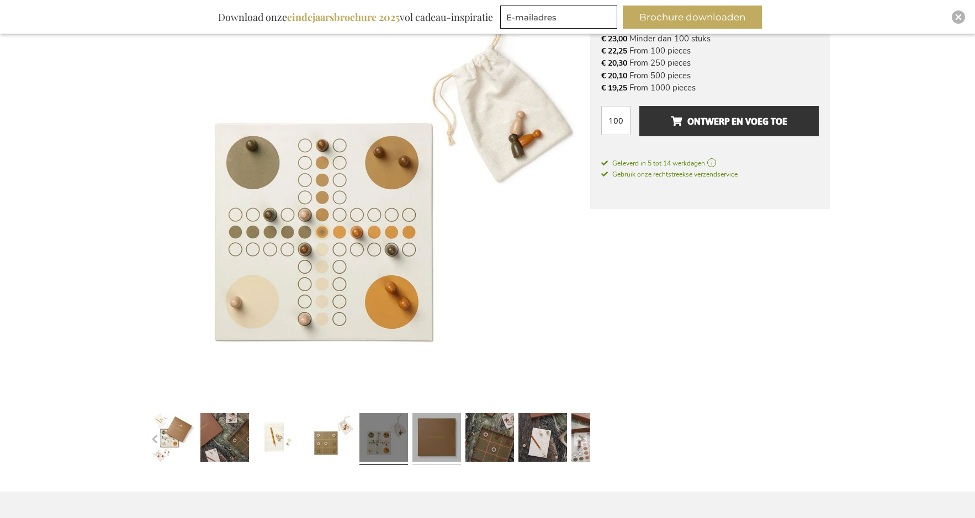
click at [444, 453] on link at bounding box center [436, 439] width 49 height 61
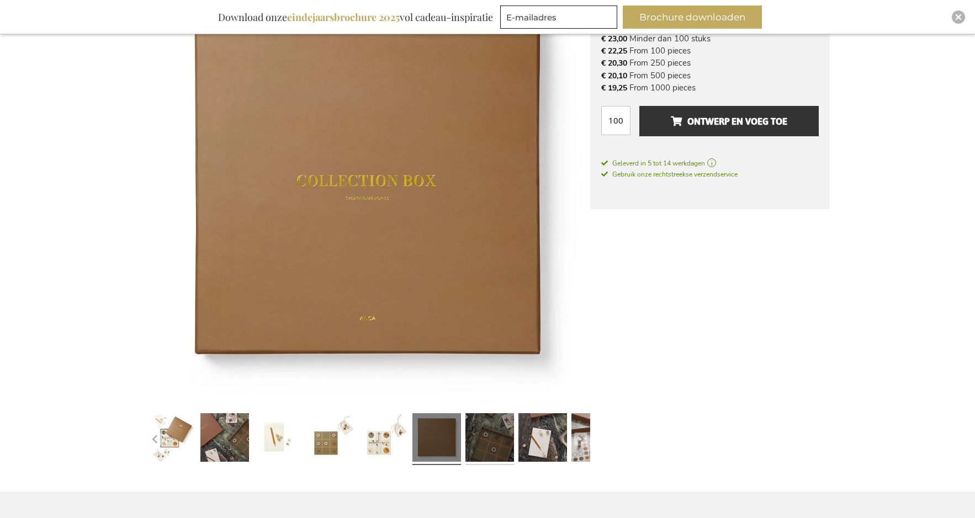
click at [507, 451] on link at bounding box center [489, 439] width 49 height 61
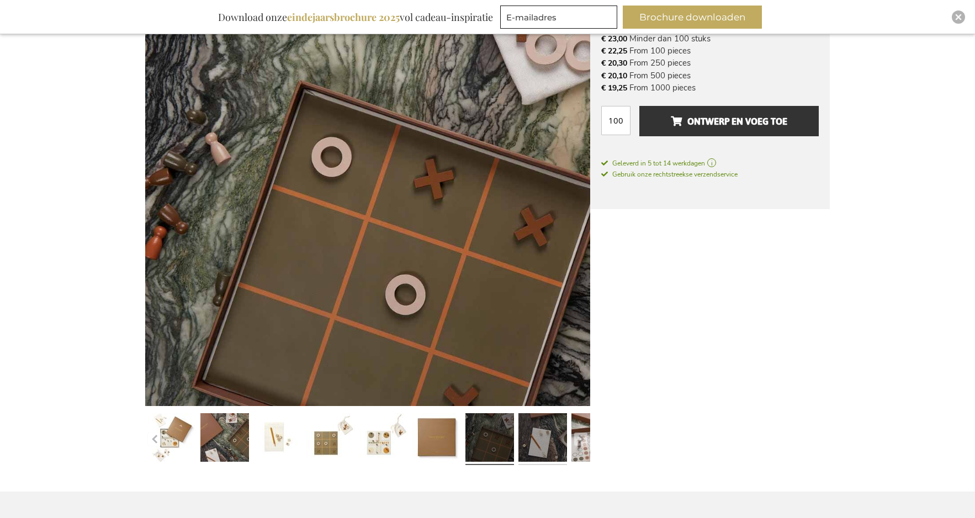
click at [550, 449] on link at bounding box center [542, 439] width 49 height 61
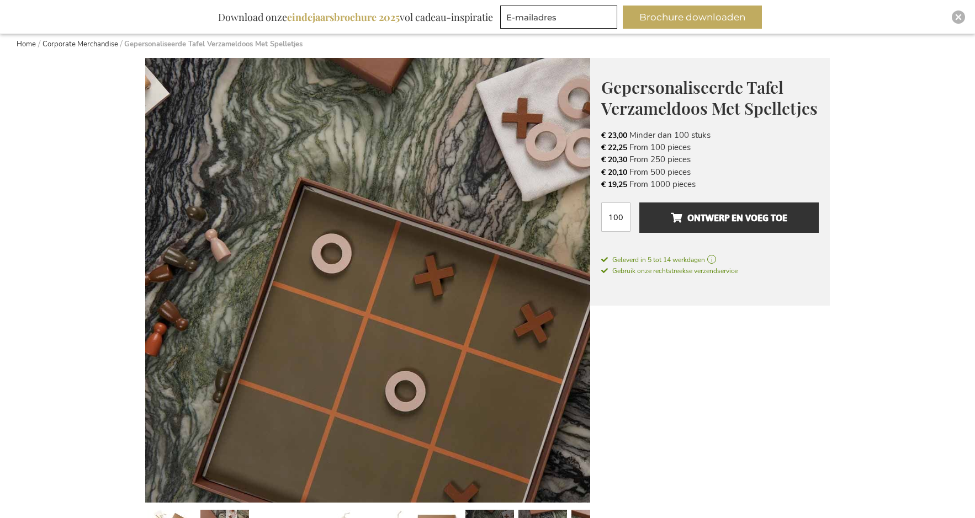
scroll to position [0, 0]
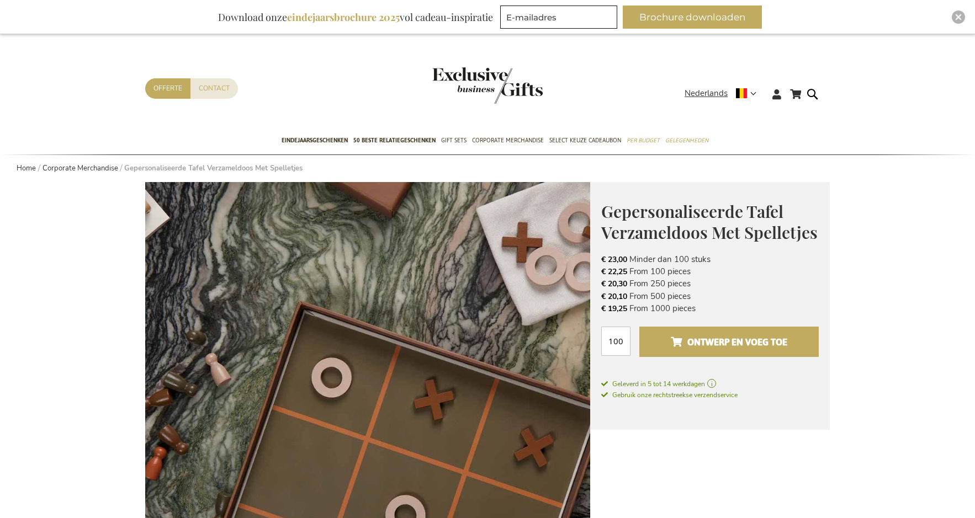
click at [675, 349] on span "Ontwerp en voeg toe" at bounding box center [729, 342] width 116 height 18
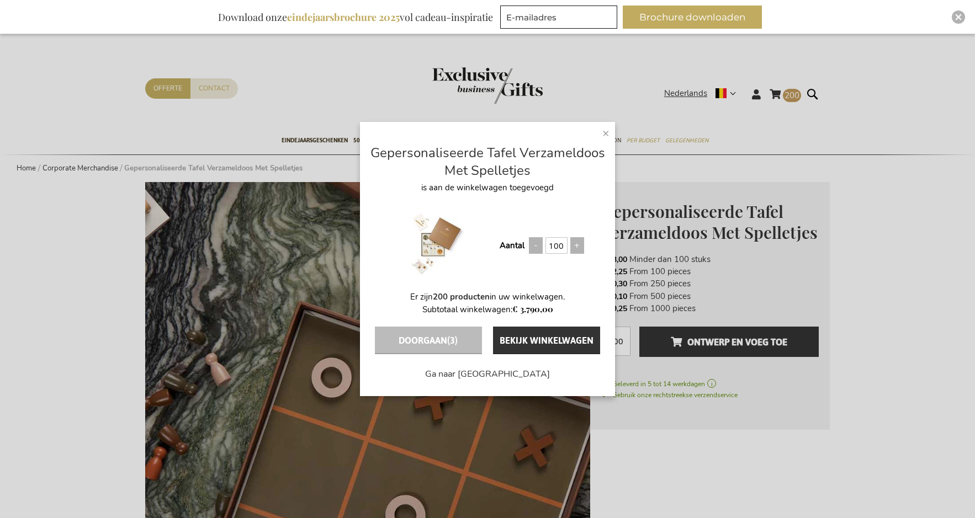
click at [607, 132] on span "×" at bounding box center [605, 133] width 7 height 17
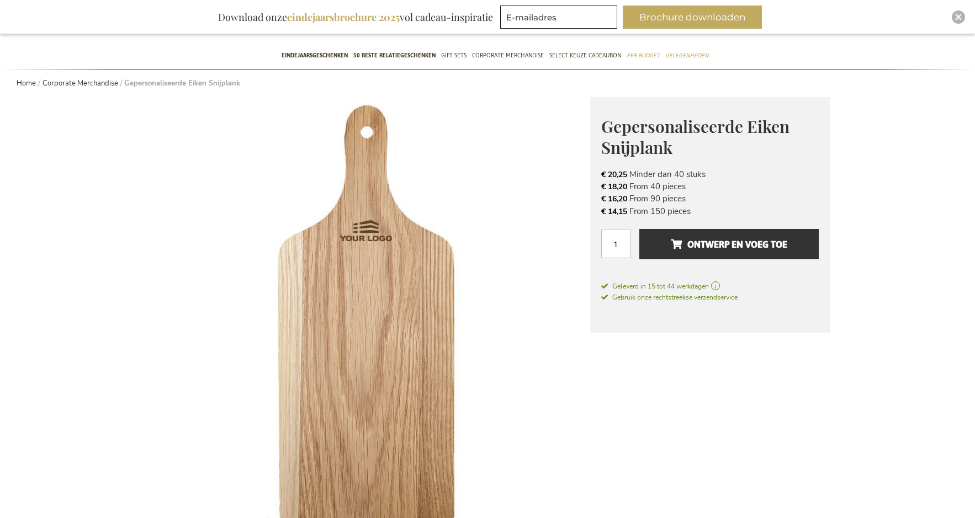
scroll to position [110, 0]
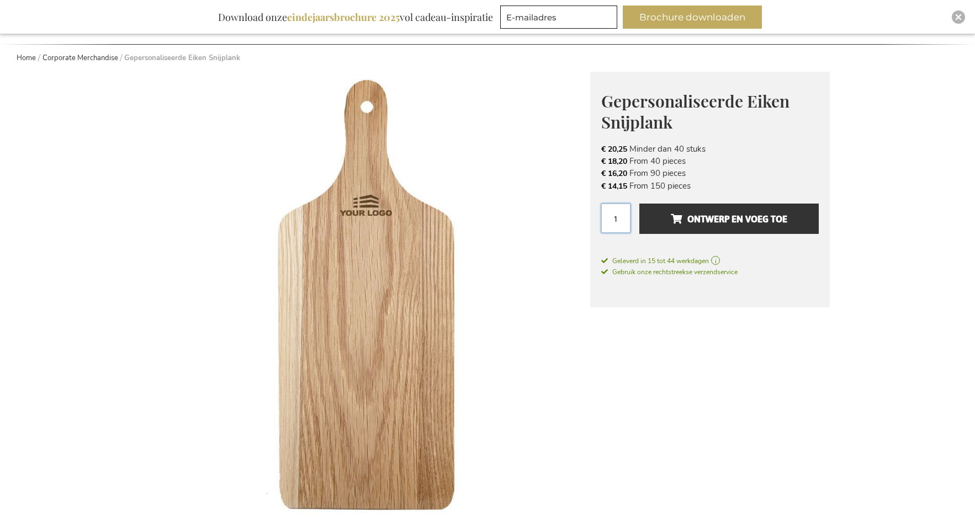
drag, startPoint x: 619, startPoint y: 220, endPoint x: 605, endPoint y: 219, distance: 13.3
click at [605, 219] on input "1" at bounding box center [615, 218] width 29 height 29
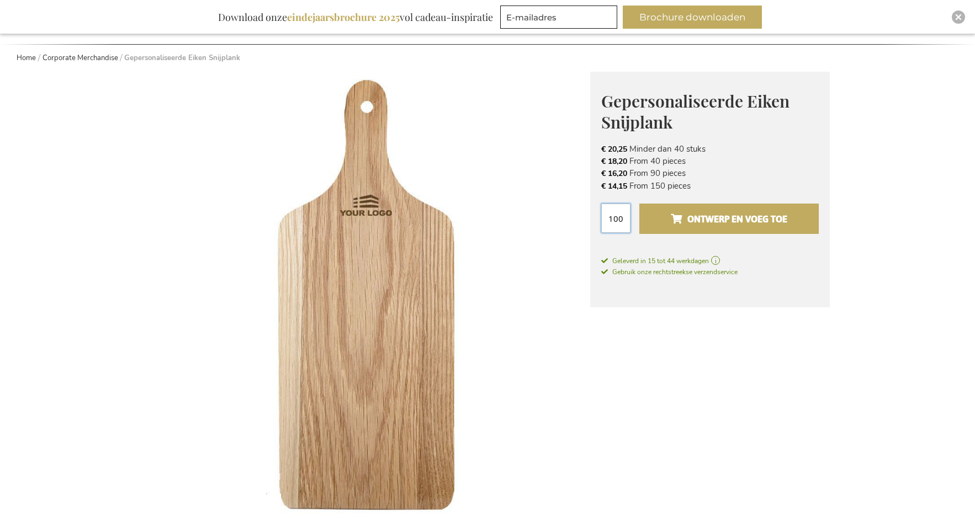
type input "100"
click at [684, 216] on span "Ontwerp en voeg toe" at bounding box center [729, 219] width 116 height 18
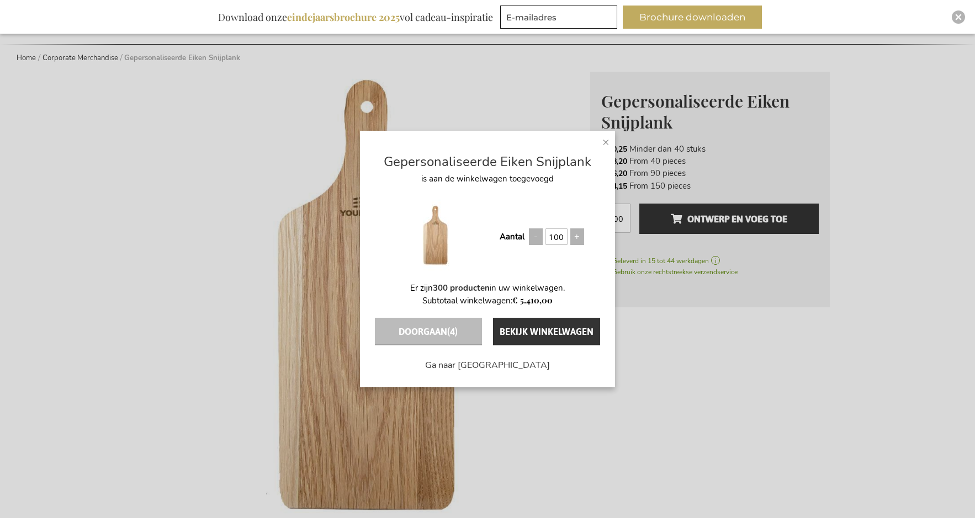
click at [603, 137] on span "×" at bounding box center [605, 142] width 7 height 17
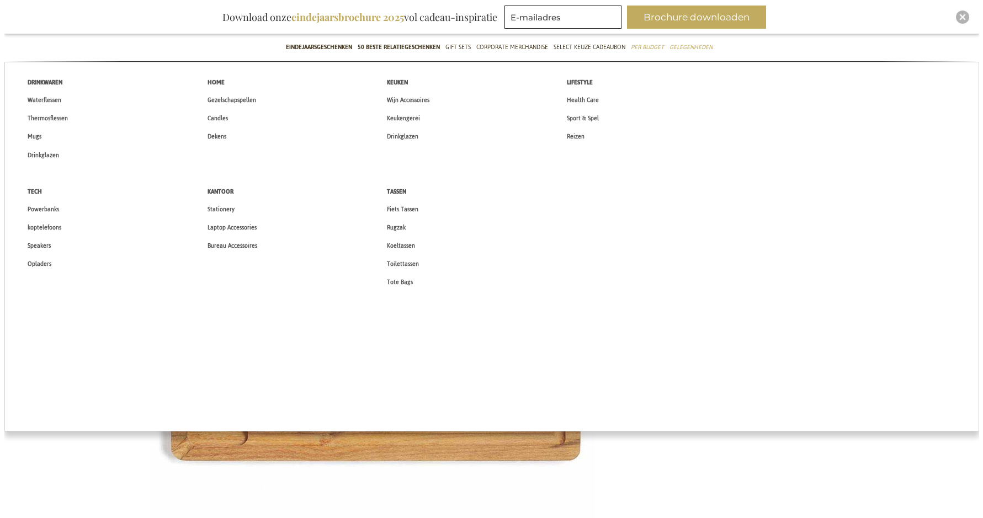
scroll to position [110, 0]
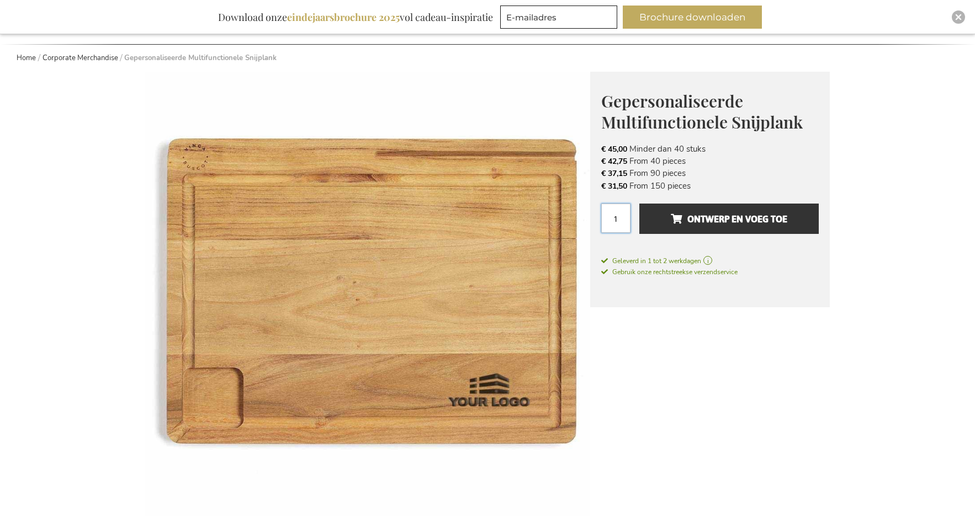
click at [618, 214] on input "1" at bounding box center [615, 218] width 29 height 29
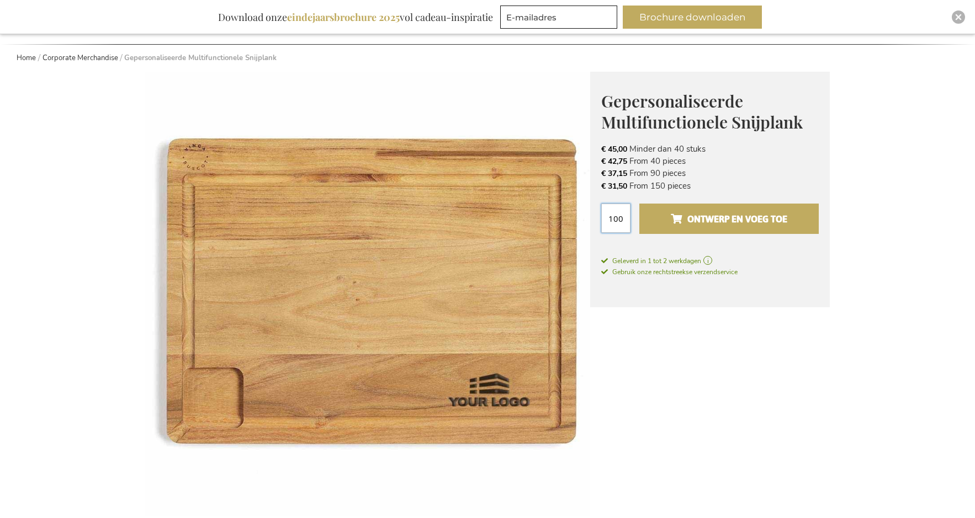
type input "100"
click at [653, 219] on button "Ontwerp en voeg toe" at bounding box center [728, 219] width 179 height 30
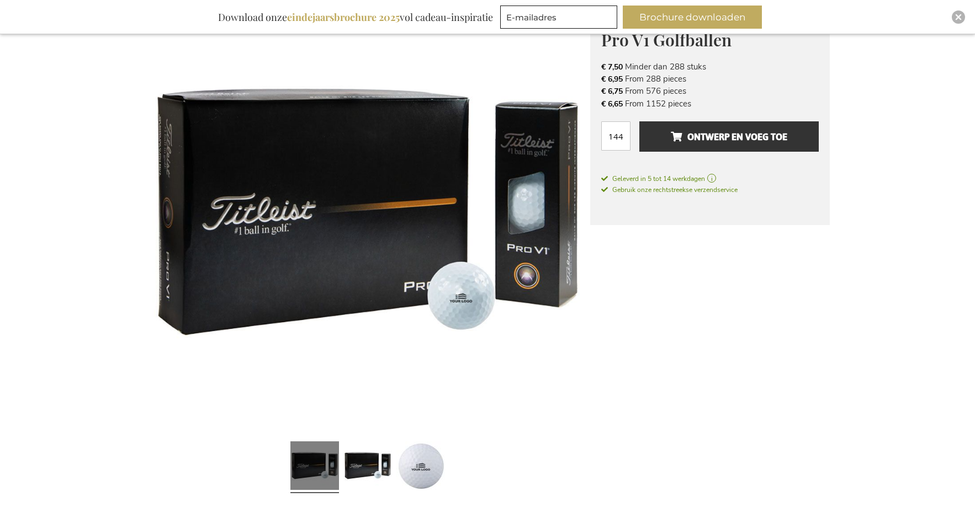
scroll to position [166, 0]
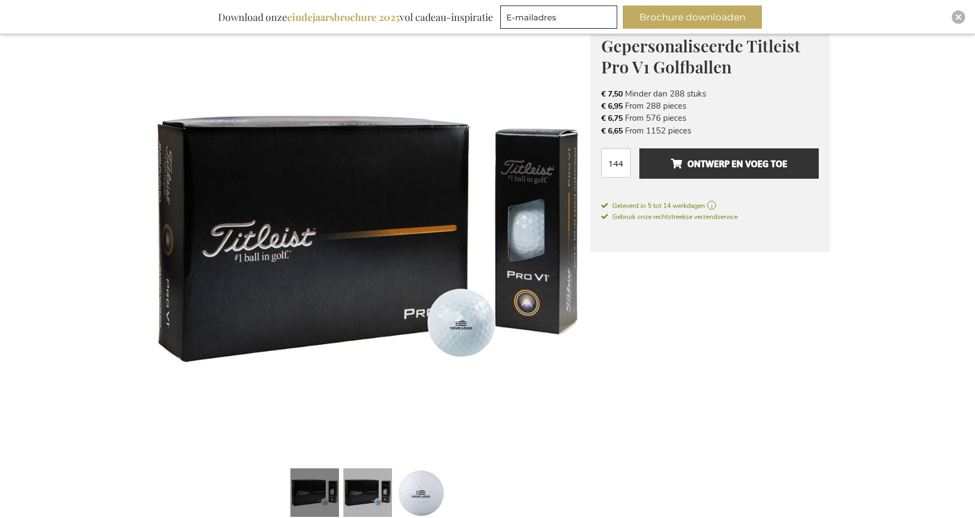
click at [376, 484] on link at bounding box center [367, 494] width 49 height 61
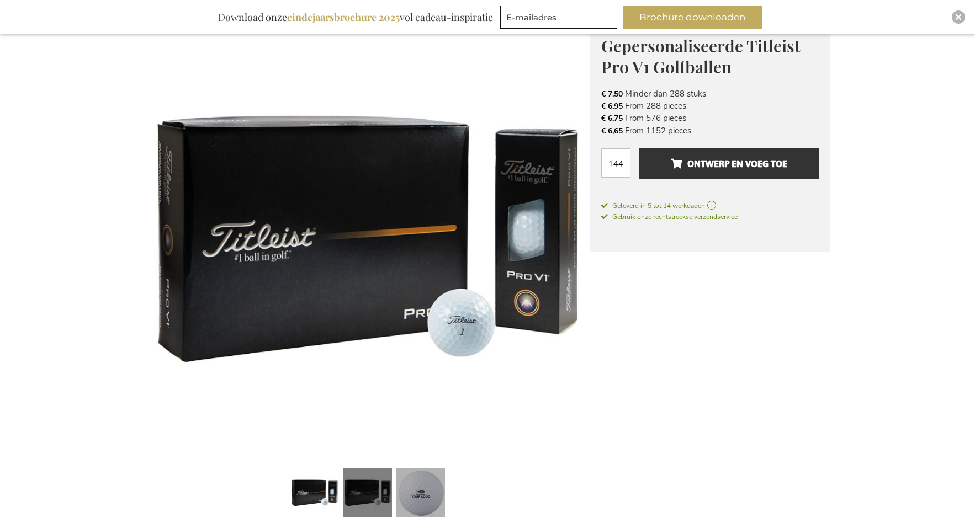
click at [411, 480] on link at bounding box center [420, 494] width 49 height 61
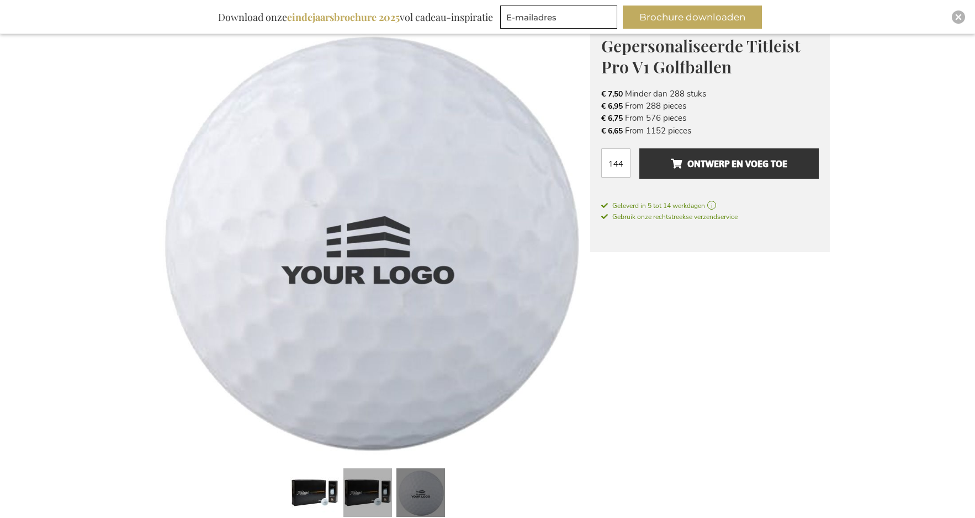
click at [355, 479] on link at bounding box center [367, 494] width 49 height 61
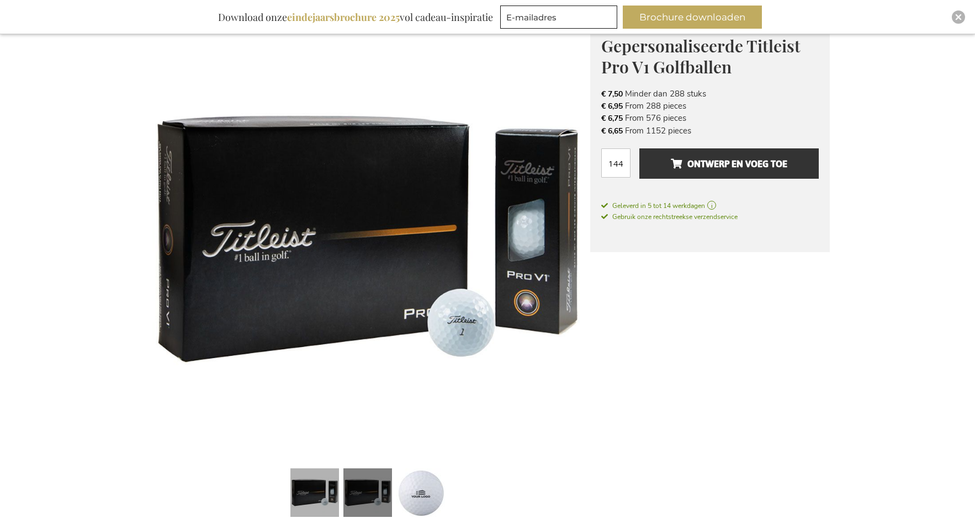
click at [325, 486] on link at bounding box center [314, 494] width 49 height 61
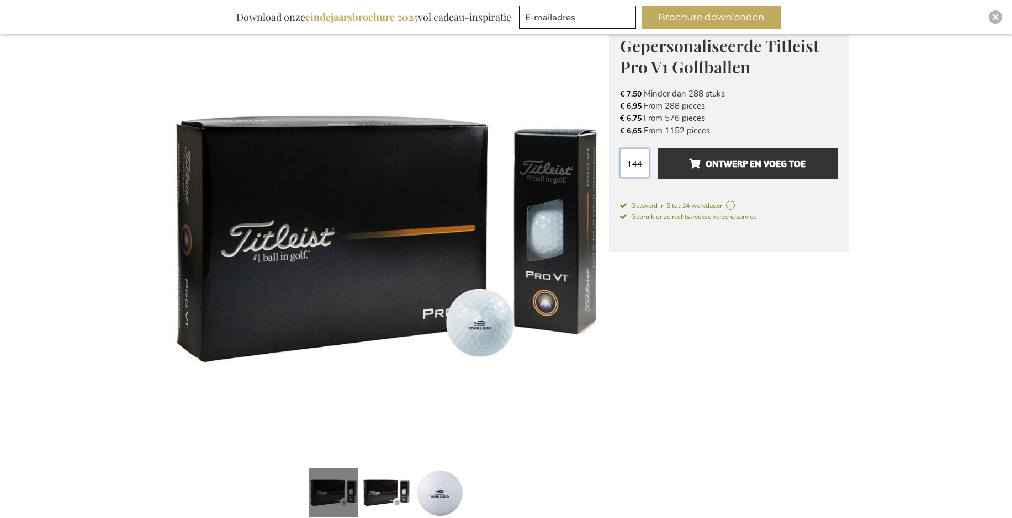
click at [641, 159] on input "144" at bounding box center [634, 162] width 29 height 29
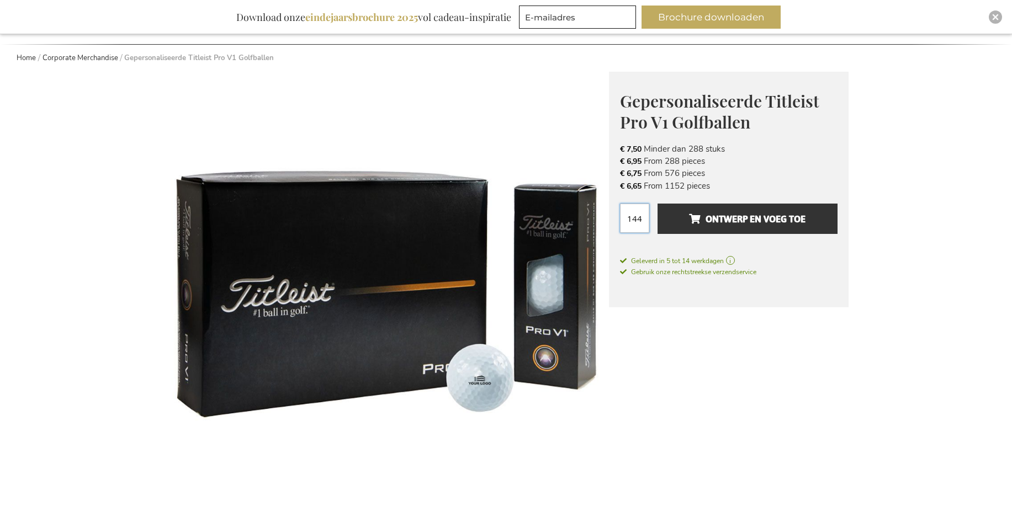
scroll to position [55, 0]
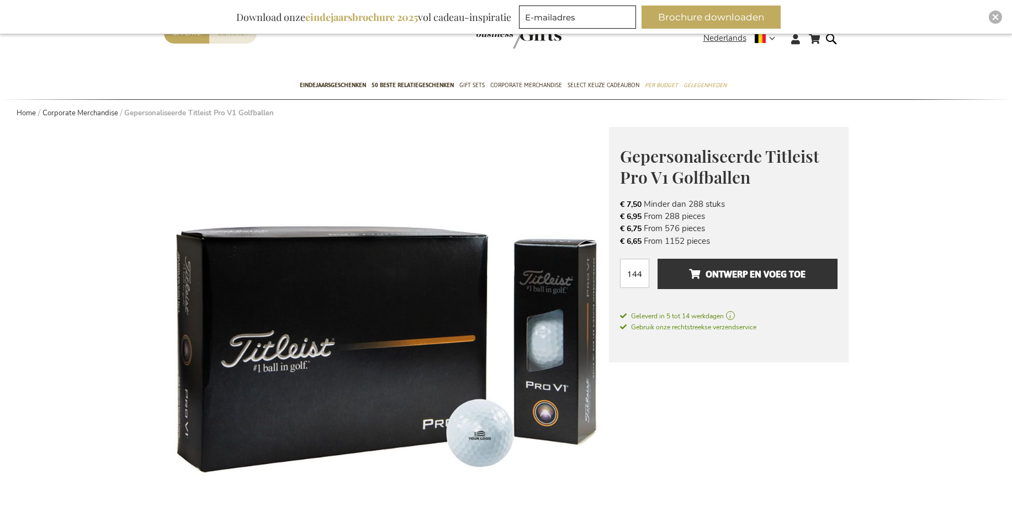
click at [759, 183] on h1 "Gepersonaliseerde Titleist Pro V1 Golfballen" at bounding box center [728, 166] width 217 height 42
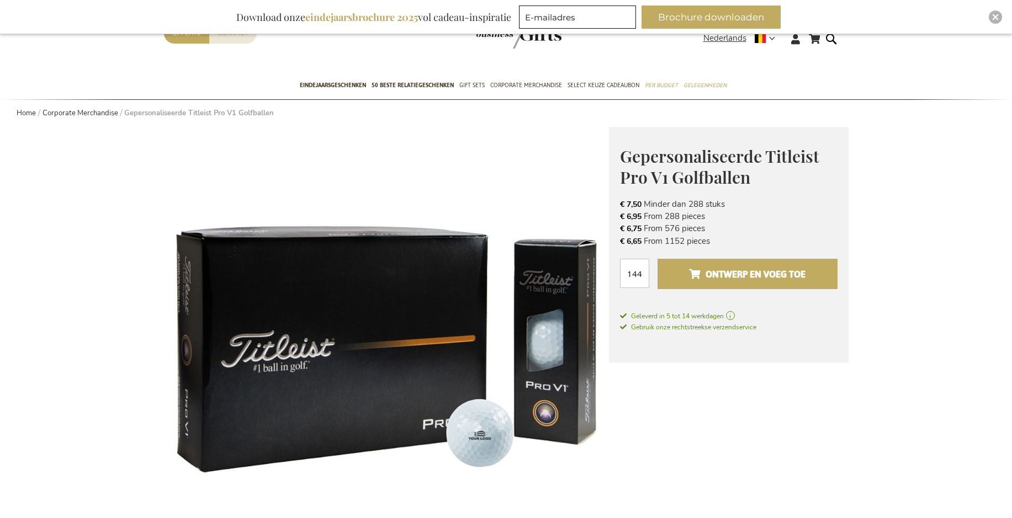
click at [677, 277] on button "Ontwerp en voeg toe" at bounding box center [746, 274] width 179 height 30
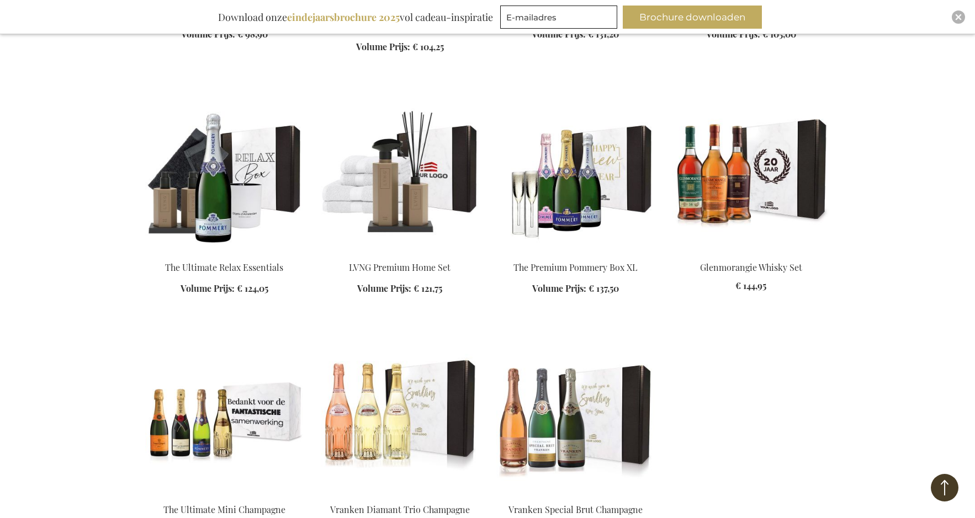
scroll to position [1214, 0]
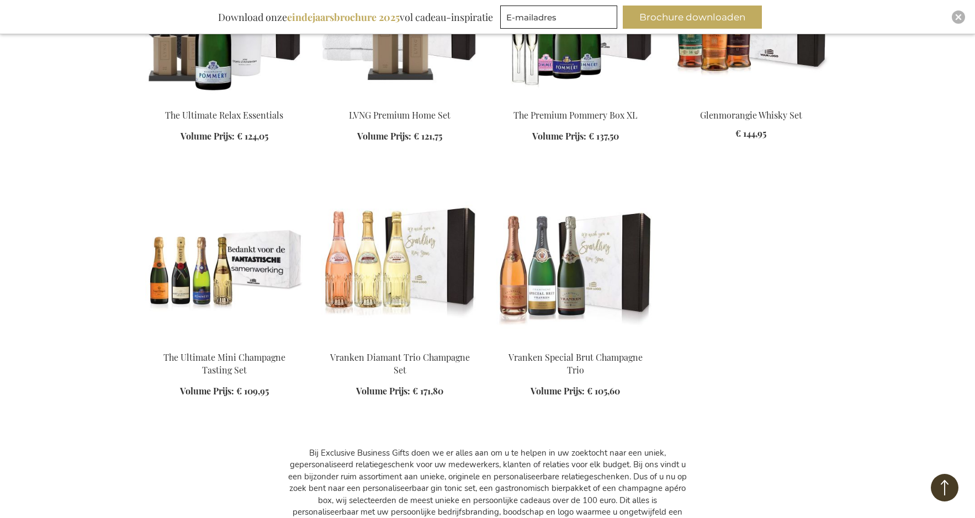
scroll to position [1325, 0]
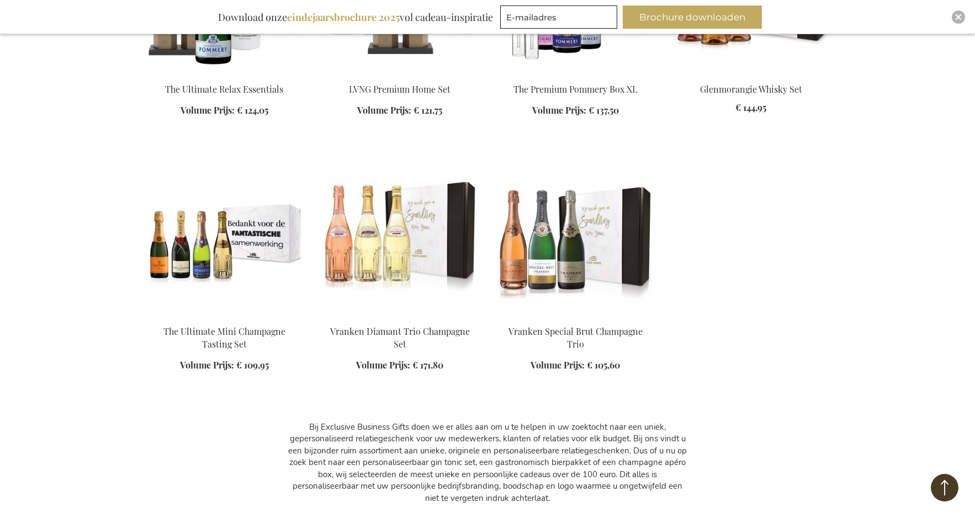
click at [215, 267] on img at bounding box center [224, 239] width 158 height 155
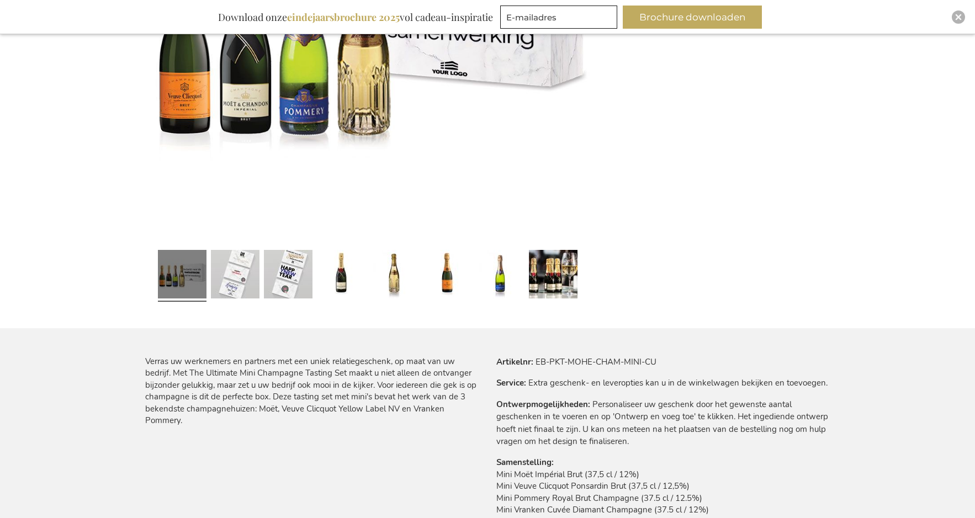
scroll to position [418, 0]
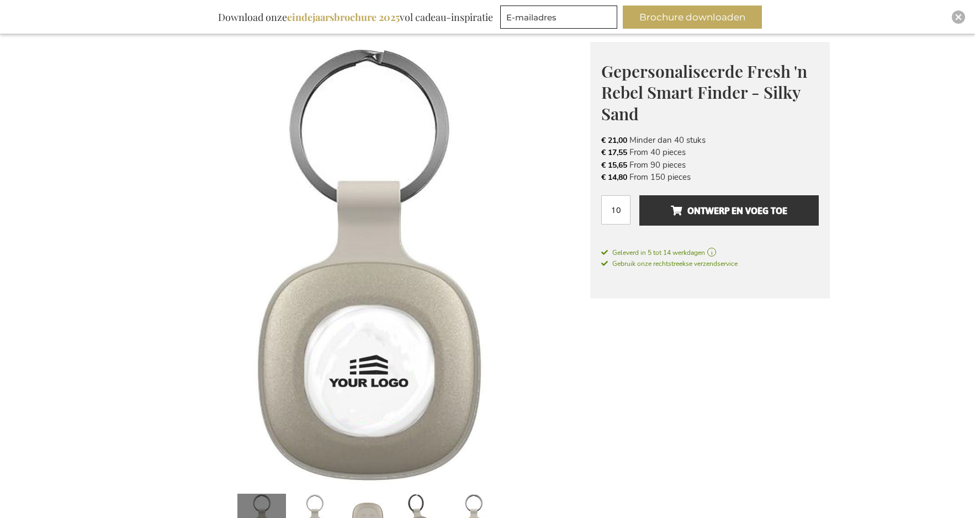
scroll to position [110, 0]
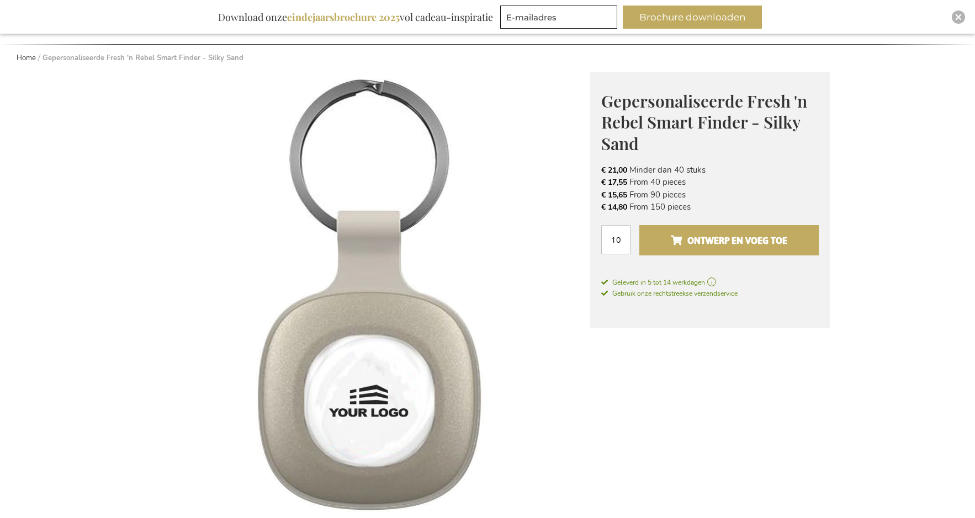
click at [682, 237] on span "Ontwerp en voeg toe" at bounding box center [729, 241] width 116 height 18
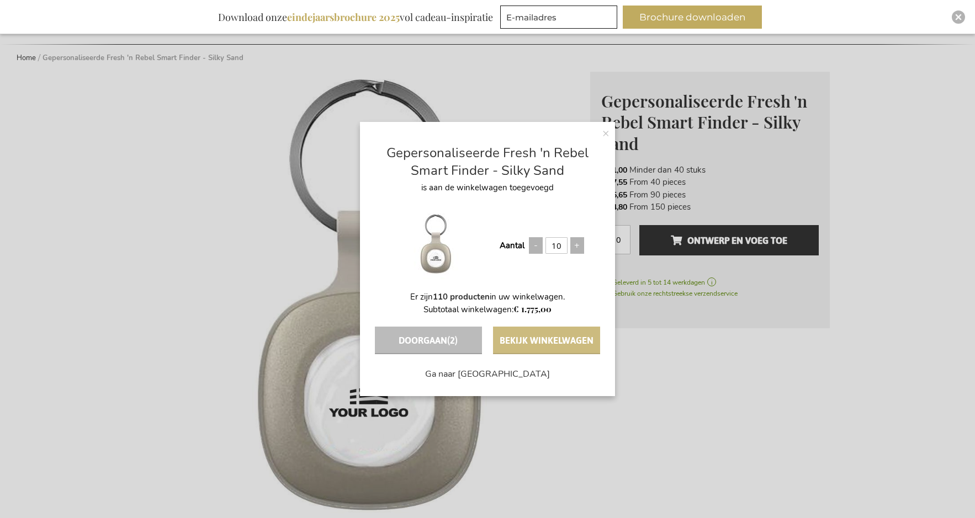
click at [542, 345] on button "Bekijk winkelwagen" at bounding box center [546, 341] width 107 height 28
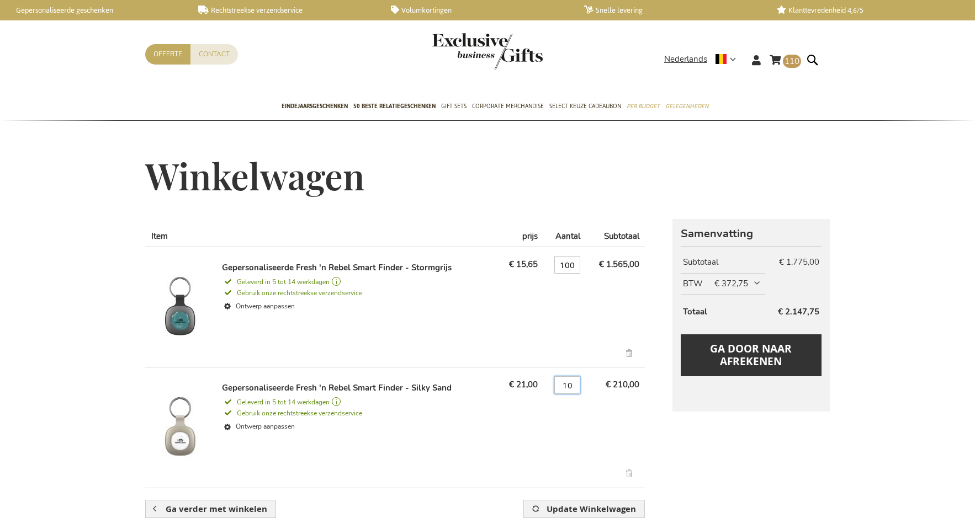
click at [568, 382] on input "10" at bounding box center [567, 385] width 26 height 18
type input "100"
click at [593, 353] on div "Verwijder dit artikel" at bounding box center [395, 355] width 488 height 13
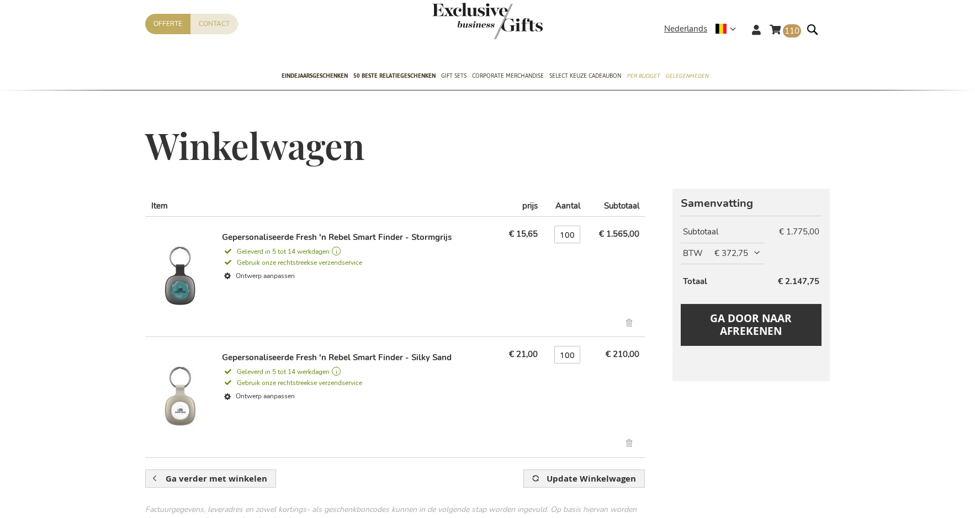
scroll to position [55, 0]
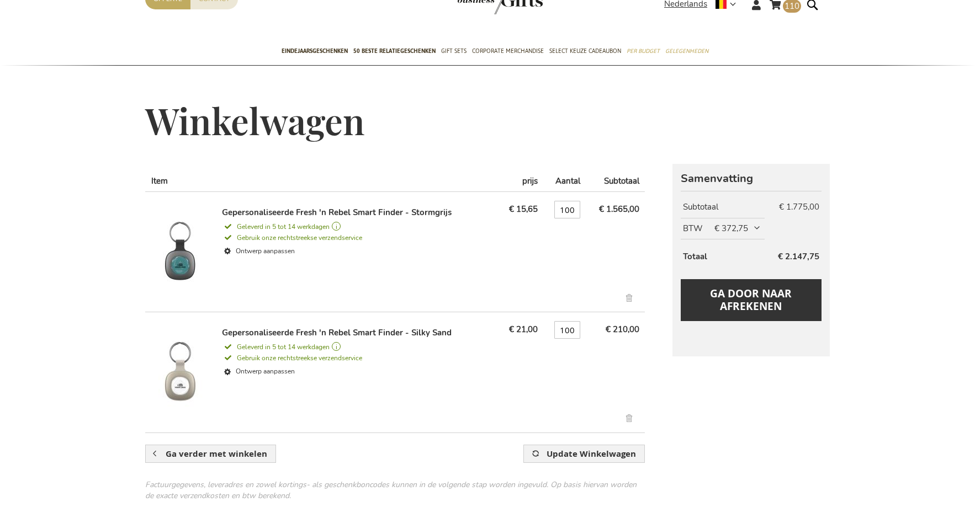
click at [632, 295] on link "Verwijder dit artikel" at bounding box center [630, 300] width 18 height 13
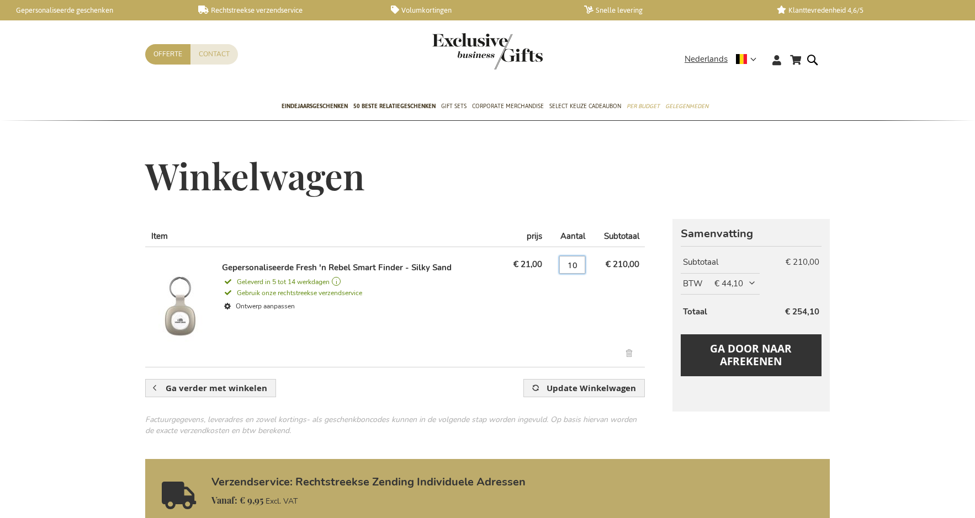
click at [576, 263] on input "10" at bounding box center [572, 265] width 26 height 18
type input "100"
click at [577, 379] on form "Producten in winkelwagen Item prijs Aantal Subtotaal Gepersonaliseerde Fresh 'n…" at bounding box center [394, 327] width 499 height 217
click at [575, 390] on span "Update Winkelwagen" at bounding box center [590, 388] width 89 height 12
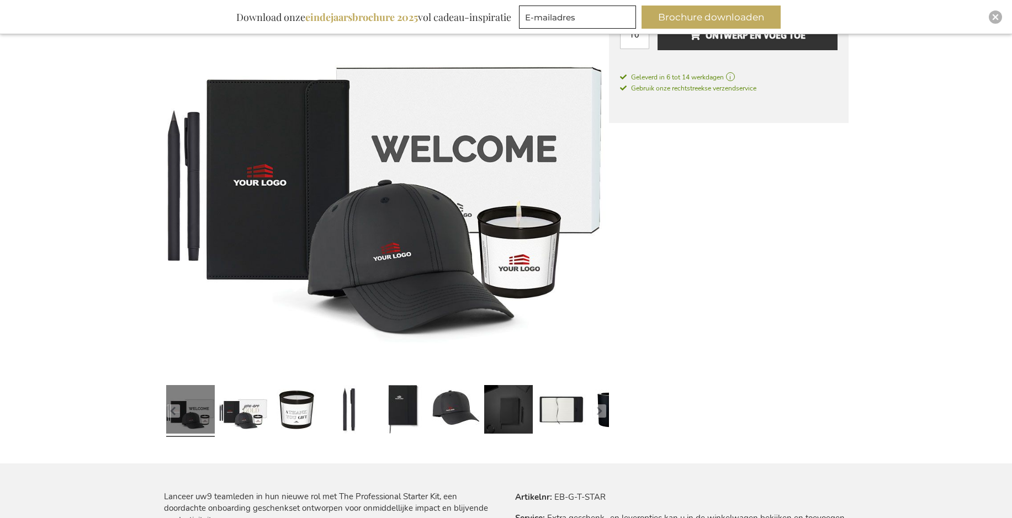
scroll to position [331, 0]
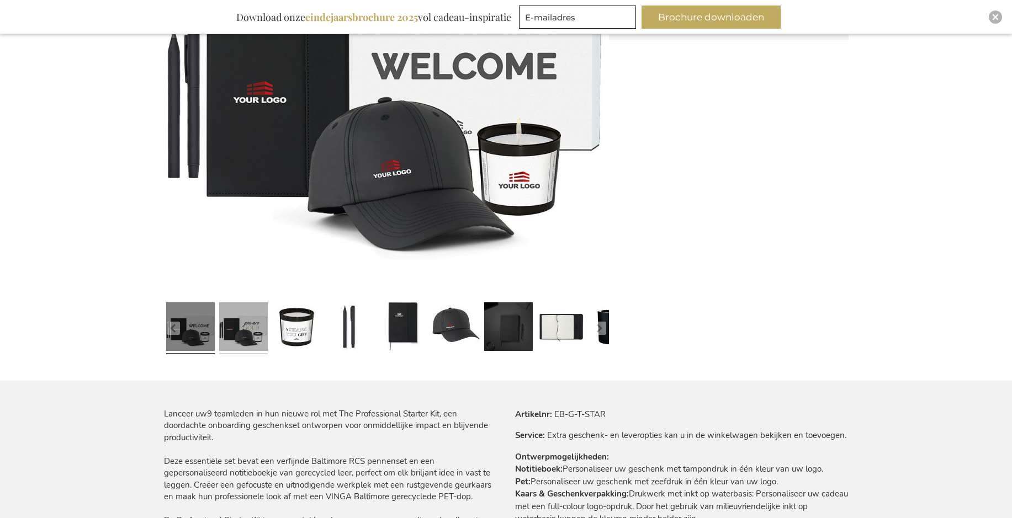
click at [238, 322] on link at bounding box center [243, 328] width 49 height 61
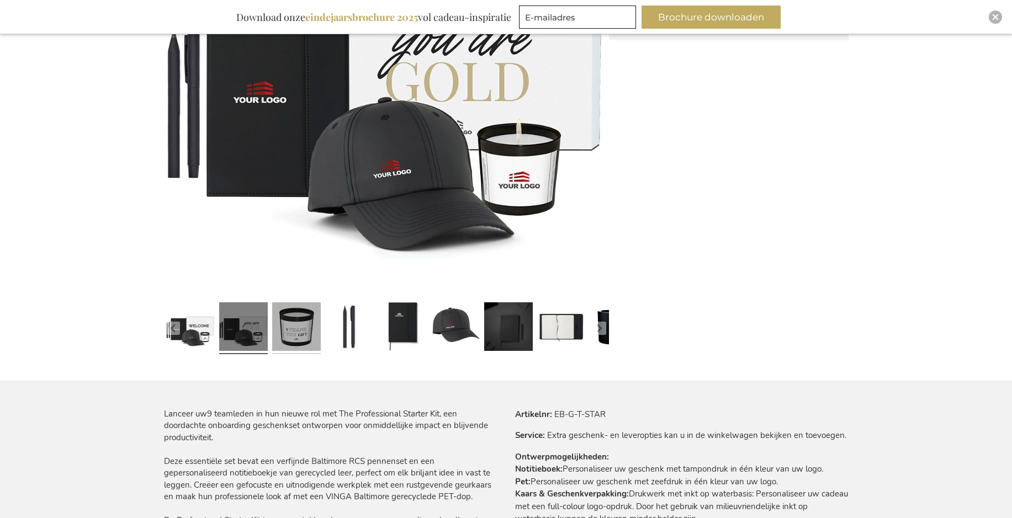
scroll to position [221, 0]
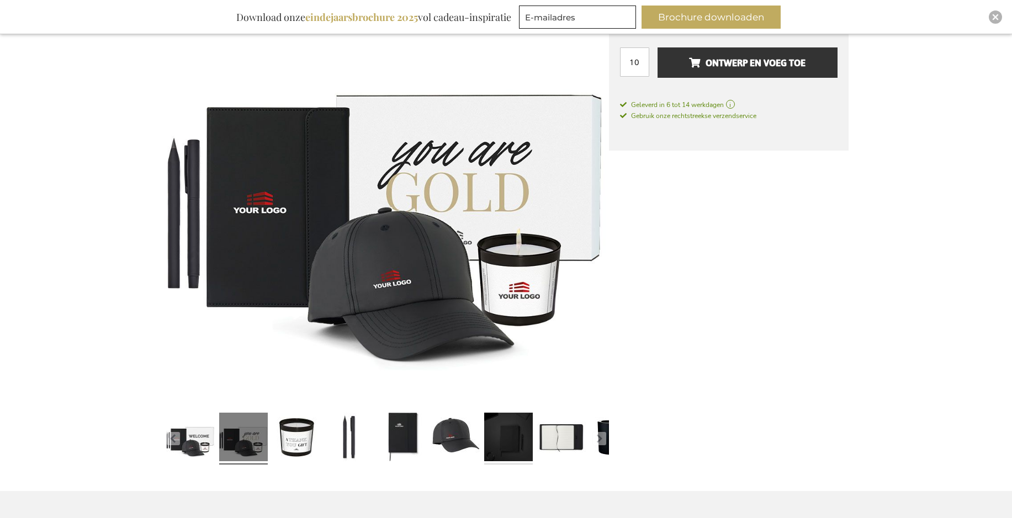
click at [504, 437] on link at bounding box center [508, 438] width 49 height 61
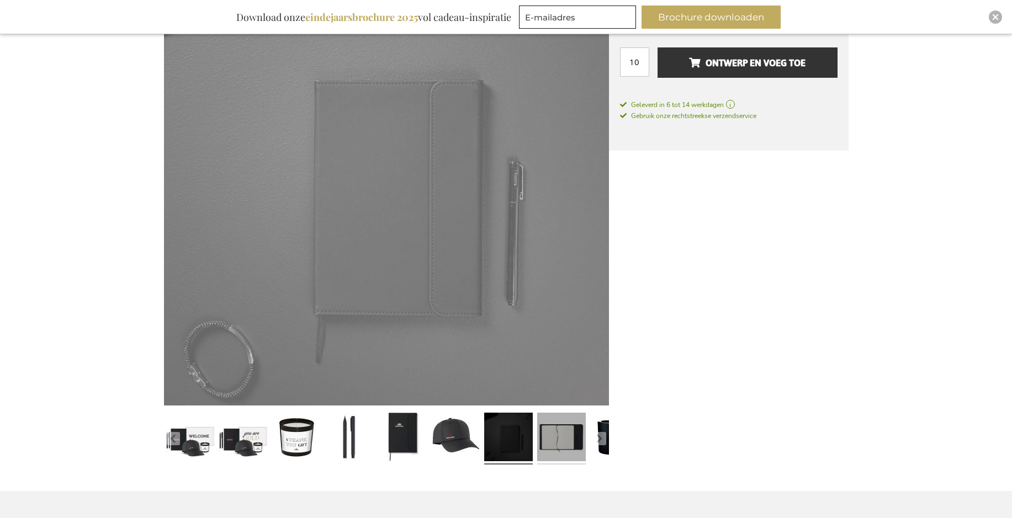
scroll to position [221, 0]
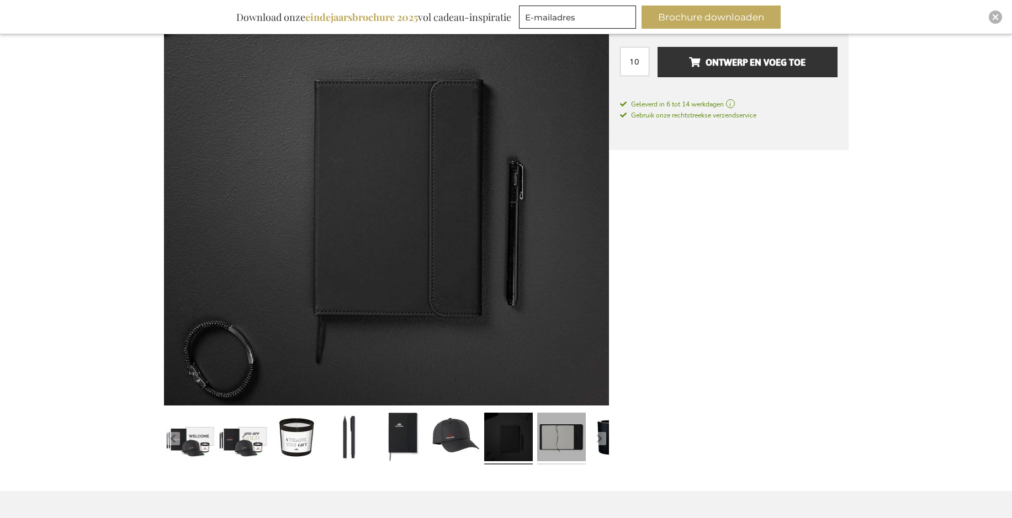
click at [553, 438] on link at bounding box center [561, 438] width 49 height 61
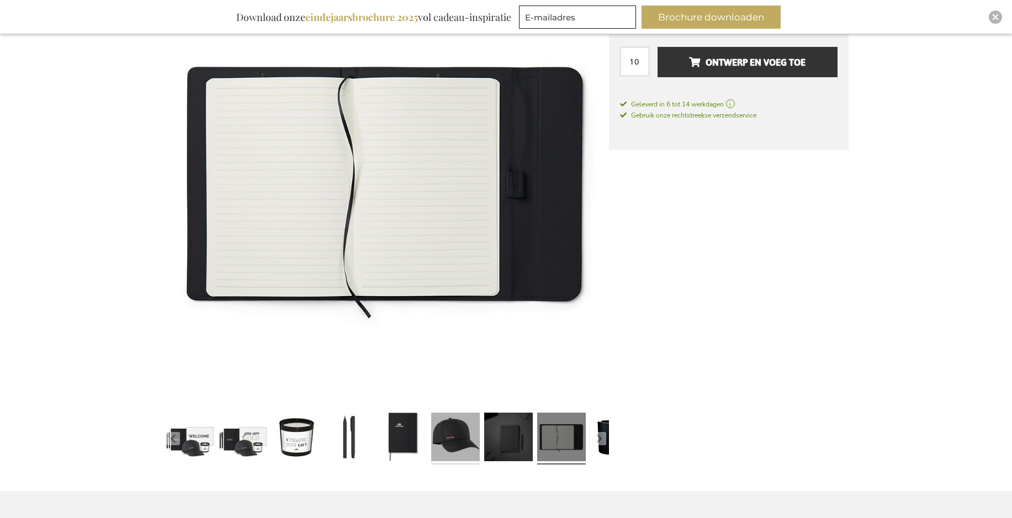
click at [471, 435] on link at bounding box center [455, 438] width 49 height 61
click at [411, 453] on link at bounding box center [402, 438] width 49 height 61
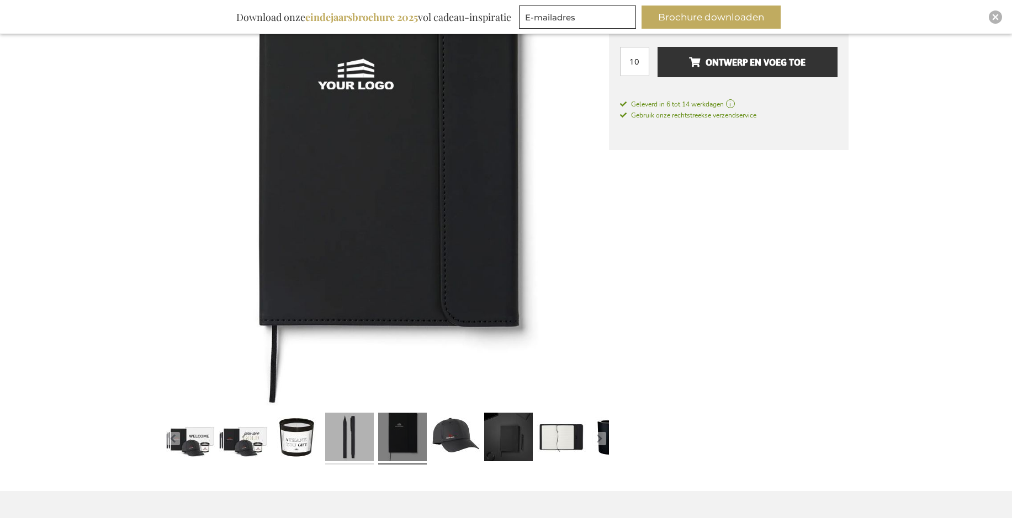
click at [343, 447] on link at bounding box center [349, 438] width 49 height 61
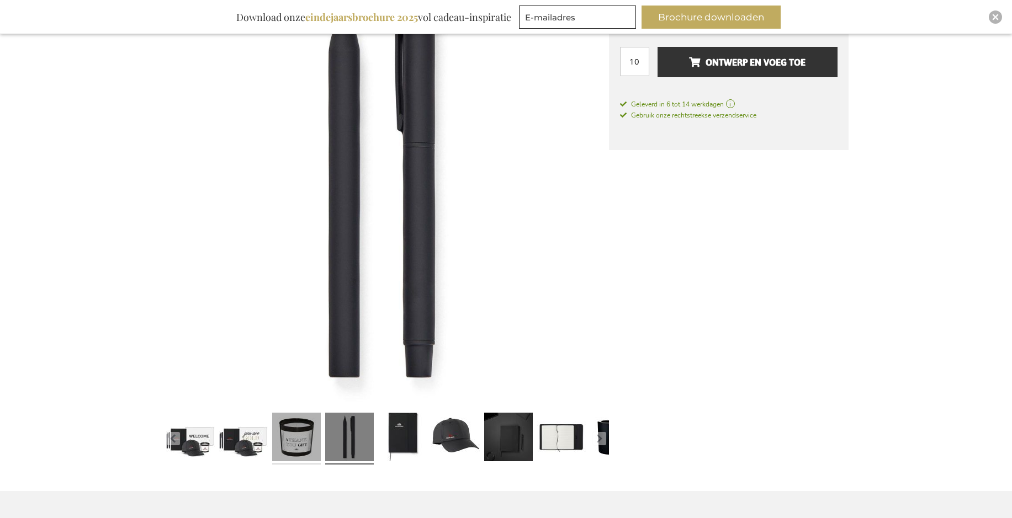
click at [297, 447] on link at bounding box center [296, 438] width 49 height 61
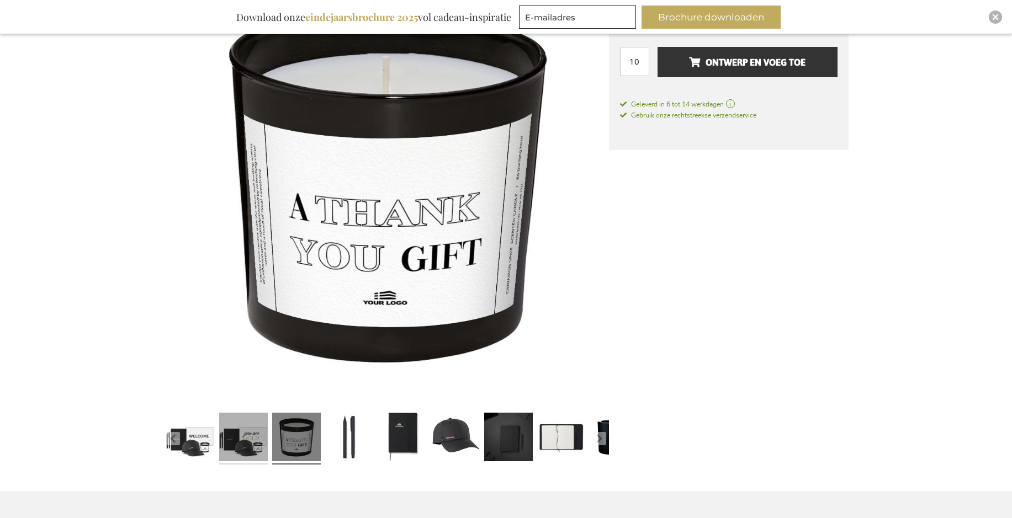
click at [260, 446] on link at bounding box center [243, 438] width 49 height 61
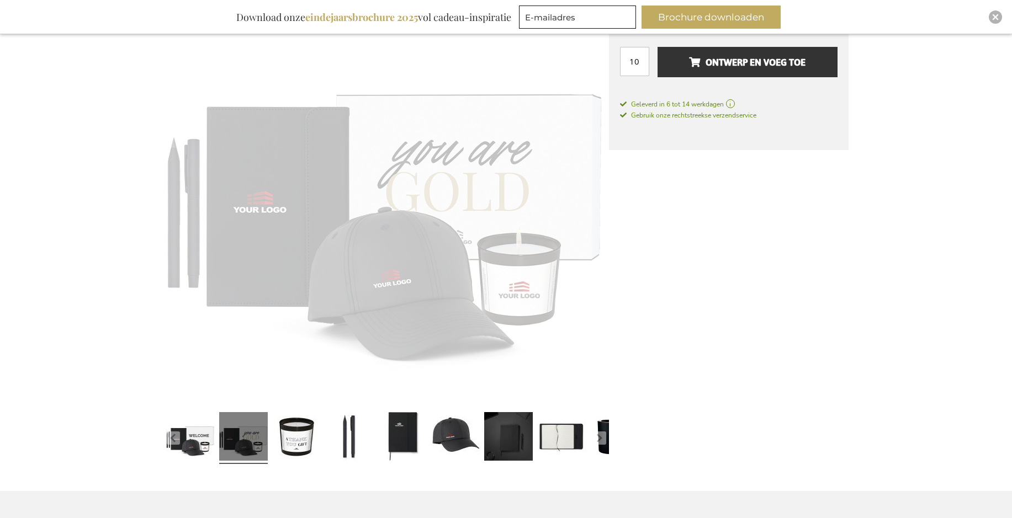
scroll to position [221, 0]
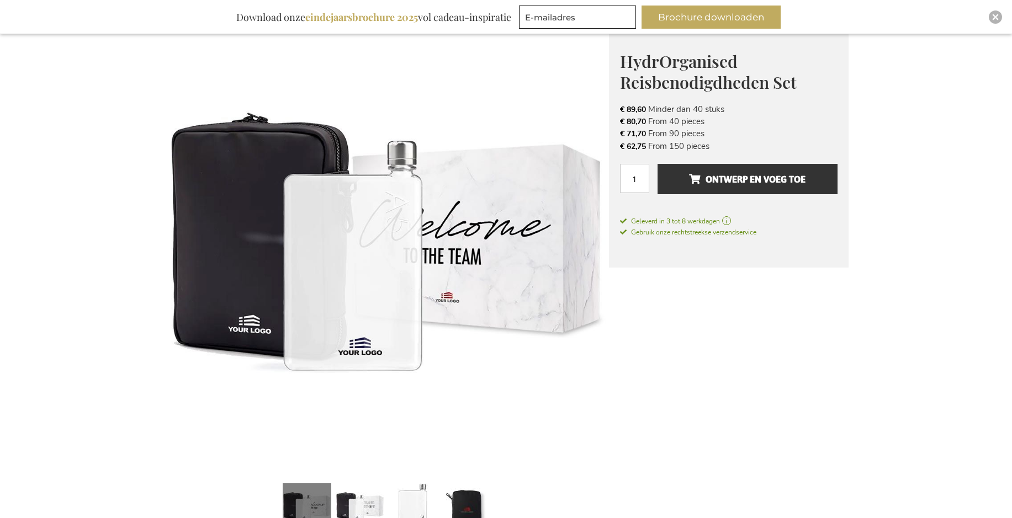
scroll to position [331, 0]
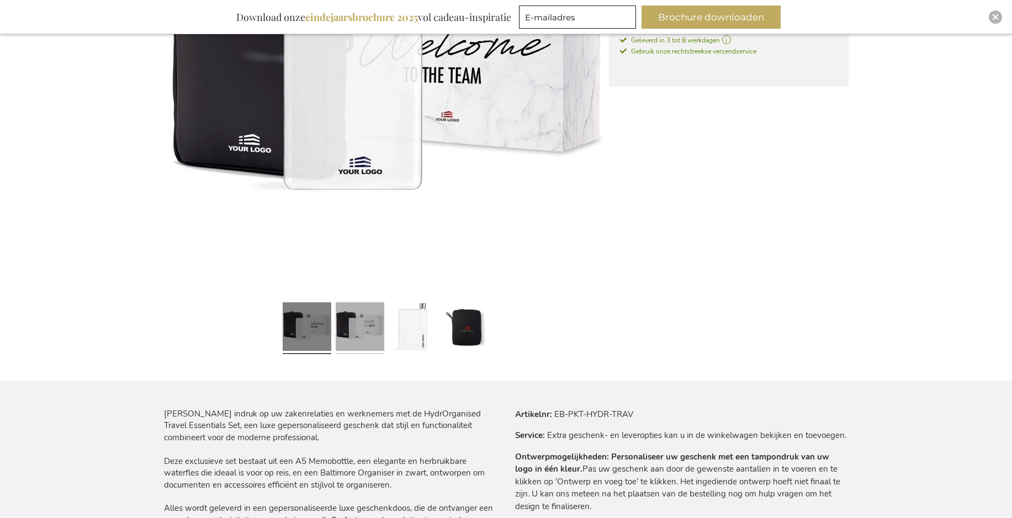
click at [350, 339] on link at bounding box center [360, 328] width 49 height 61
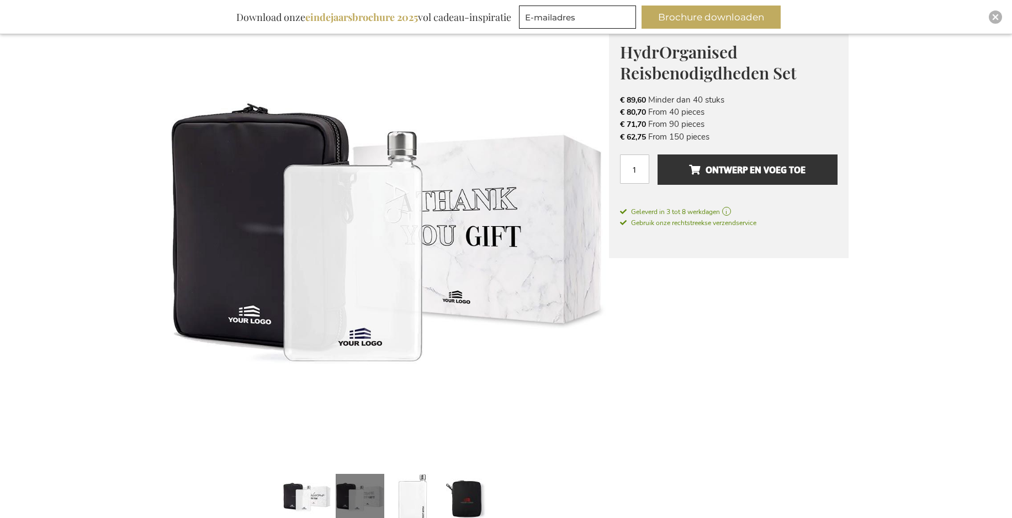
scroll to position [110, 0]
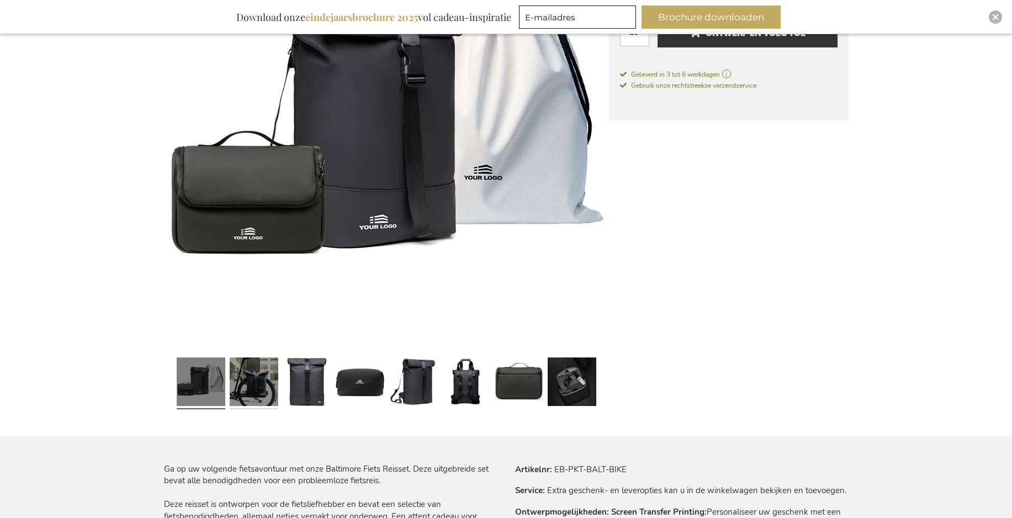
click at [258, 385] on link at bounding box center [254, 383] width 49 height 61
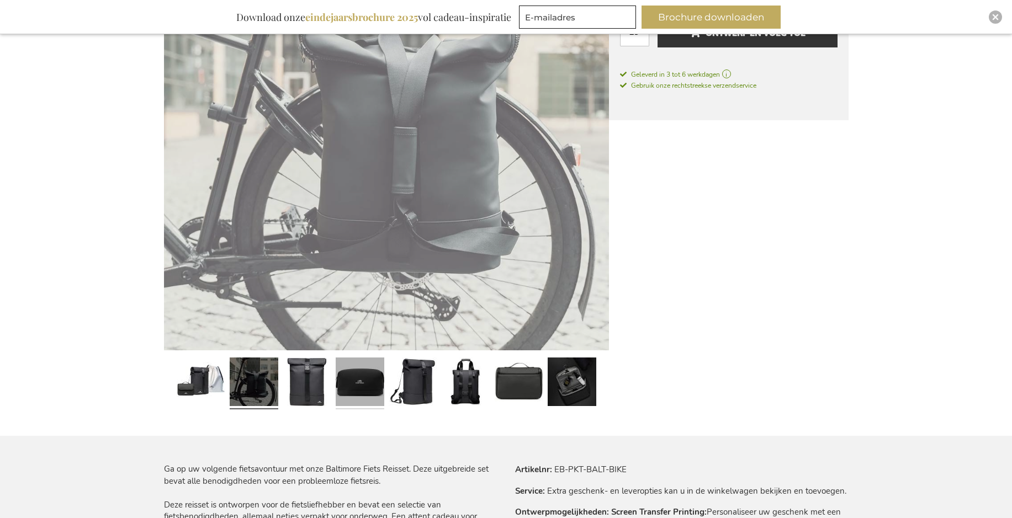
scroll to position [277, 0]
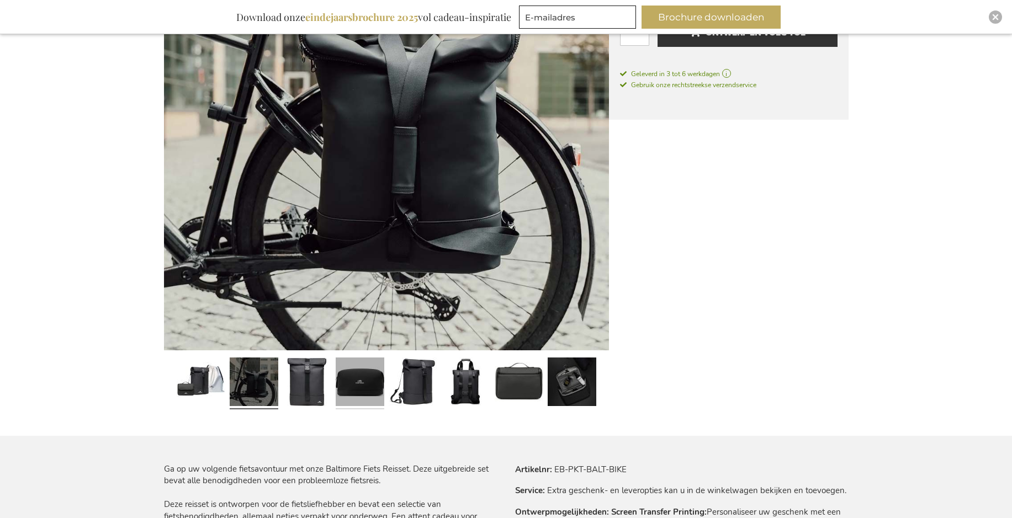
click at [339, 392] on link at bounding box center [360, 383] width 49 height 61
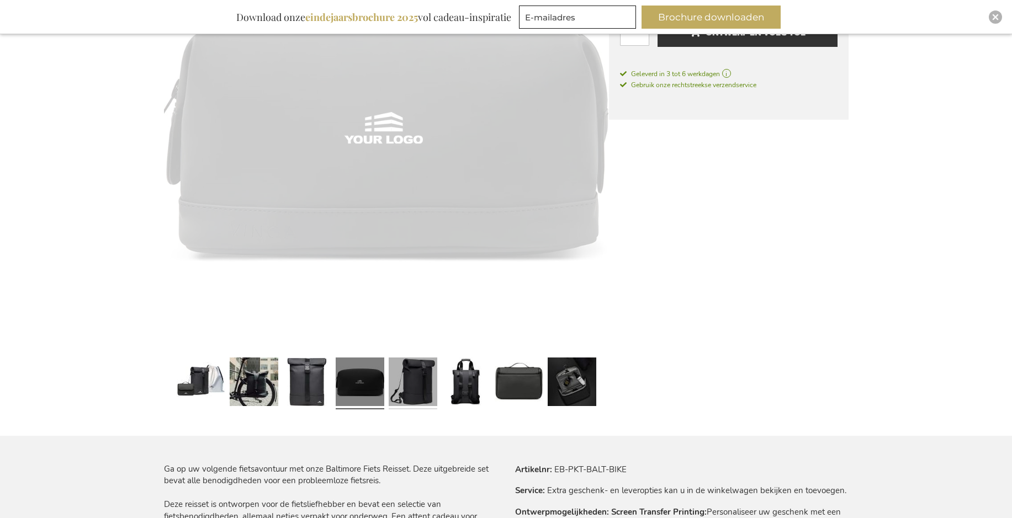
click at [399, 389] on link at bounding box center [413, 383] width 49 height 61
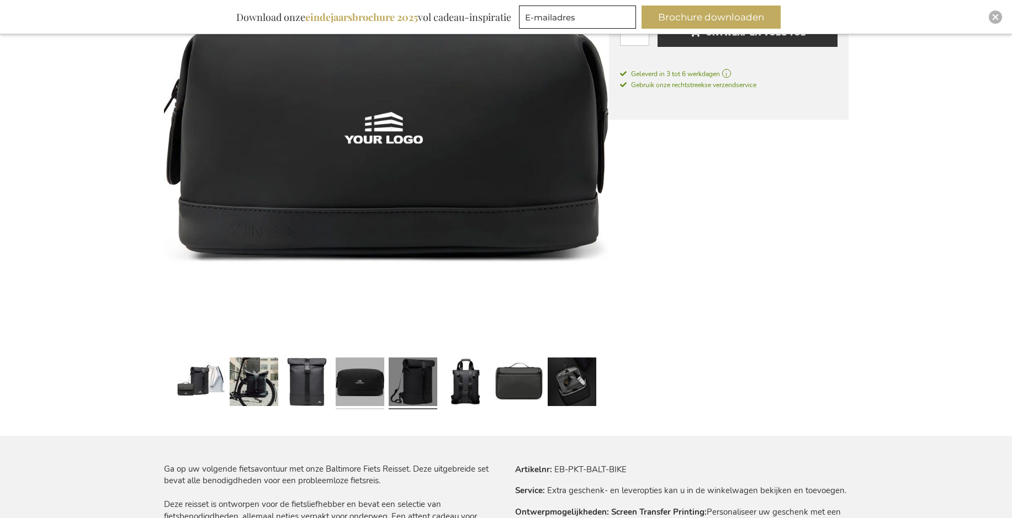
drag, startPoint x: 366, startPoint y: 389, endPoint x: 379, endPoint y: 387, distance: 12.8
click at [365, 390] on link at bounding box center [360, 383] width 49 height 61
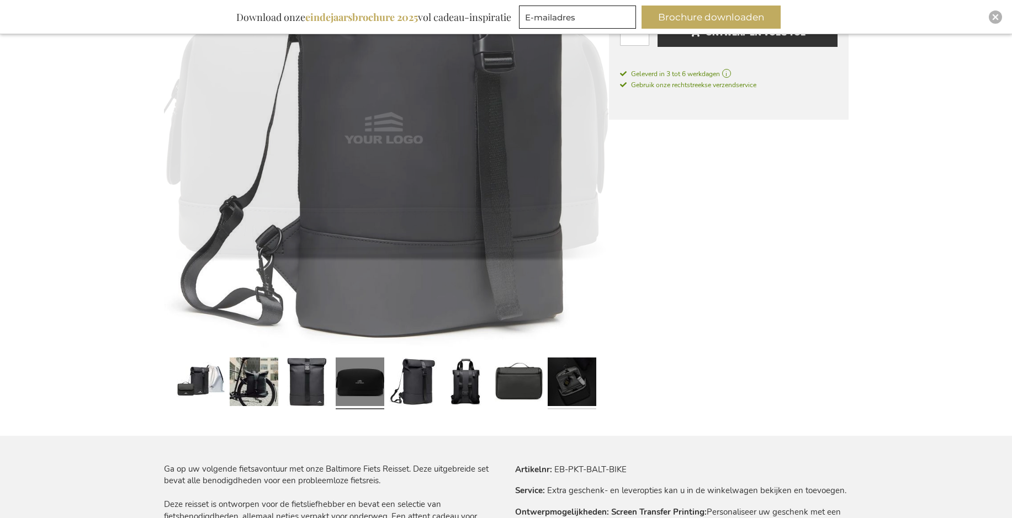
click at [555, 392] on link at bounding box center [572, 383] width 49 height 61
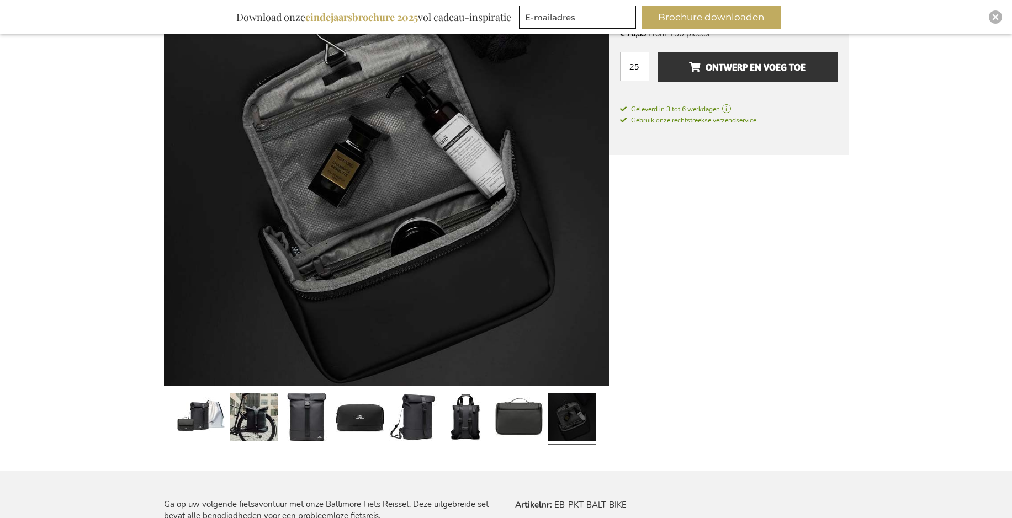
scroll to position [221, 0]
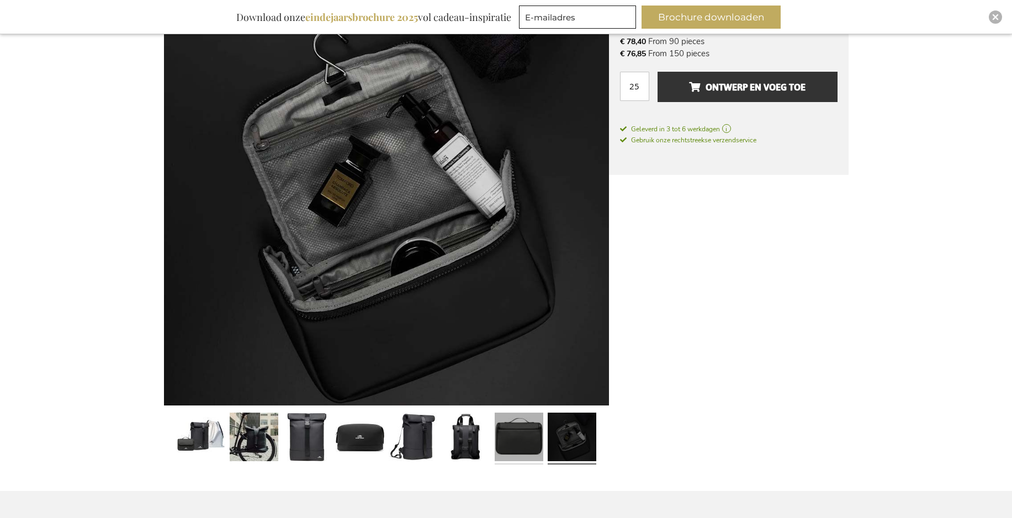
click at [518, 442] on link at bounding box center [519, 438] width 49 height 61
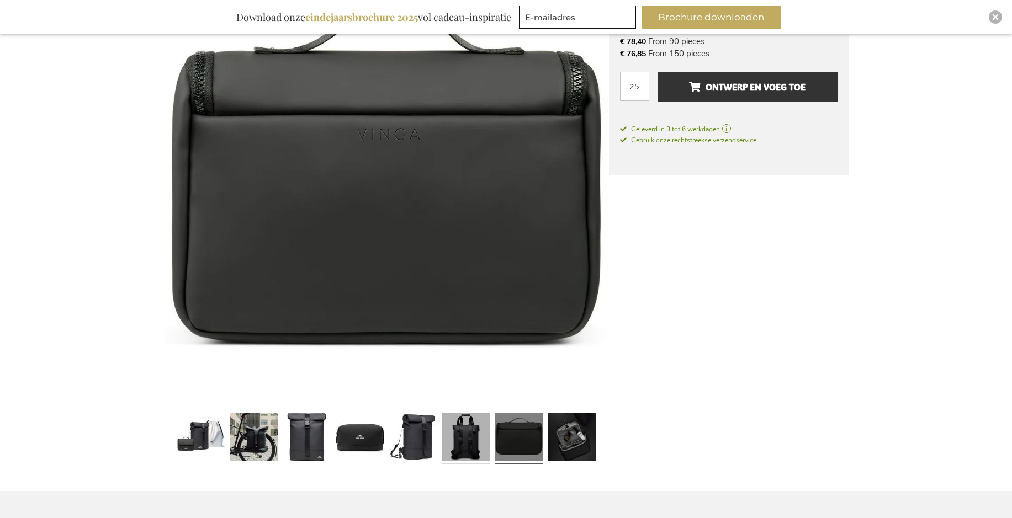
click at [472, 445] on link at bounding box center [466, 438] width 49 height 61
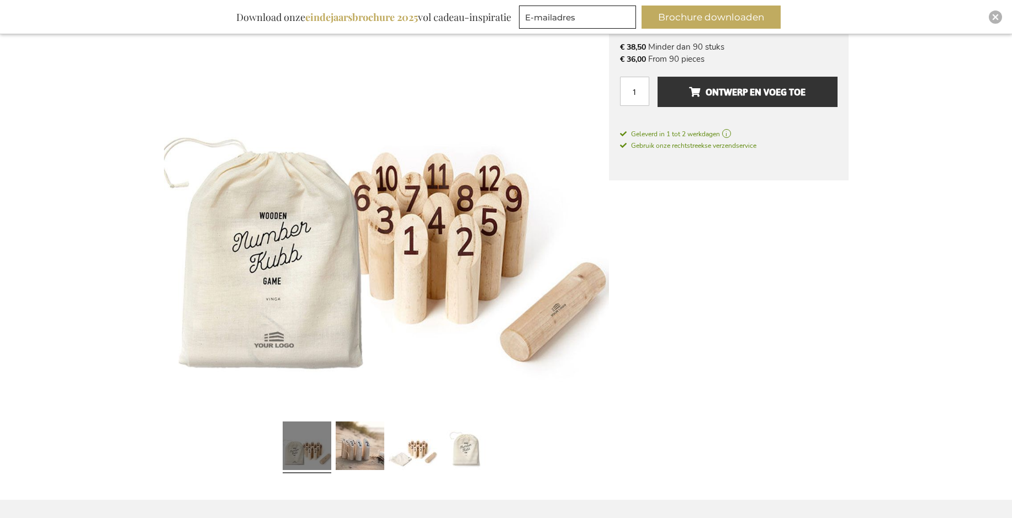
scroll to position [221, 0]
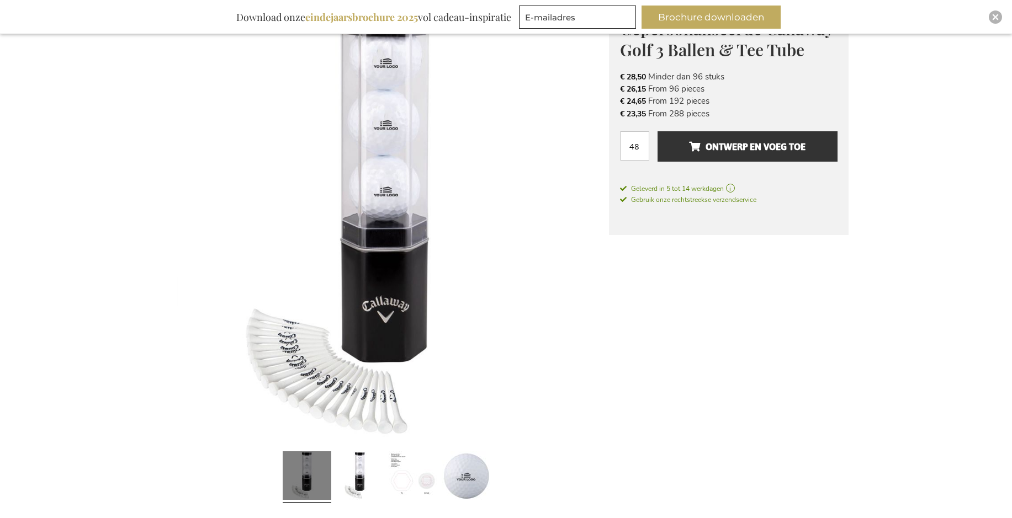
scroll to position [221, 0]
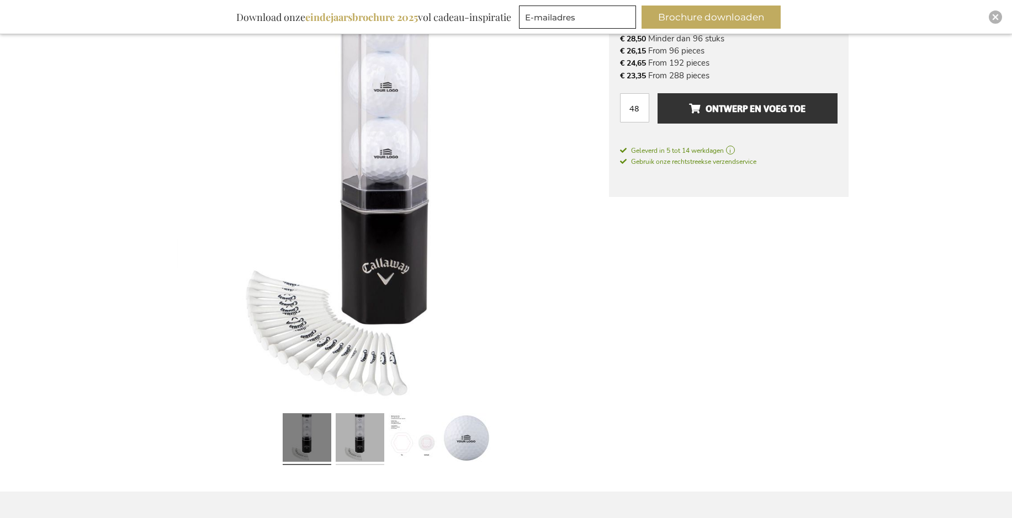
click at [364, 441] on link at bounding box center [360, 439] width 49 height 61
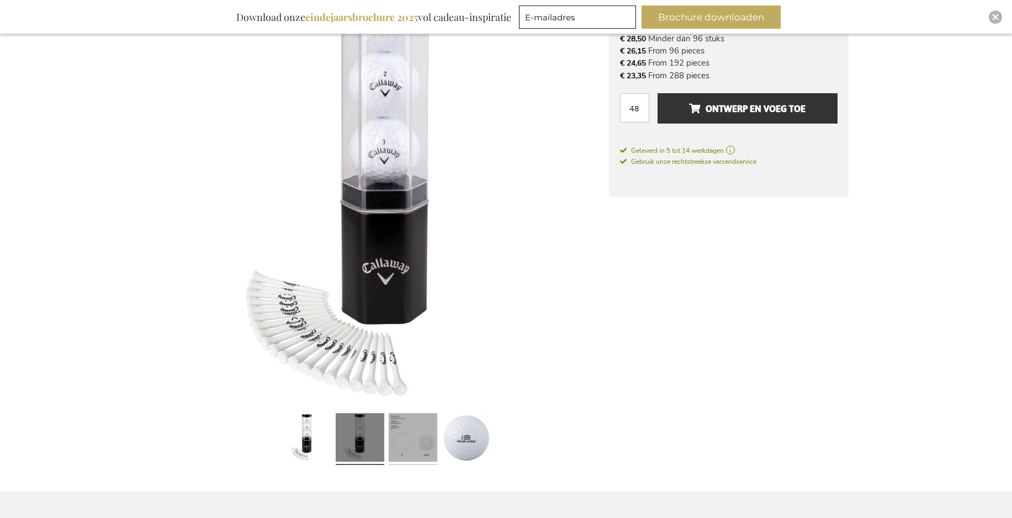
click at [414, 441] on link at bounding box center [413, 439] width 49 height 61
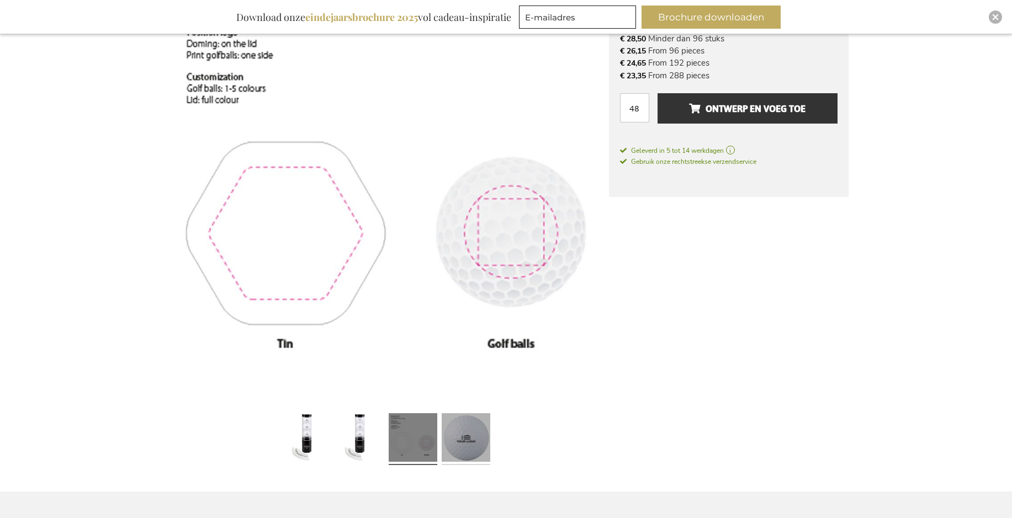
click at [467, 453] on link at bounding box center [466, 439] width 49 height 61
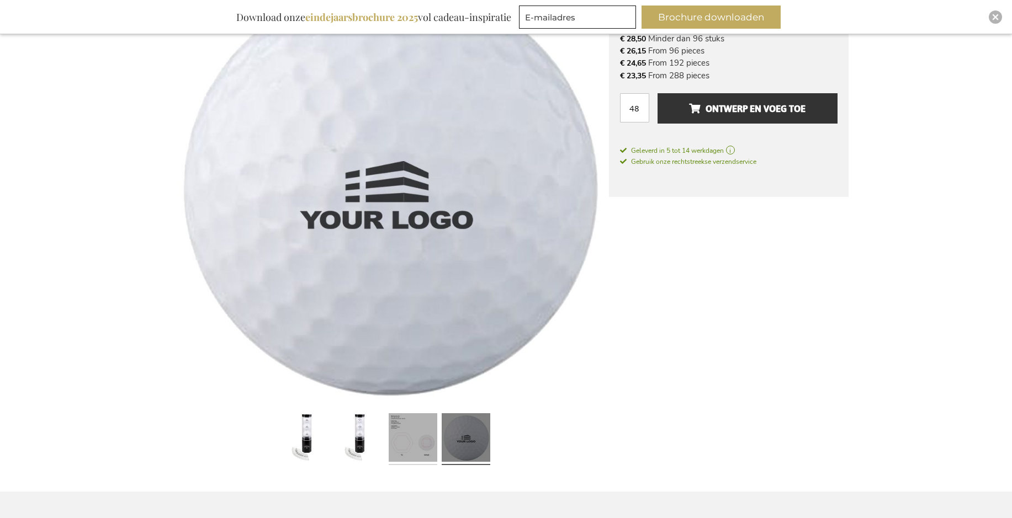
click at [427, 451] on link at bounding box center [413, 439] width 49 height 61
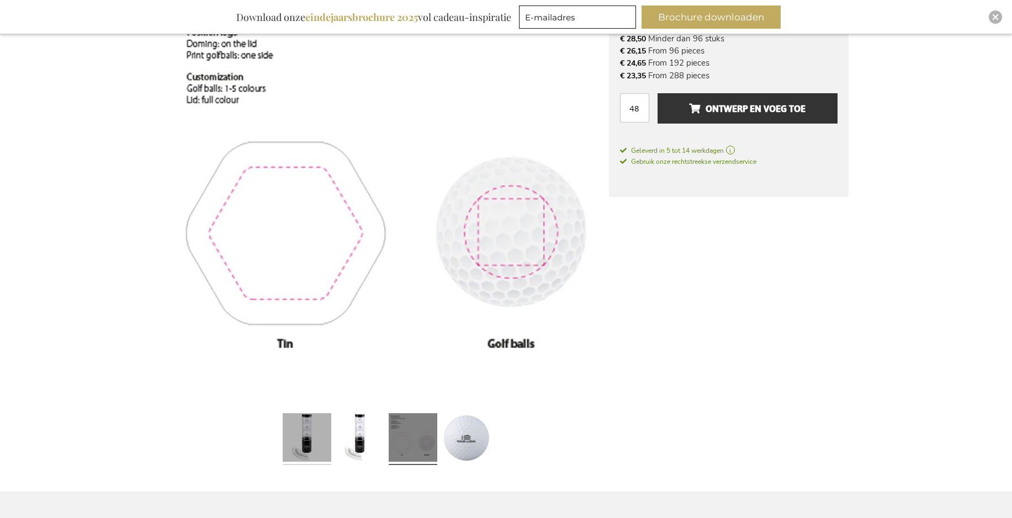
click at [314, 443] on link at bounding box center [307, 439] width 49 height 61
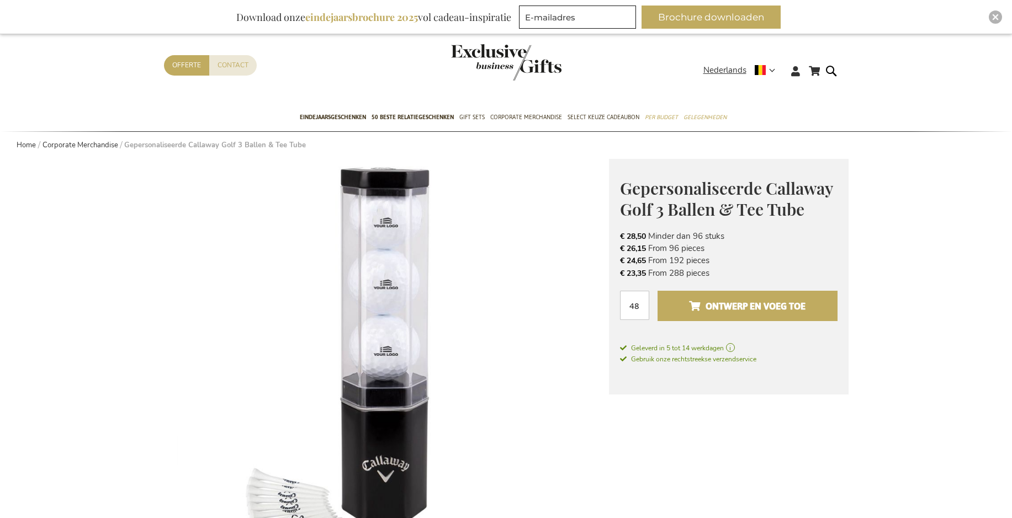
scroll to position [0, 0]
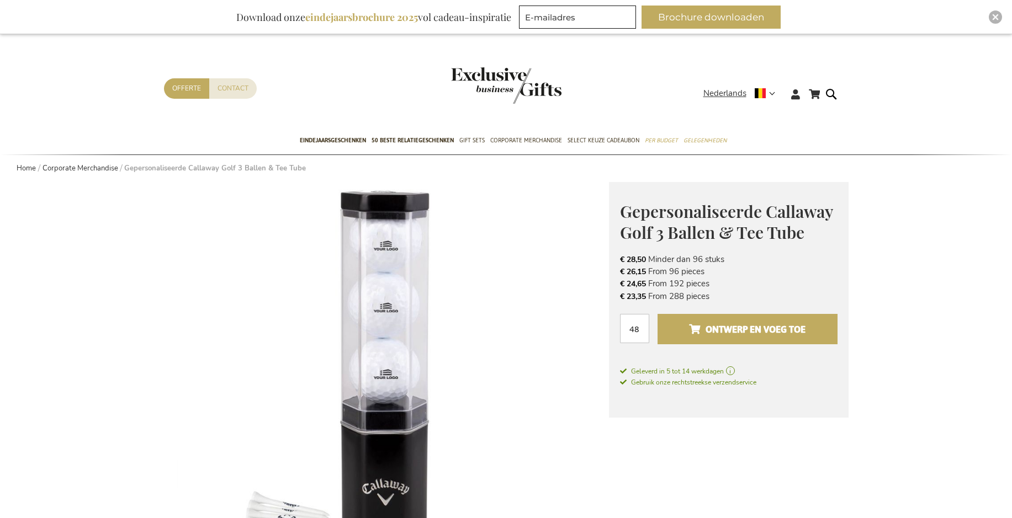
click at [716, 333] on span "Ontwerp en voeg toe" at bounding box center [747, 330] width 116 height 18
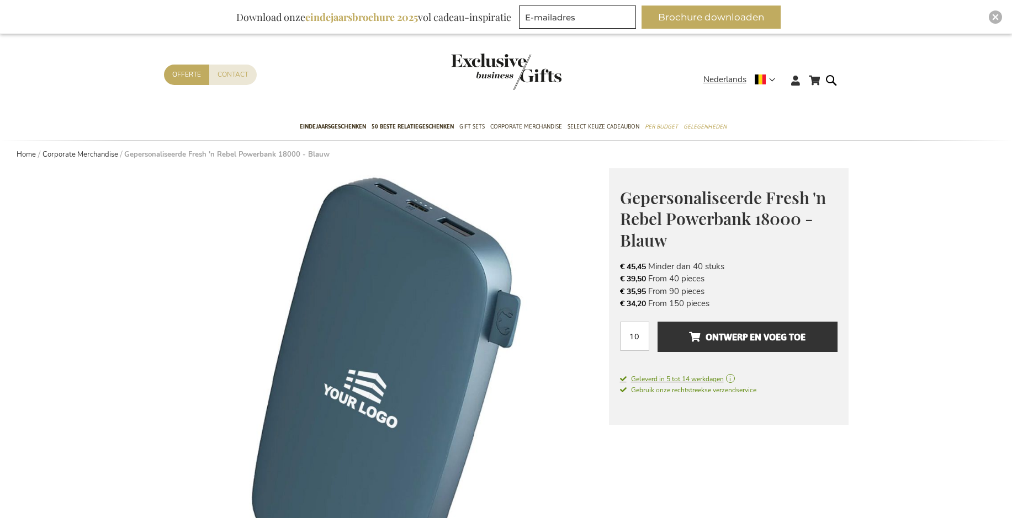
scroll to position [55, 0]
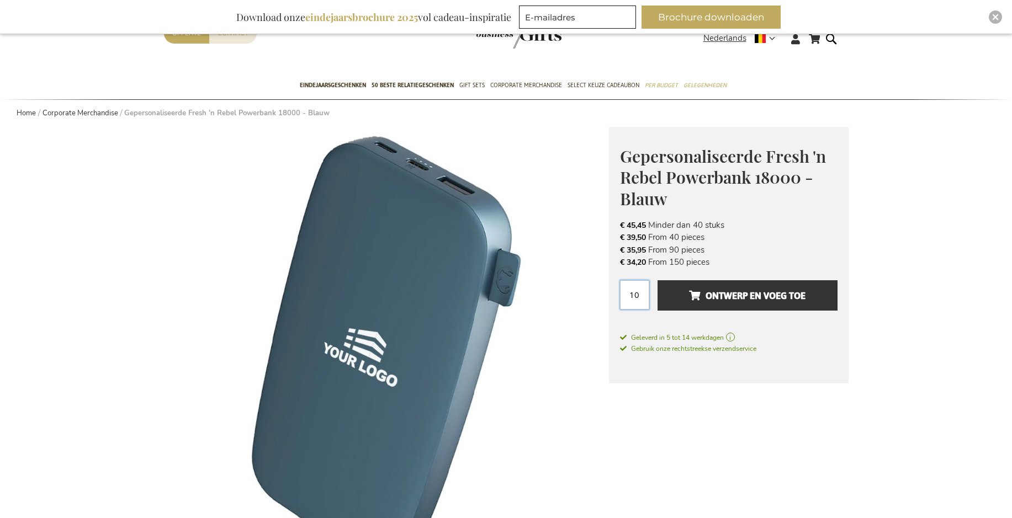
click at [632, 297] on input "10" at bounding box center [634, 294] width 29 height 29
drag, startPoint x: 615, startPoint y: 297, endPoint x: 605, endPoint y: 295, distance: 9.5
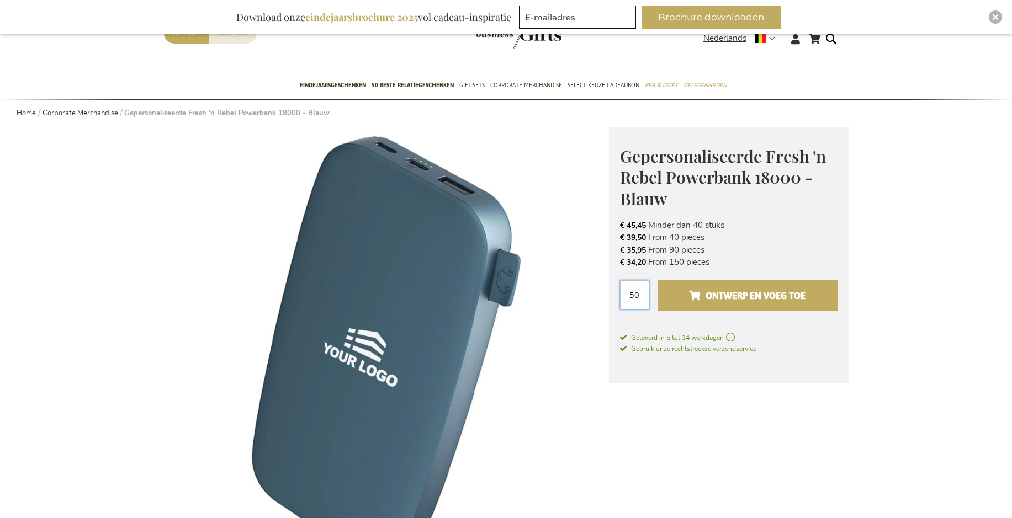
type input "50"
click at [701, 296] on span "Ontwerp en voeg toe" at bounding box center [747, 296] width 116 height 18
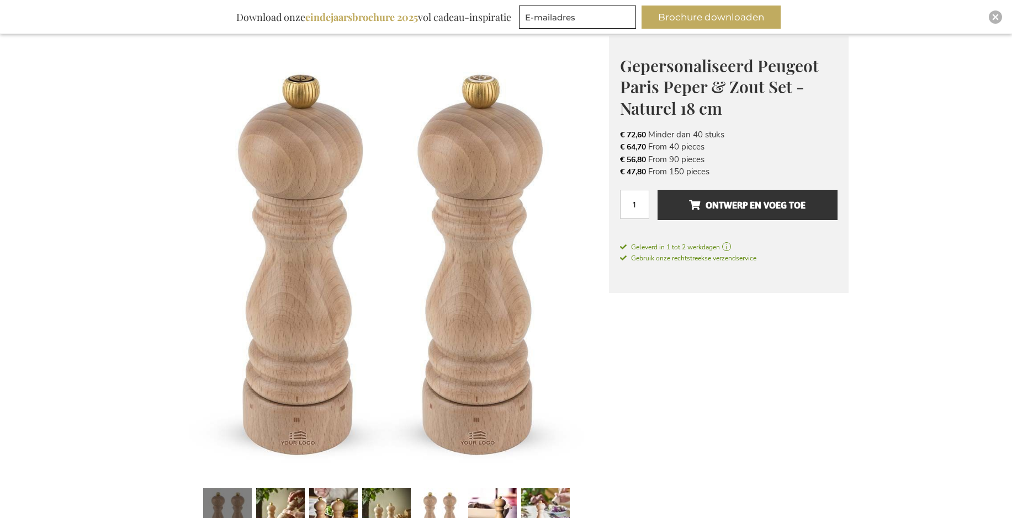
scroll to position [166, 0]
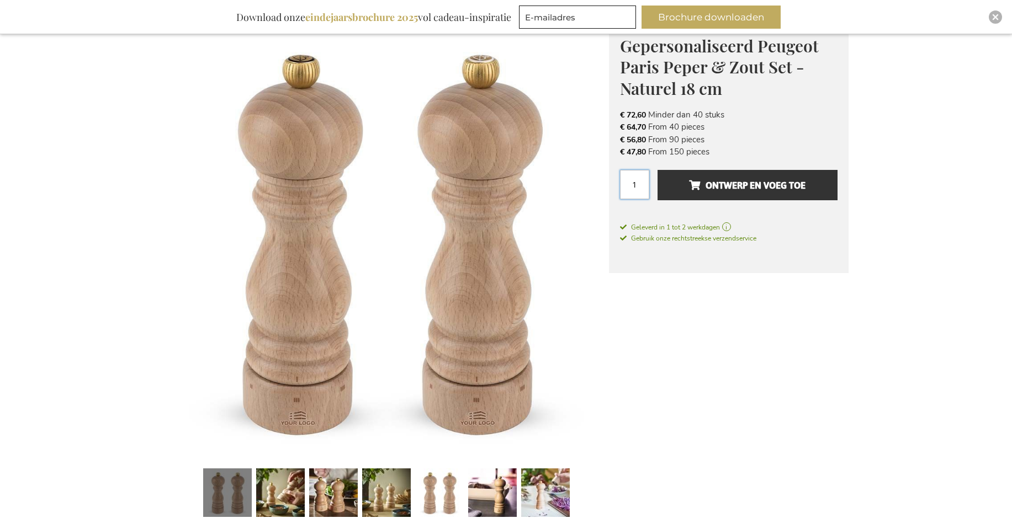
drag, startPoint x: 640, startPoint y: 185, endPoint x: 607, endPoint y: 171, distance: 35.4
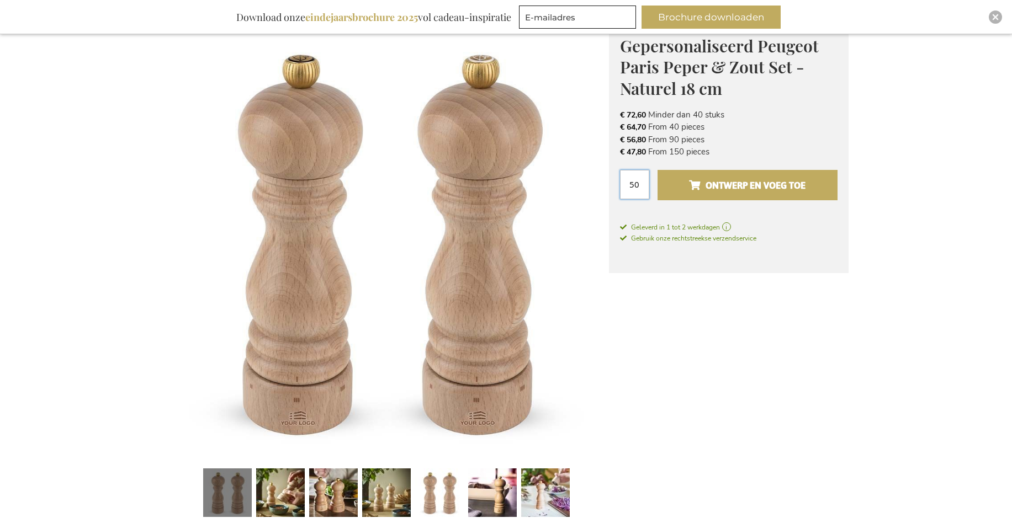
type input "50"
click at [709, 178] on span "Ontwerp en voeg toe" at bounding box center [747, 186] width 116 height 18
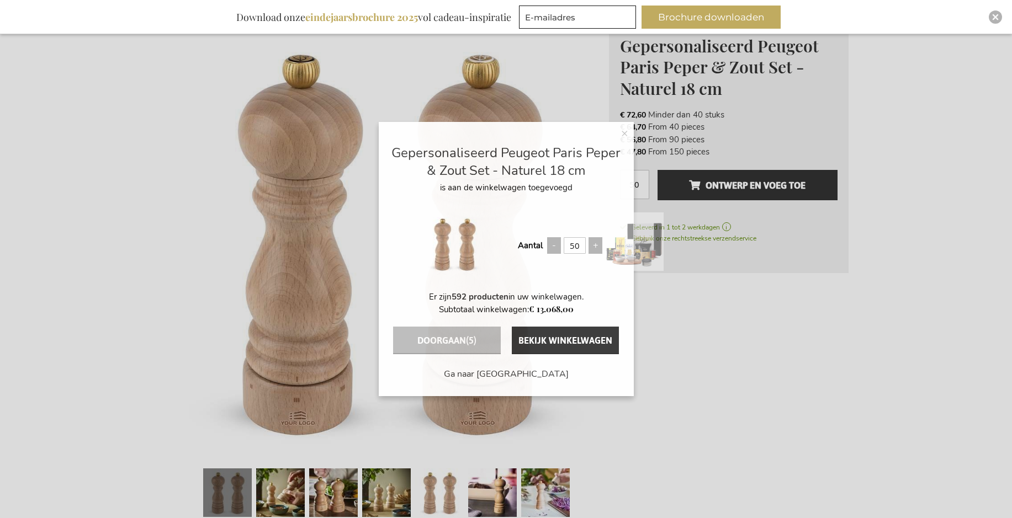
click at [706, 180] on div "× Gepersonaliseerd Peugeot Paris Peper & Zout Set - Naturel 18 cm is aan de win…" at bounding box center [506, 259] width 1012 height 518
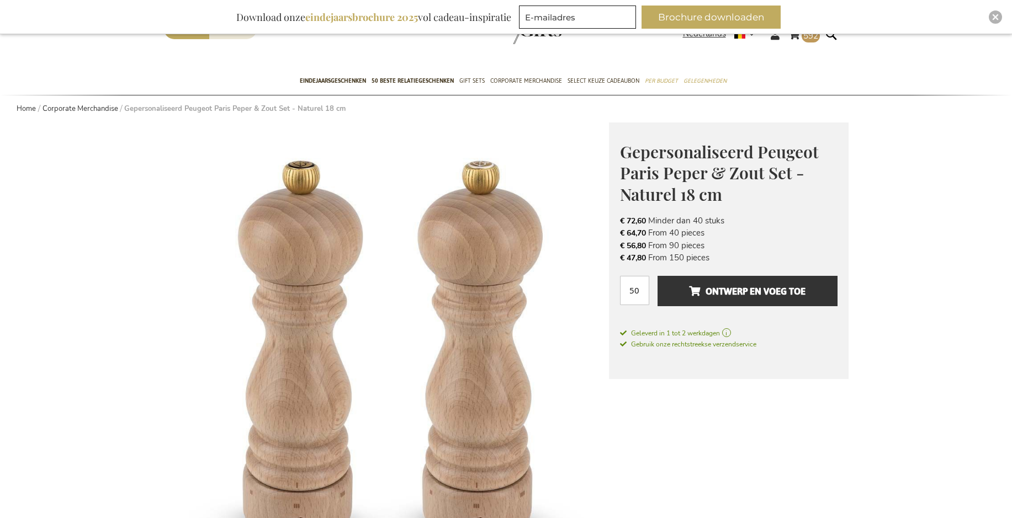
scroll to position [0, 0]
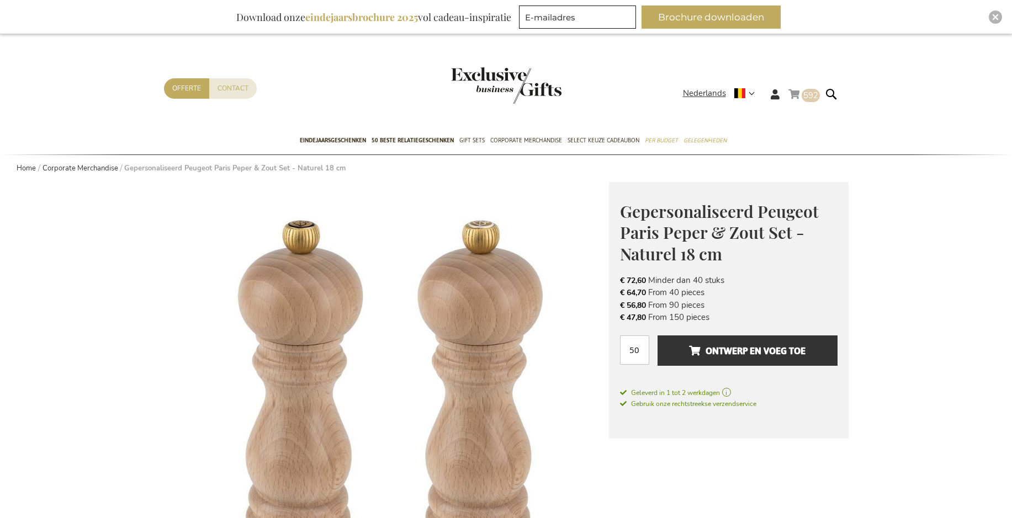
click at [795, 92] on link "Winkelwagen 592 592 items" at bounding box center [803, 96] width 31 height 18
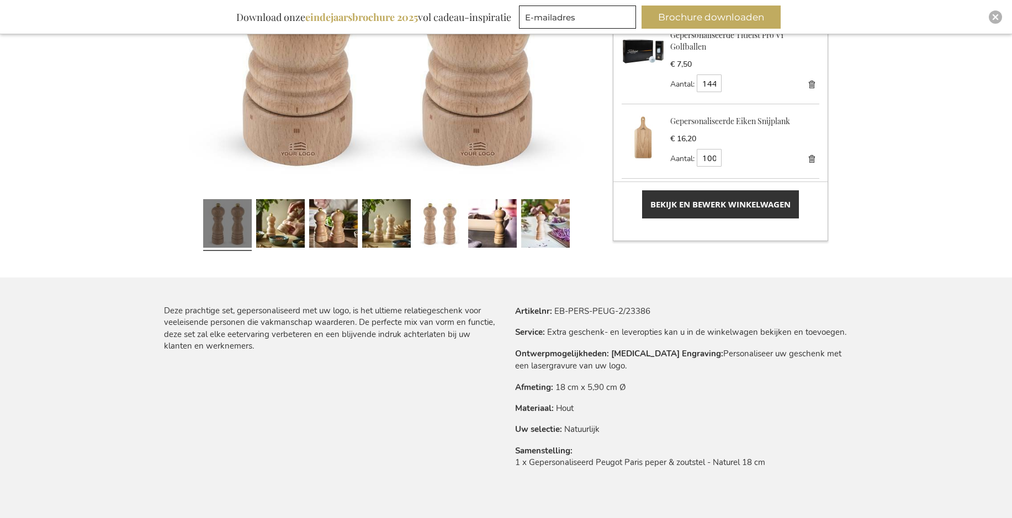
scroll to position [442, 0]
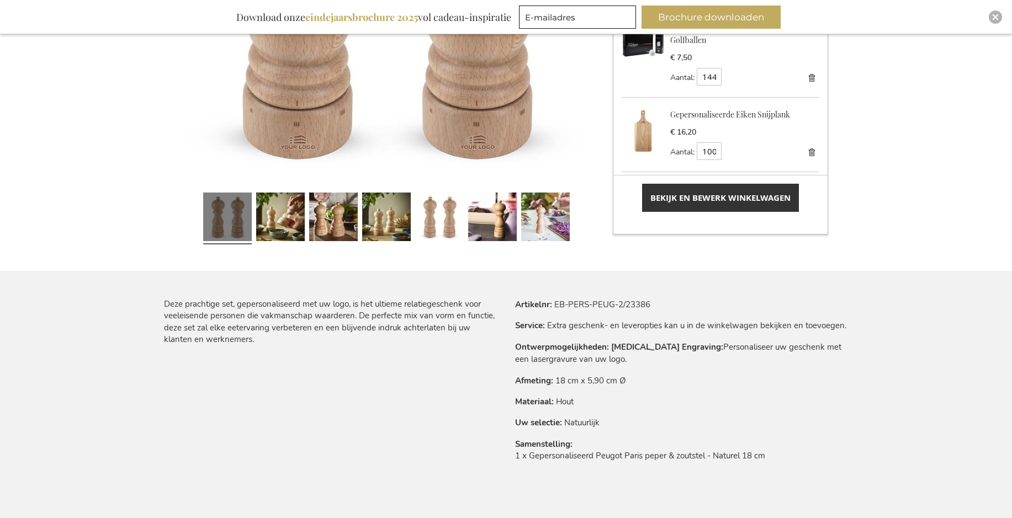
click at [716, 205] on link "Bekijk en bewerk winkelwagen" at bounding box center [720, 198] width 157 height 28
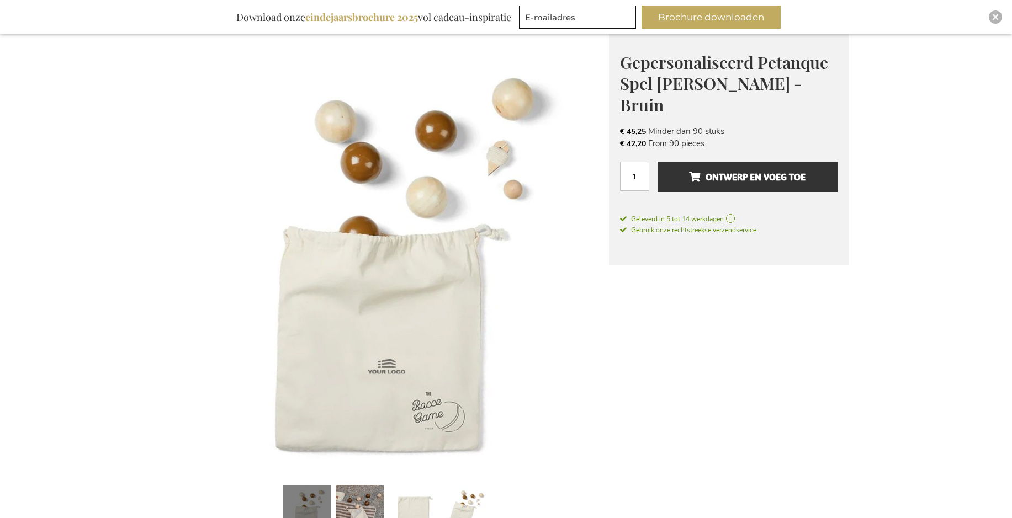
scroll to position [166, 0]
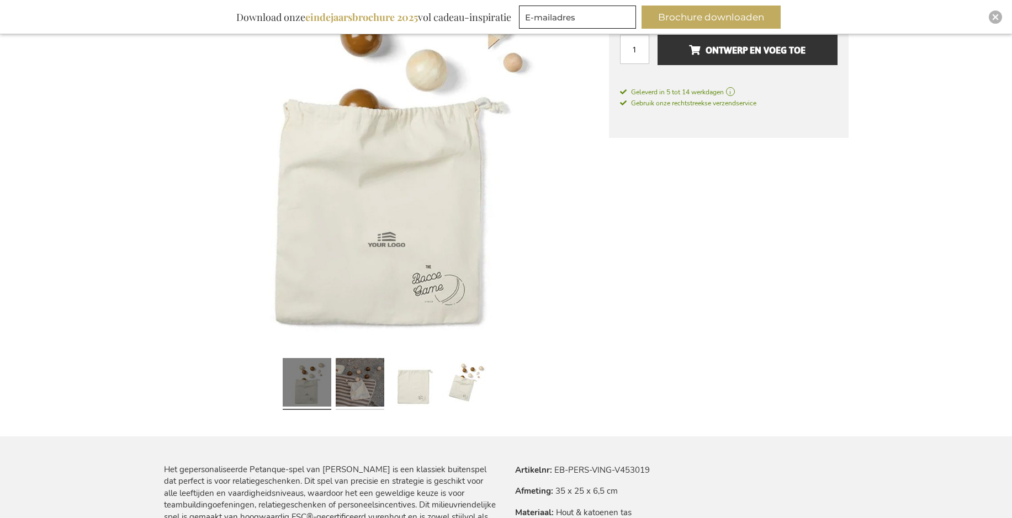
click at [355, 384] on link at bounding box center [360, 384] width 49 height 61
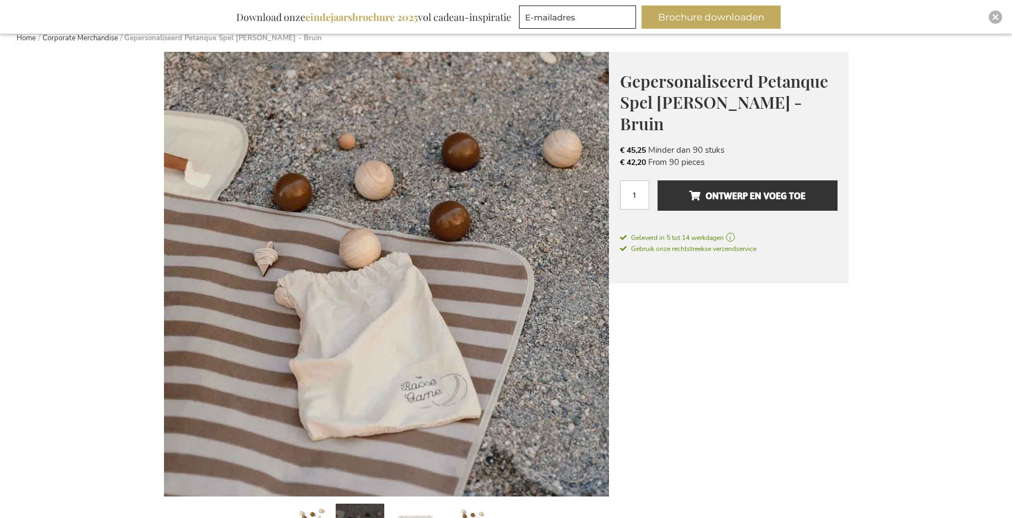
scroll to position [110, 0]
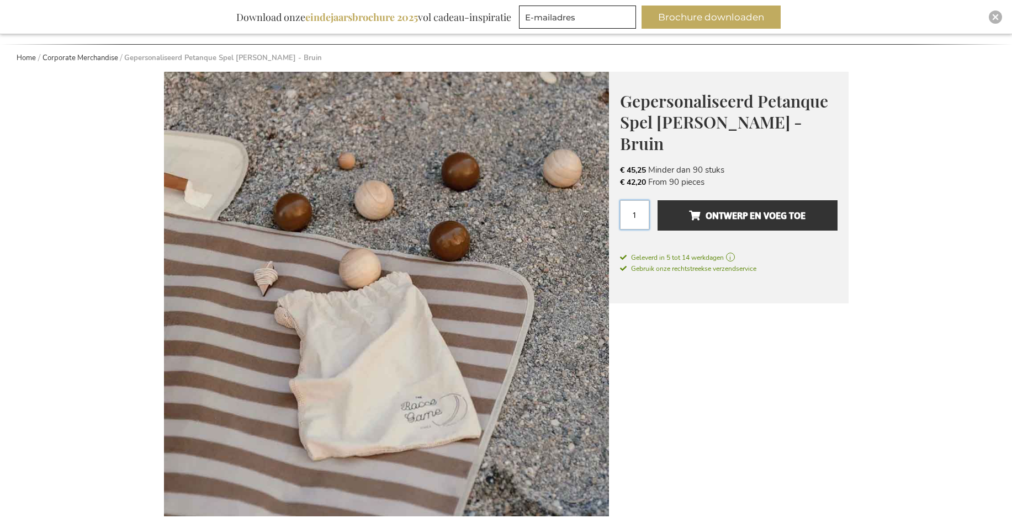
drag, startPoint x: 636, startPoint y: 219, endPoint x: 608, endPoint y: 220, distance: 28.2
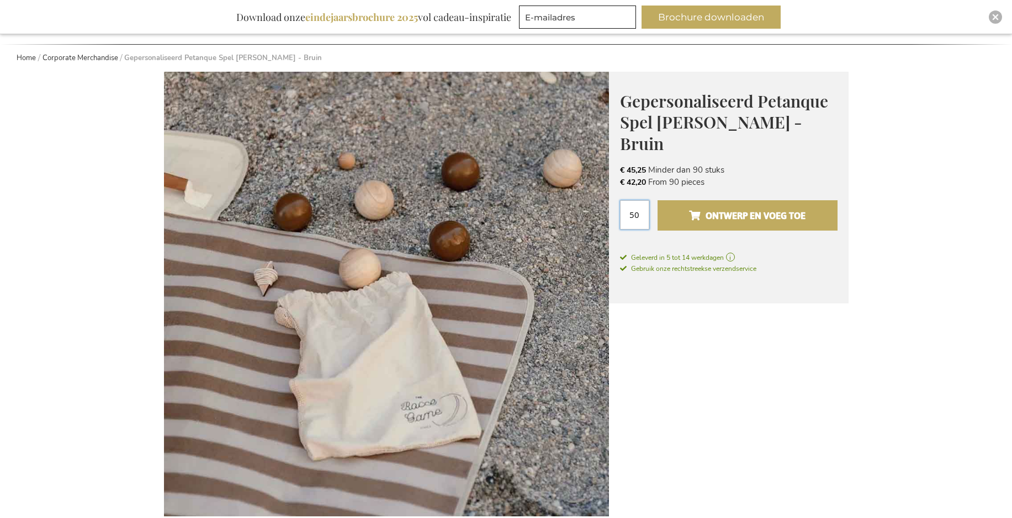
type input "50"
click at [784, 222] on span "Ontwerp en voeg toe" at bounding box center [747, 216] width 116 height 18
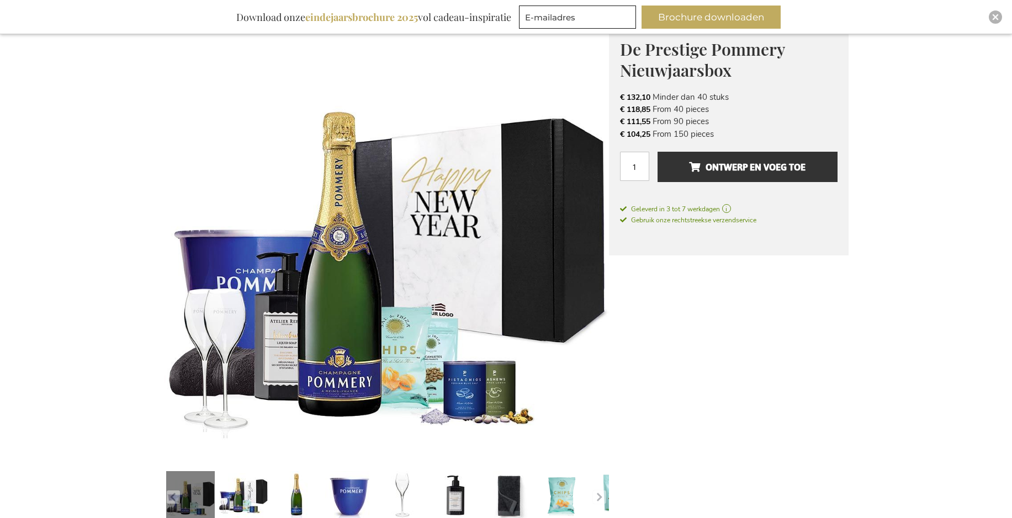
scroll to position [166, 0]
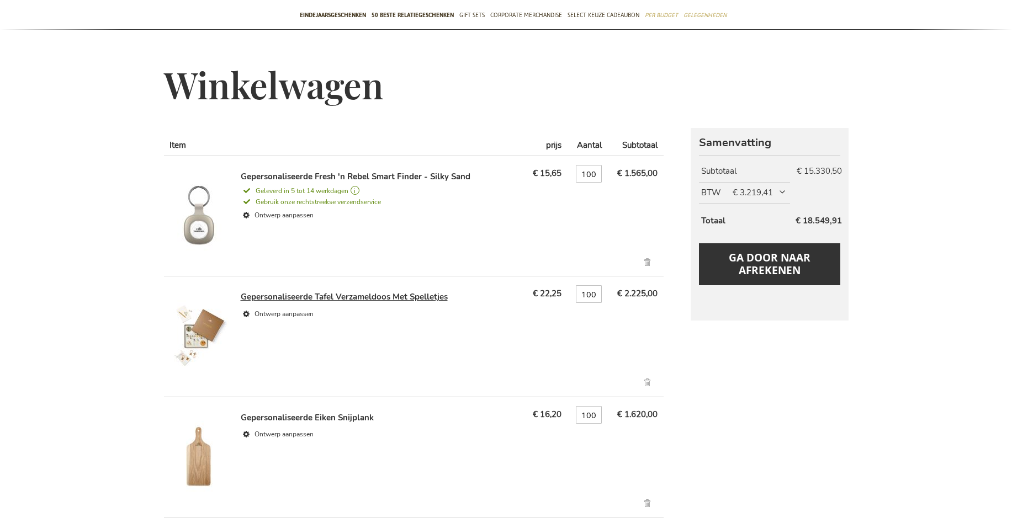
scroll to position [110, 0]
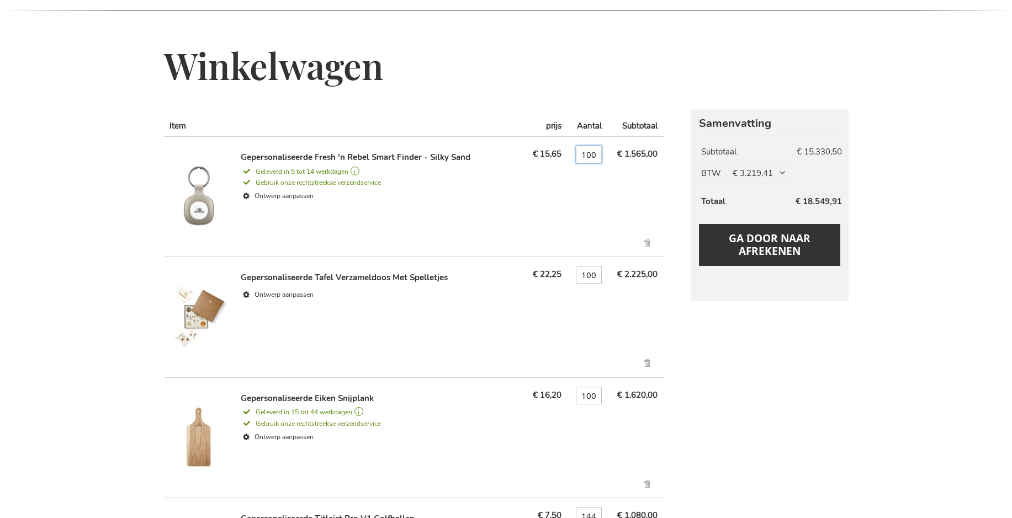
click at [586, 156] on input "100" at bounding box center [589, 155] width 26 height 18
type input "50"
click at [589, 275] on input "100" at bounding box center [589, 275] width 26 height 18
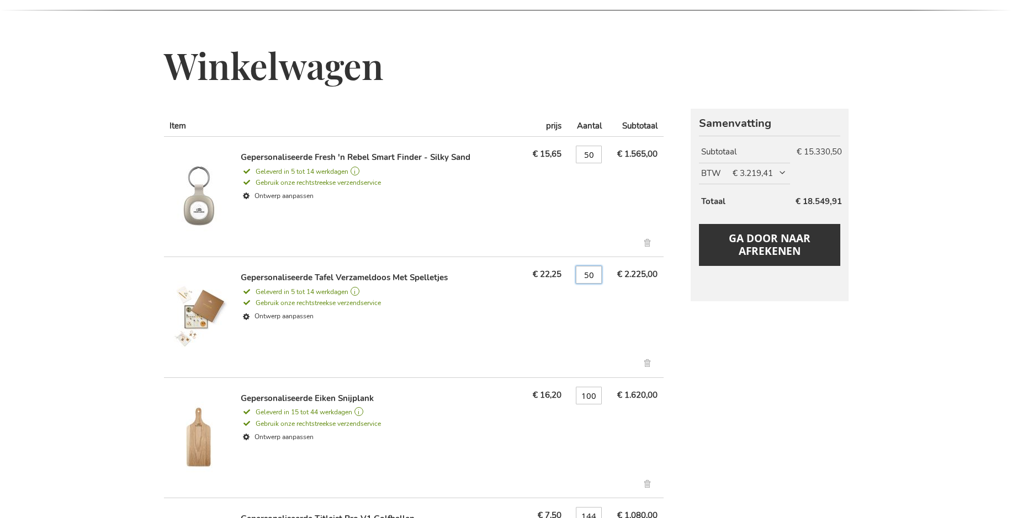
type input "50"
click at [591, 396] on input "100" at bounding box center [589, 396] width 26 height 18
click at [591, 395] on input "100" at bounding box center [589, 396] width 26 height 18
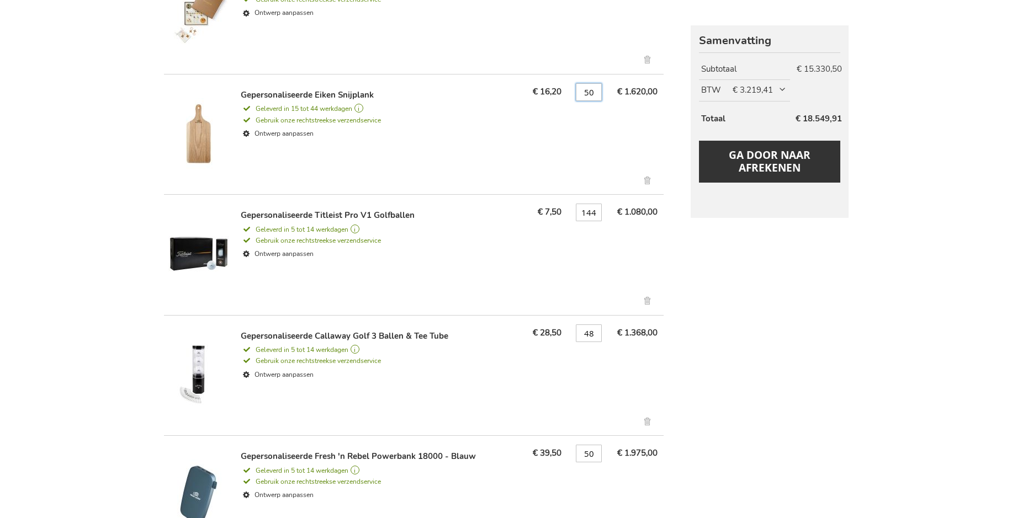
scroll to position [497, 0]
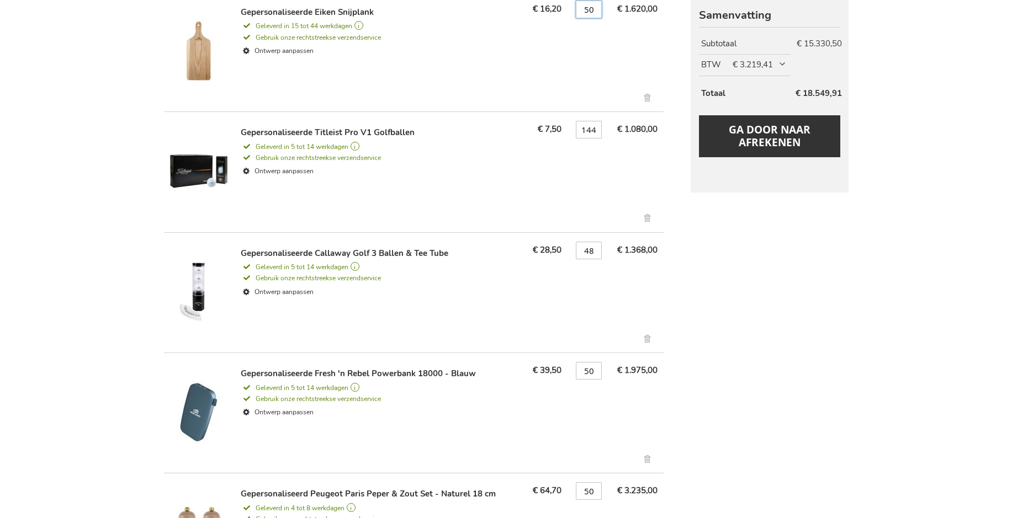
type input "50"
click at [587, 127] on input "144" at bounding box center [589, 130] width 26 height 18
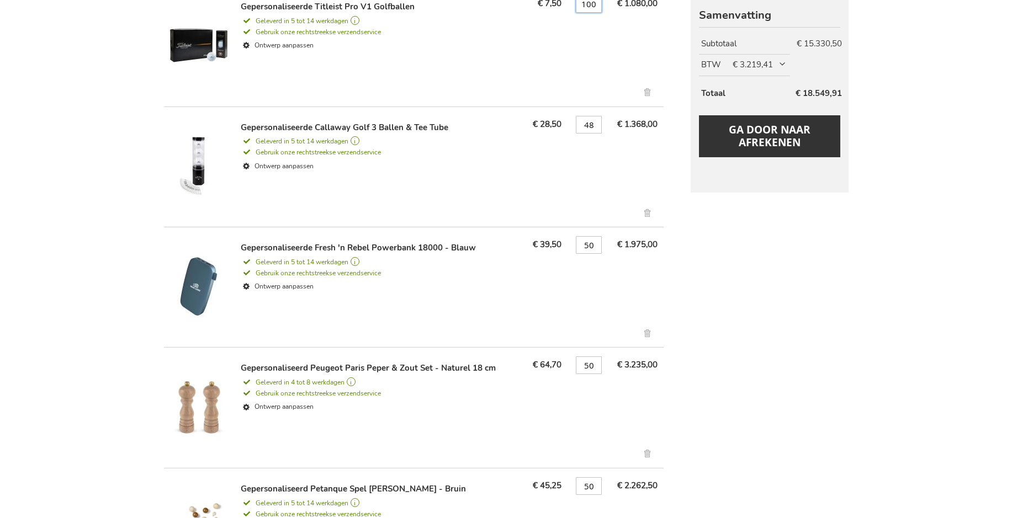
scroll to position [607, 0]
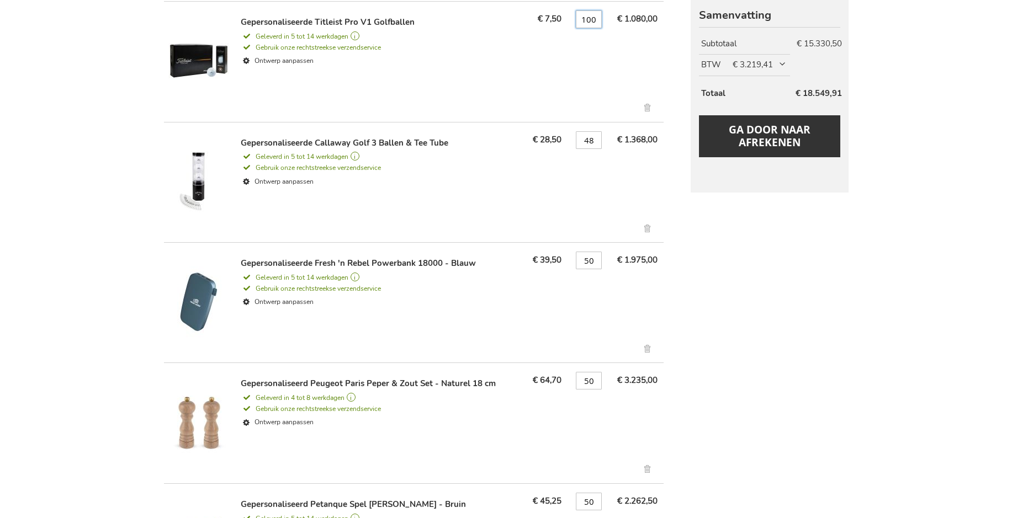
type input "100"
click at [583, 142] on input "48" at bounding box center [589, 140] width 26 height 18
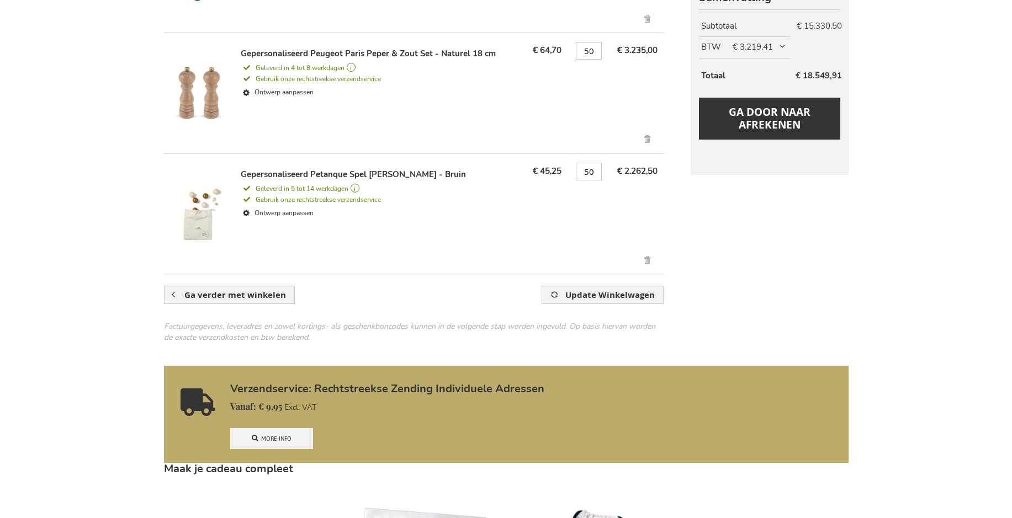
scroll to position [938, 0]
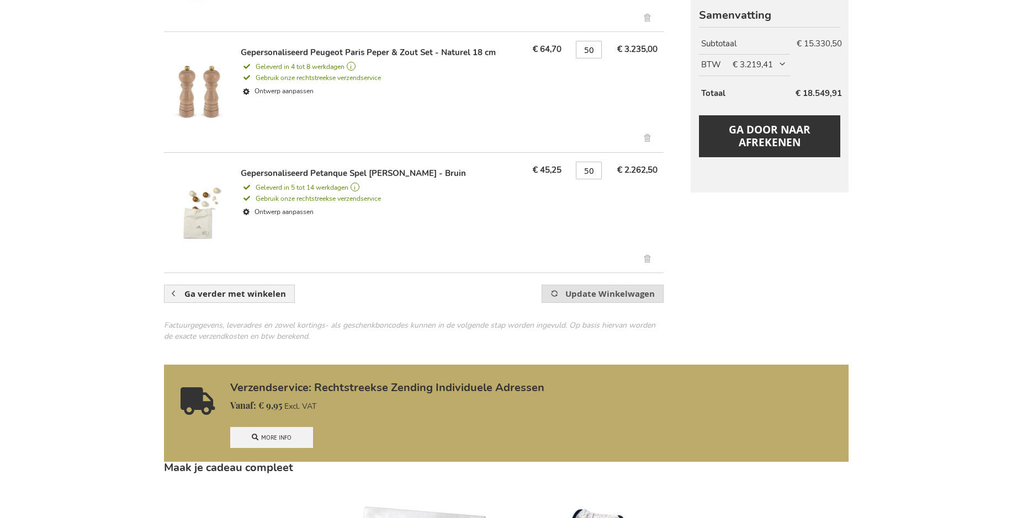
type input "50"
click at [594, 299] on span "Update Winkelwagen" at bounding box center [609, 294] width 89 height 12
type input "144"
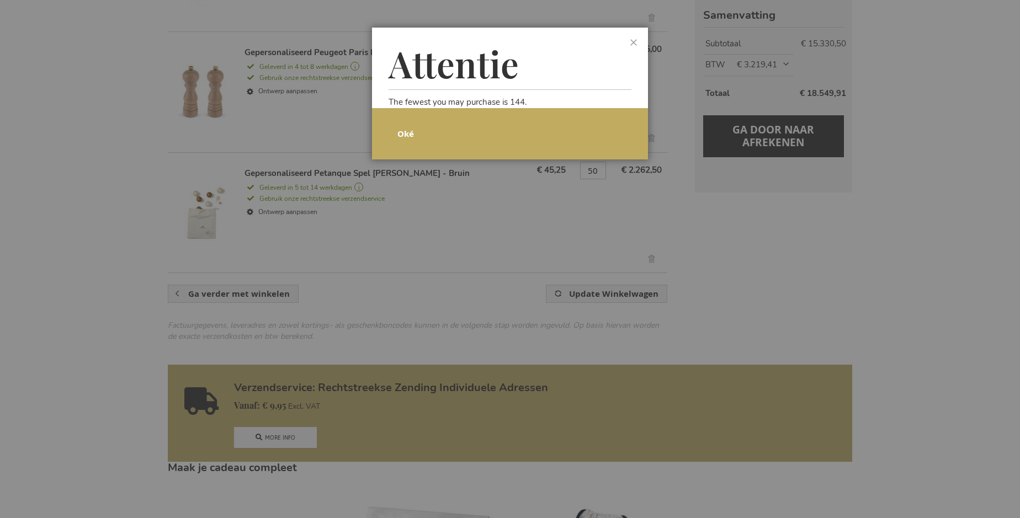
click at [412, 131] on span "Oké" at bounding box center [405, 134] width 17 height 12
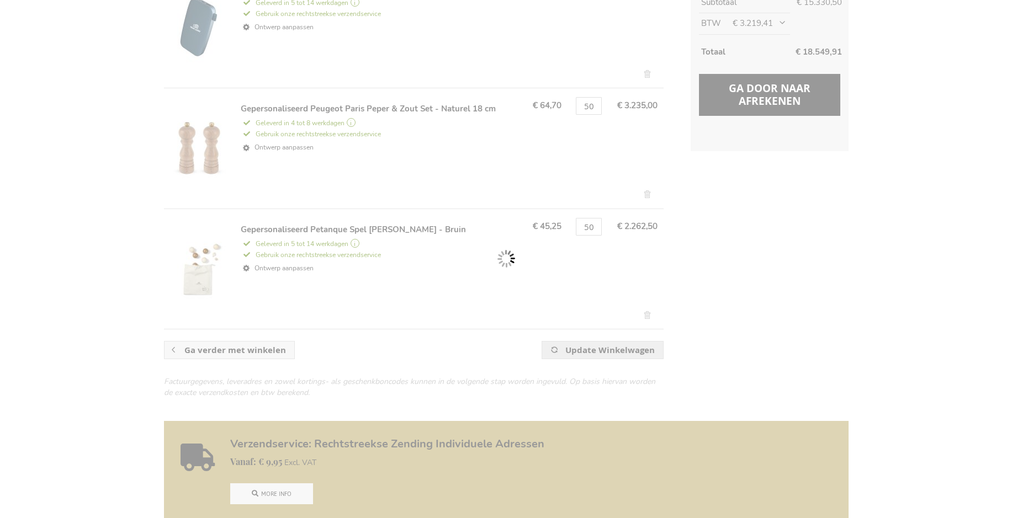
scroll to position [732, 0]
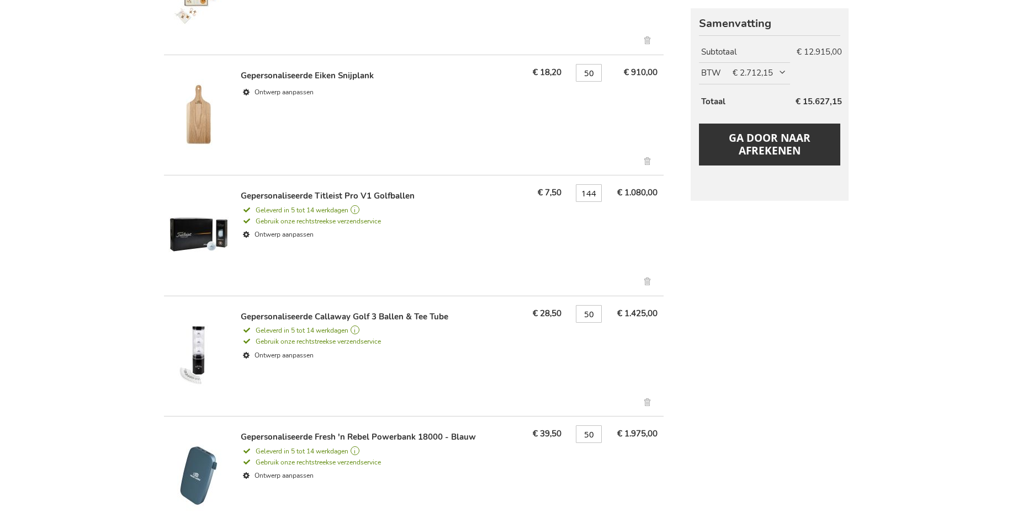
scroll to position [442, 0]
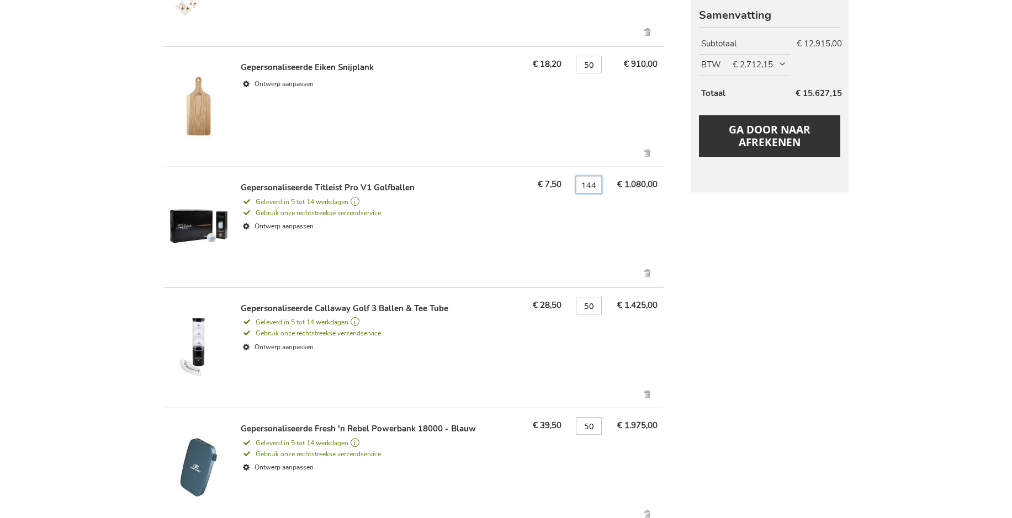
click at [592, 187] on input "144" at bounding box center [589, 185] width 26 height 18
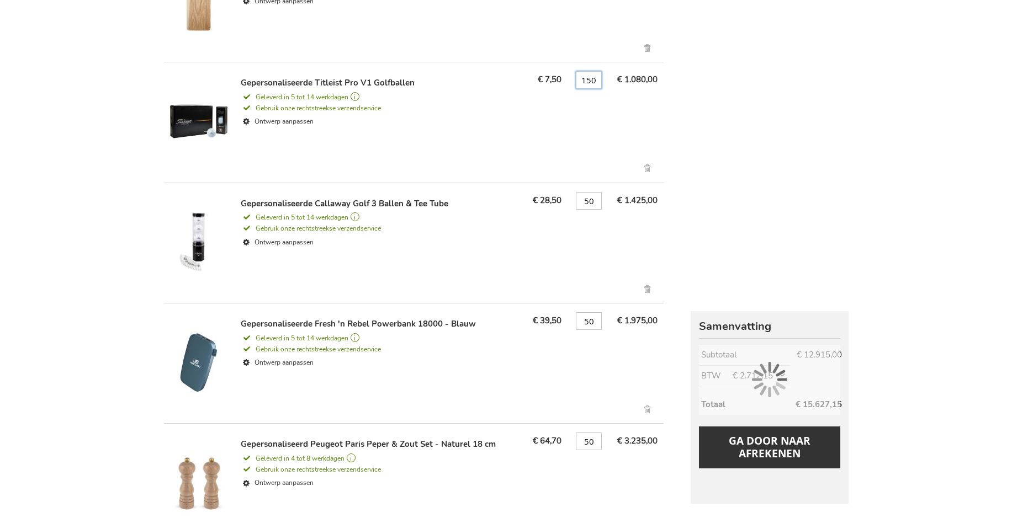
scroll to position [883, 0]
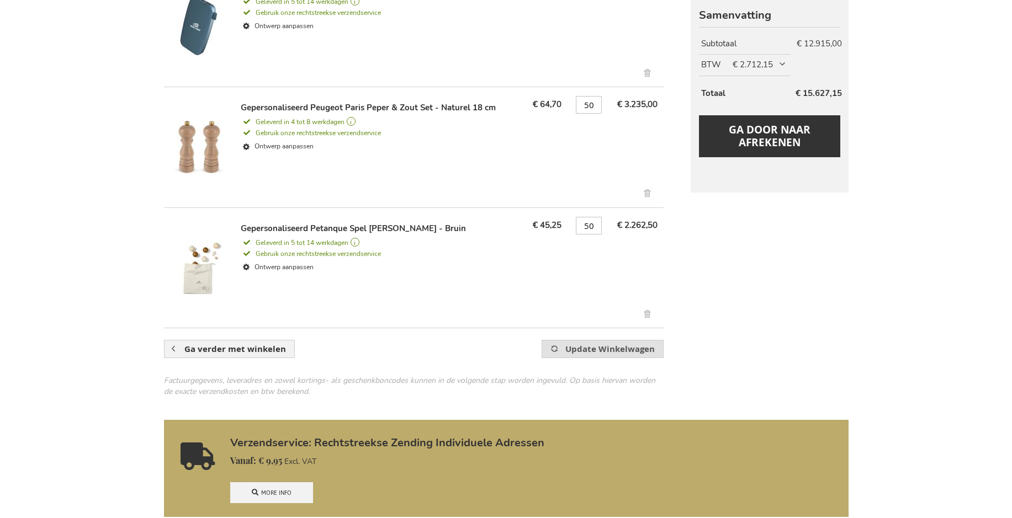
type input "150"
click at [588, 347] on span "Update Winkelwagen" at bounding box center [609, 349] width 89 height 12
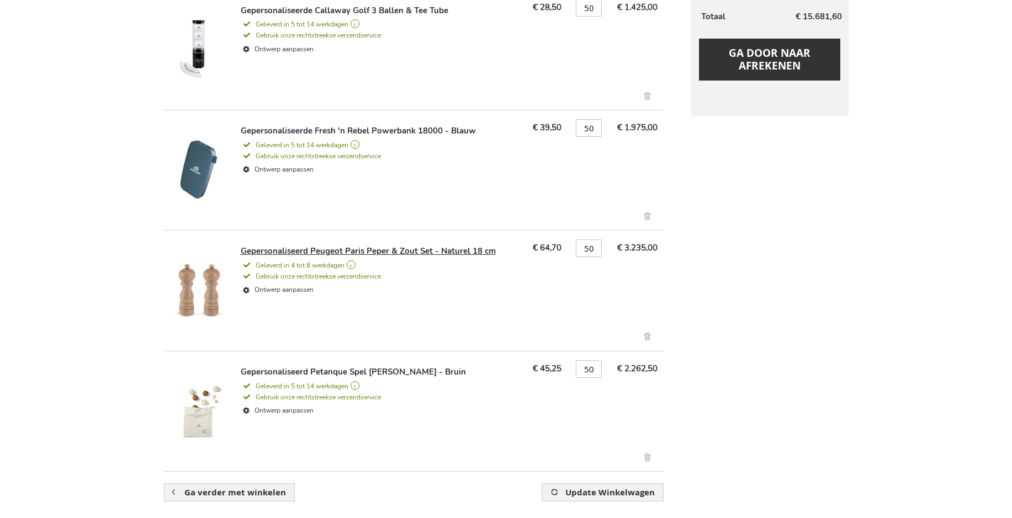
scroll to position [662, 0]
